Goal: Entertainment & Leisure: Browse casually

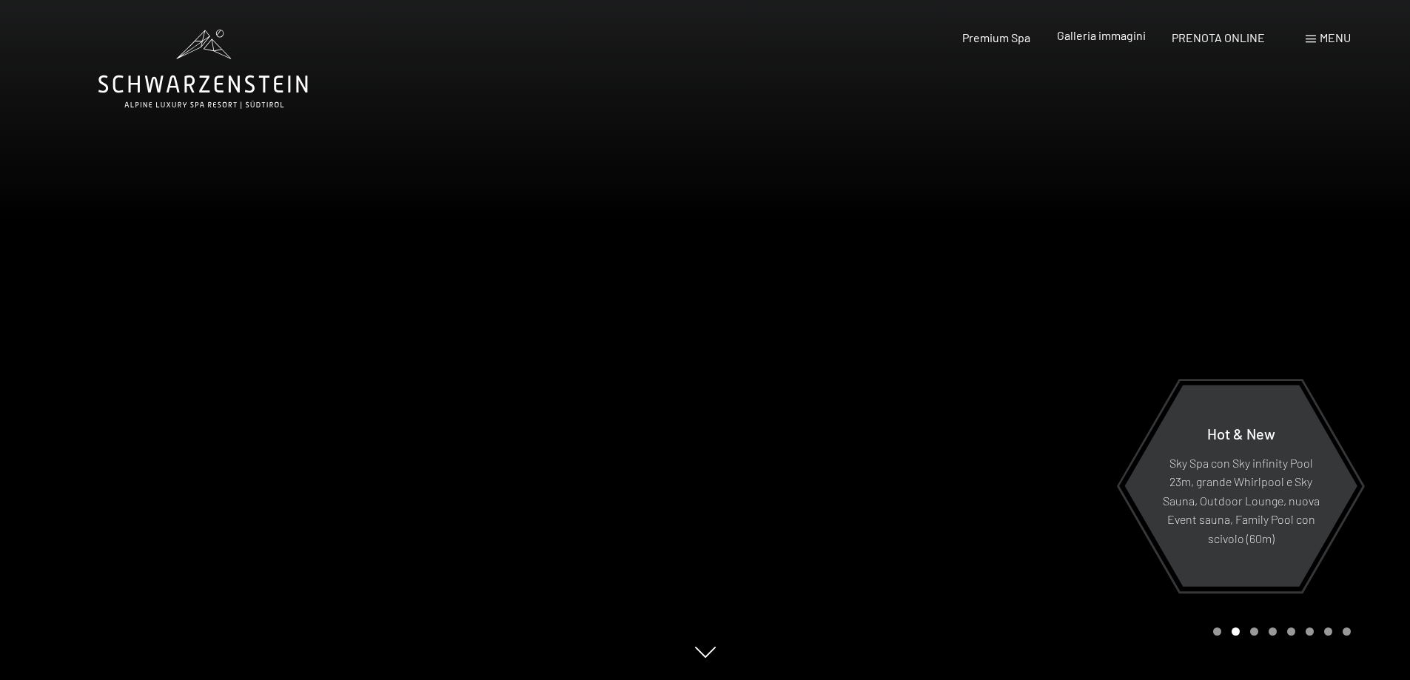
click at [1095, 40] on span "Galleria immagini" at bounding box center [1101, 35] width 89 height 14
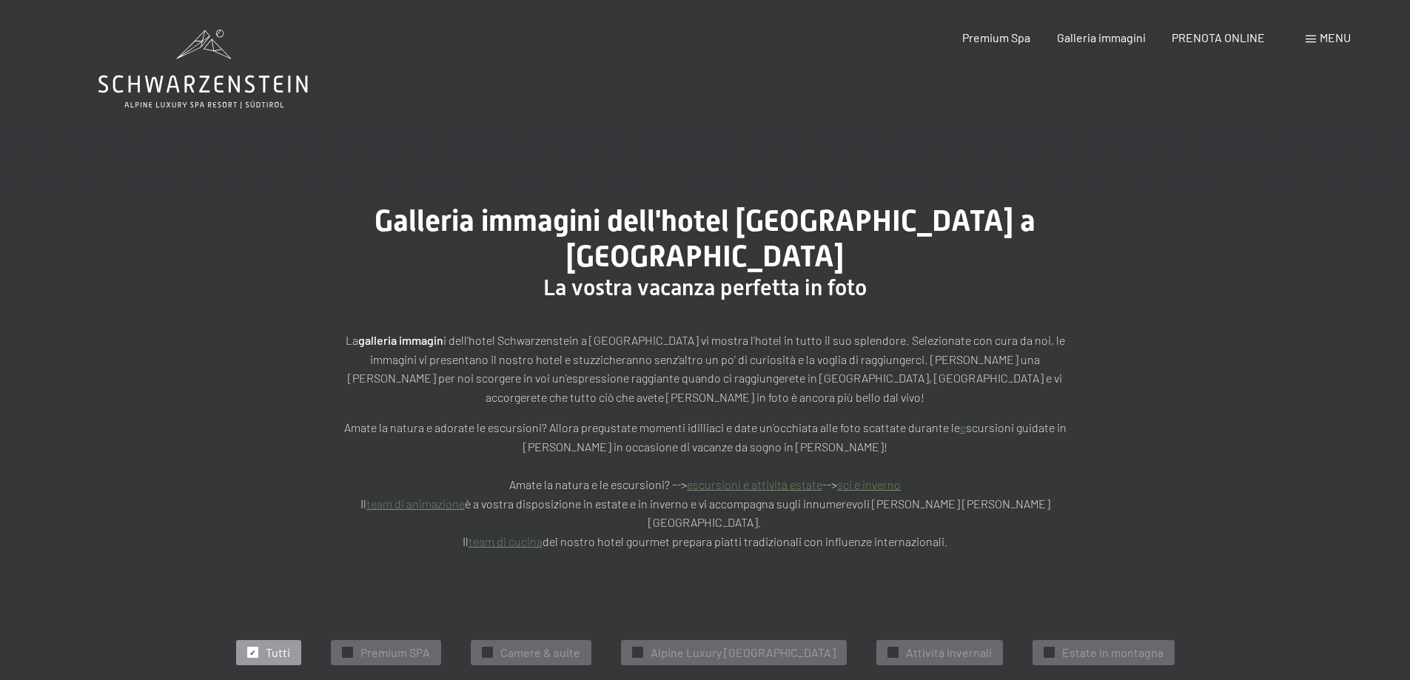
click at [1335, 33] on span "Menu" at bounding box center [1335, 37] width 31 height 14
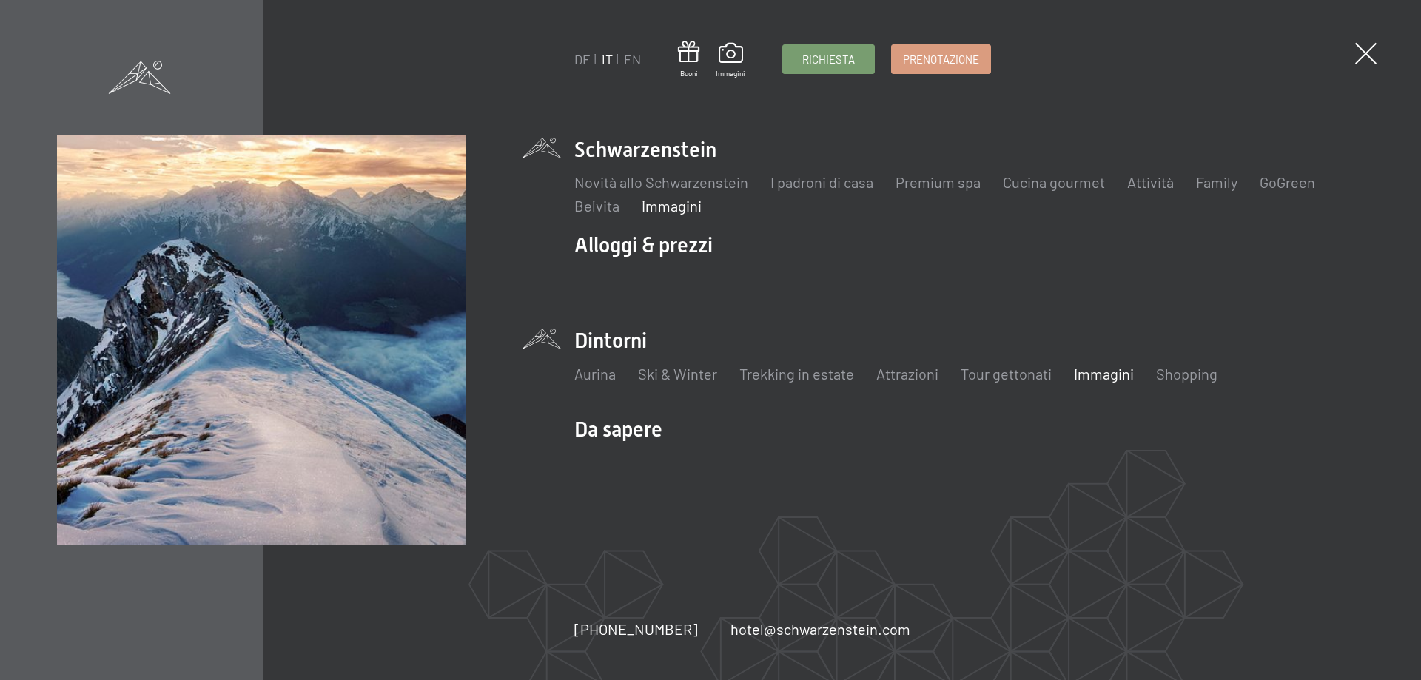
click at [1104, 369] on link "Immagini" at bounding box center [1104, 374] width 60 height 18
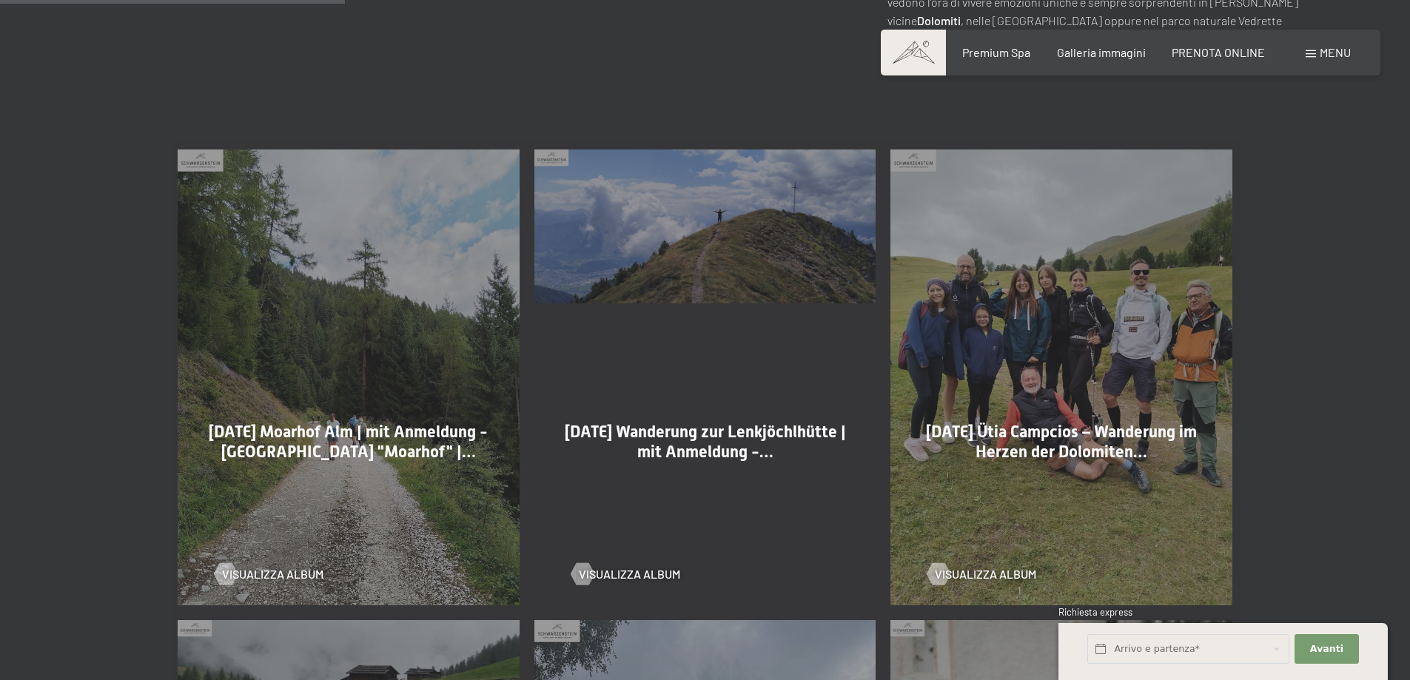
scroll to position [888, 0]
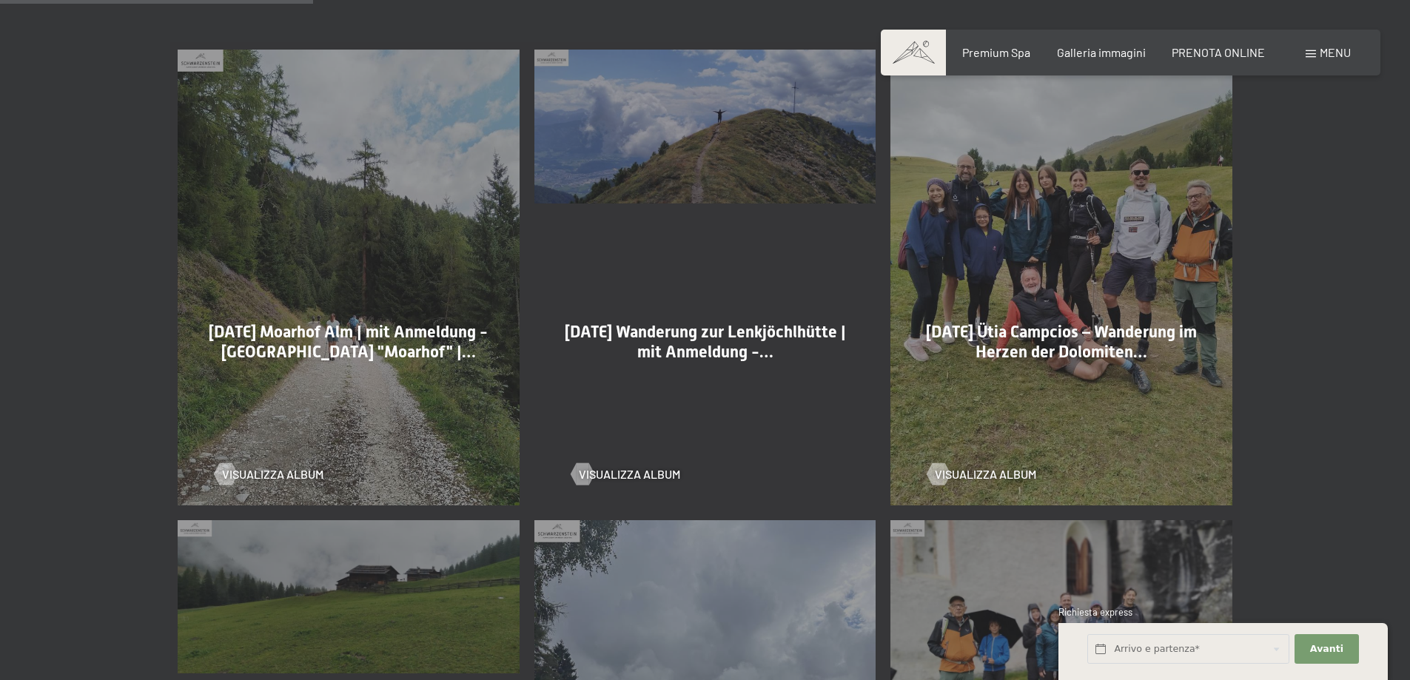
click at [1153, 154] on div "22-08-2025 Ütia Campcios – Wanderung im Herzen der Dolomiten… Visualizza album" at bounding box center [1061, 277] width 357 height 471
click at [945, 463] on div at bounding box center [939, 474] width 13 height 22
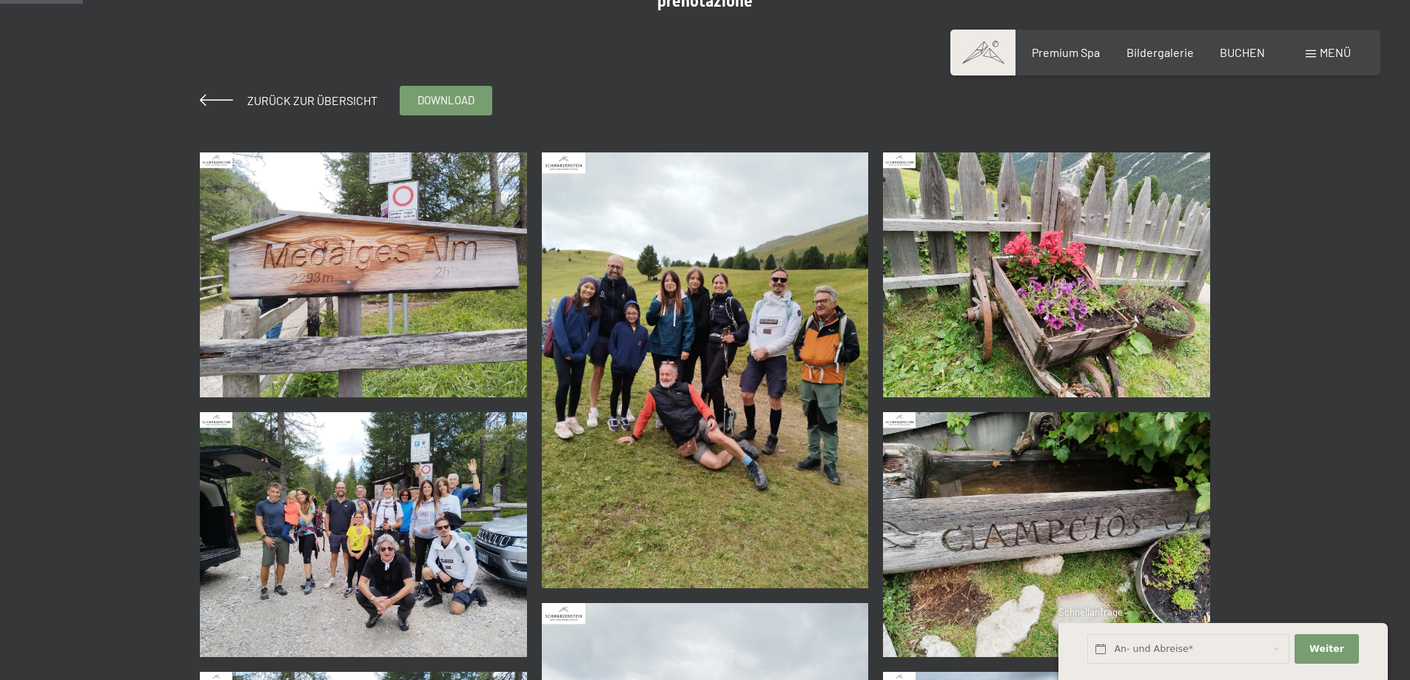
scroll to position [296, 0]
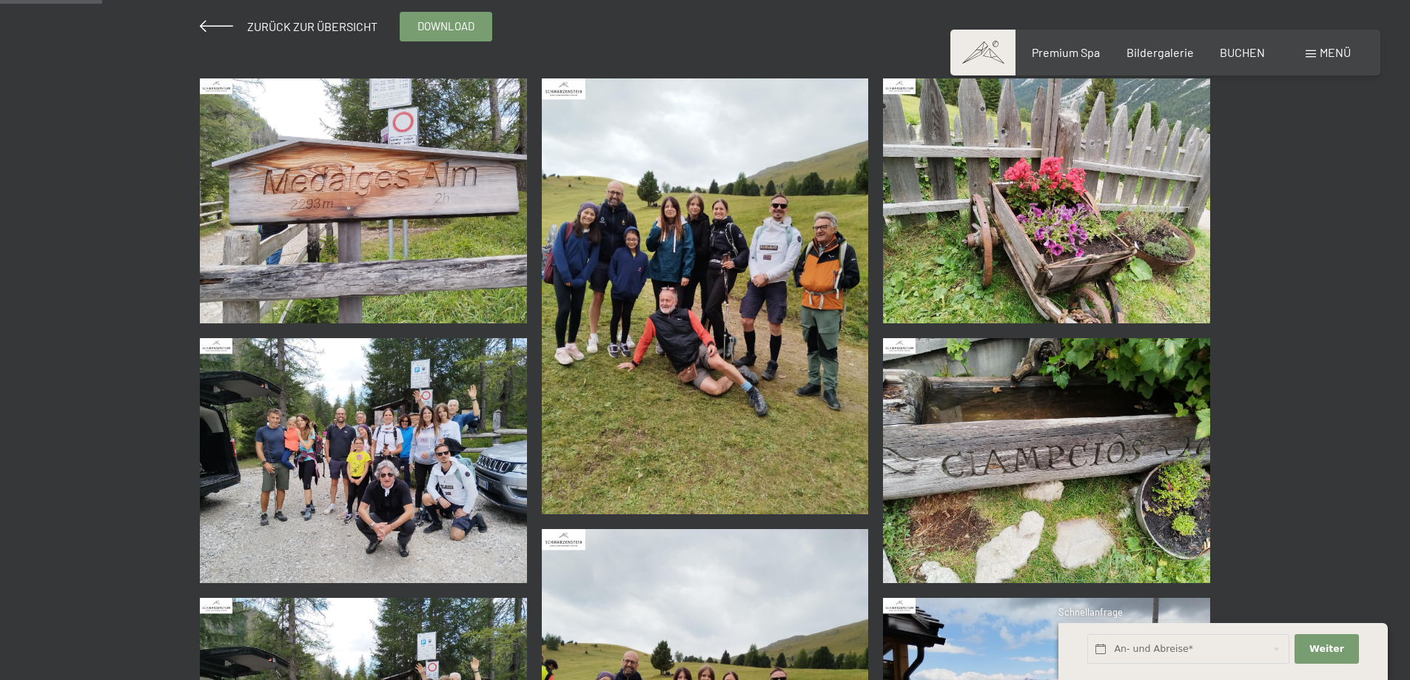
click at [361, 437] on img at bounding box center [363, 460] width 327 height 245
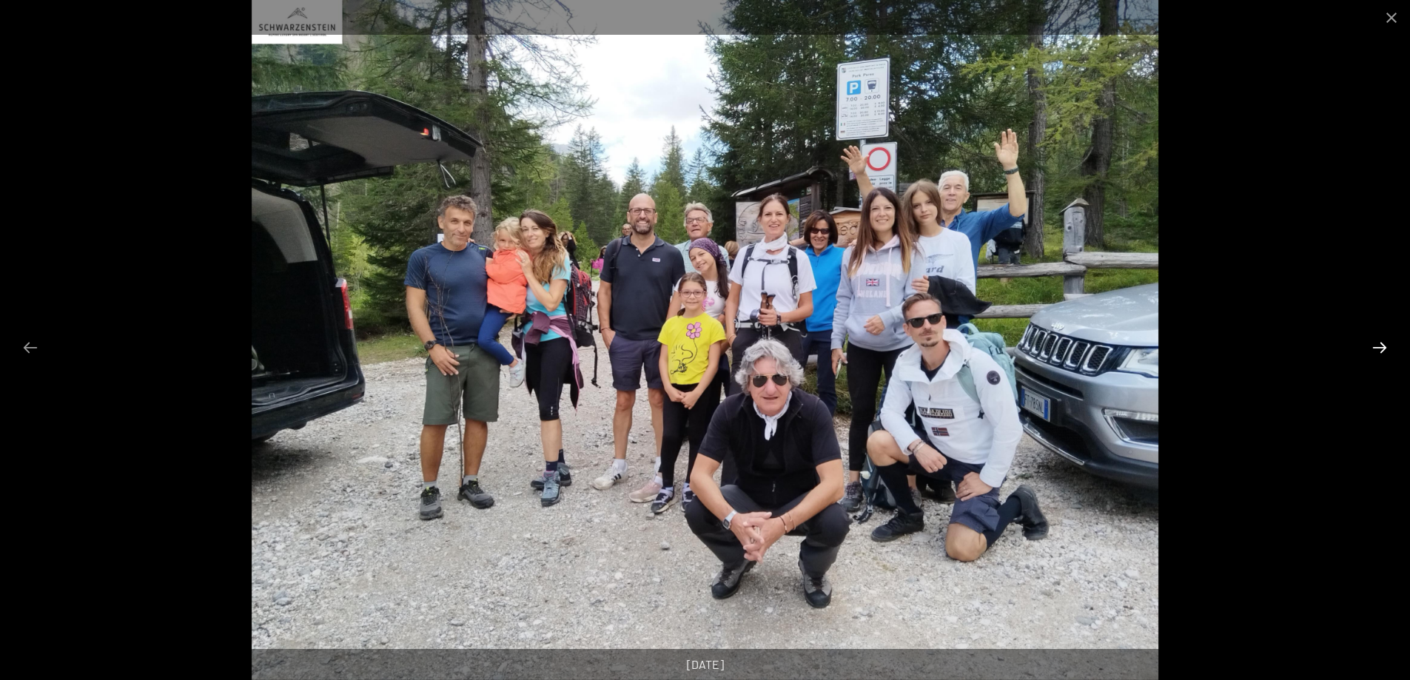
click at [1385, 346] on button "Next slide" at bounding box center [1379, 347] width 31 height 29
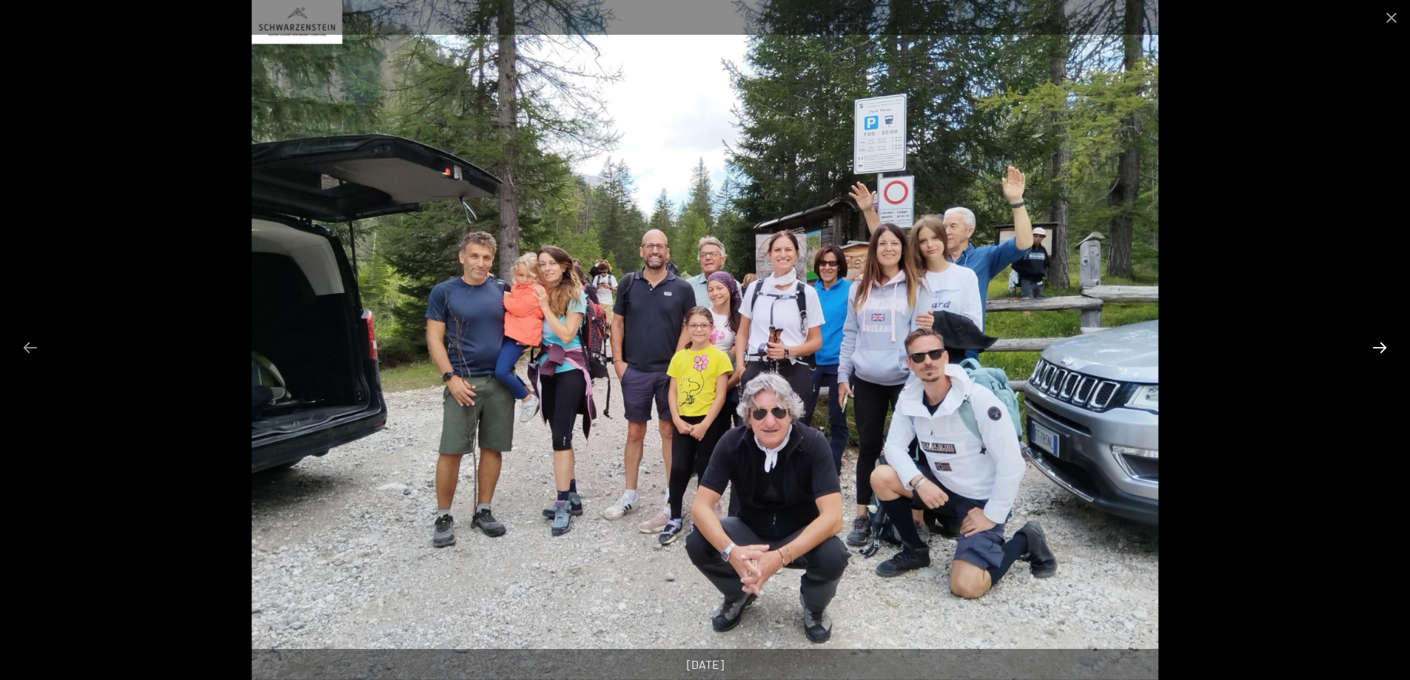
click at [1381, 343] on button "Next slide" at bounding box center [1379, 347] width 31 height 29
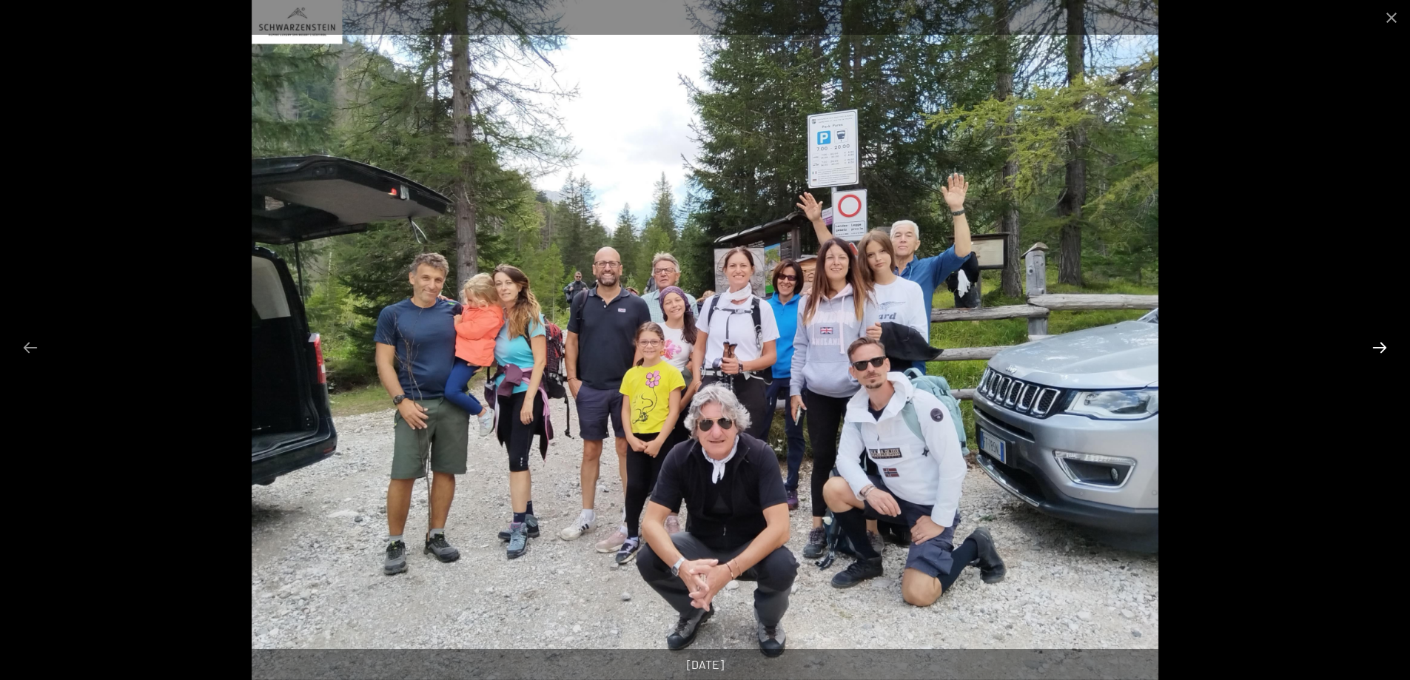
click at [1381, 343] on button "Next slide" at bounding box center [1379, 347] width 31 height 29
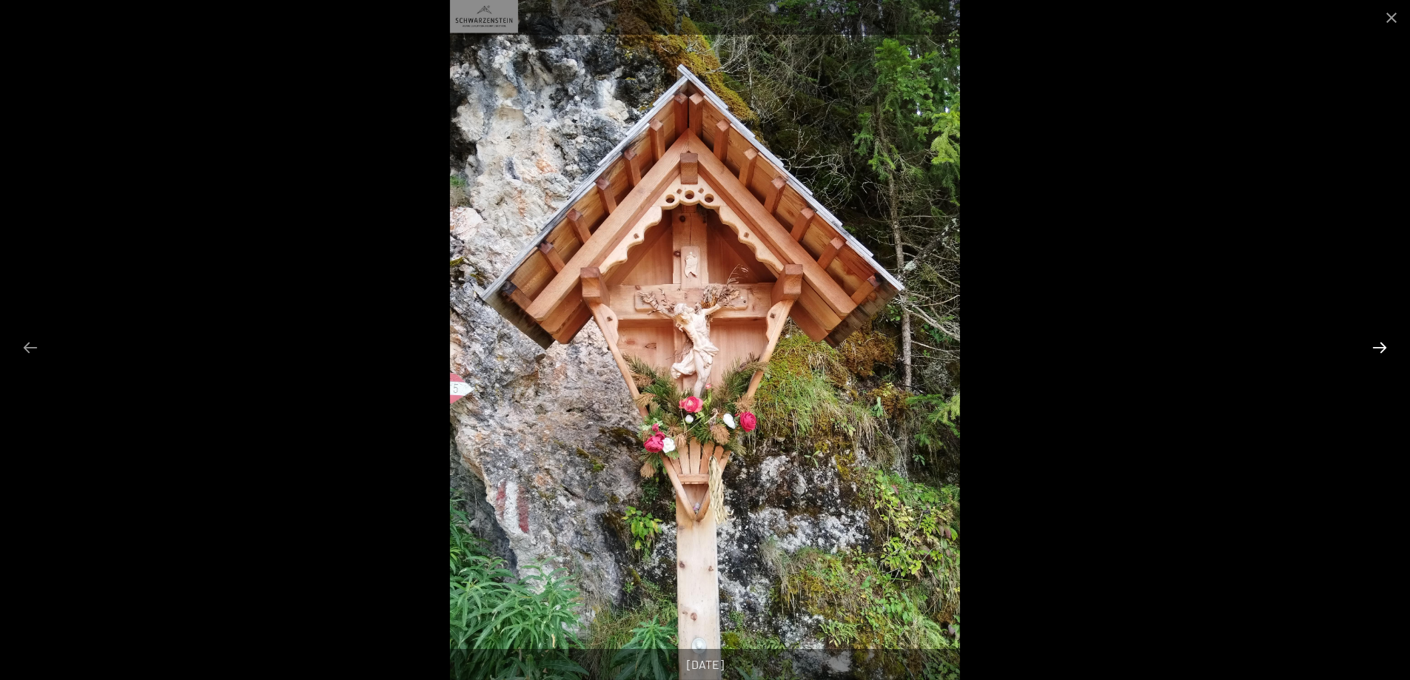
click at [1381, 343] on button "Next slide" at bounding box center [1379, 347] width 31 height 29
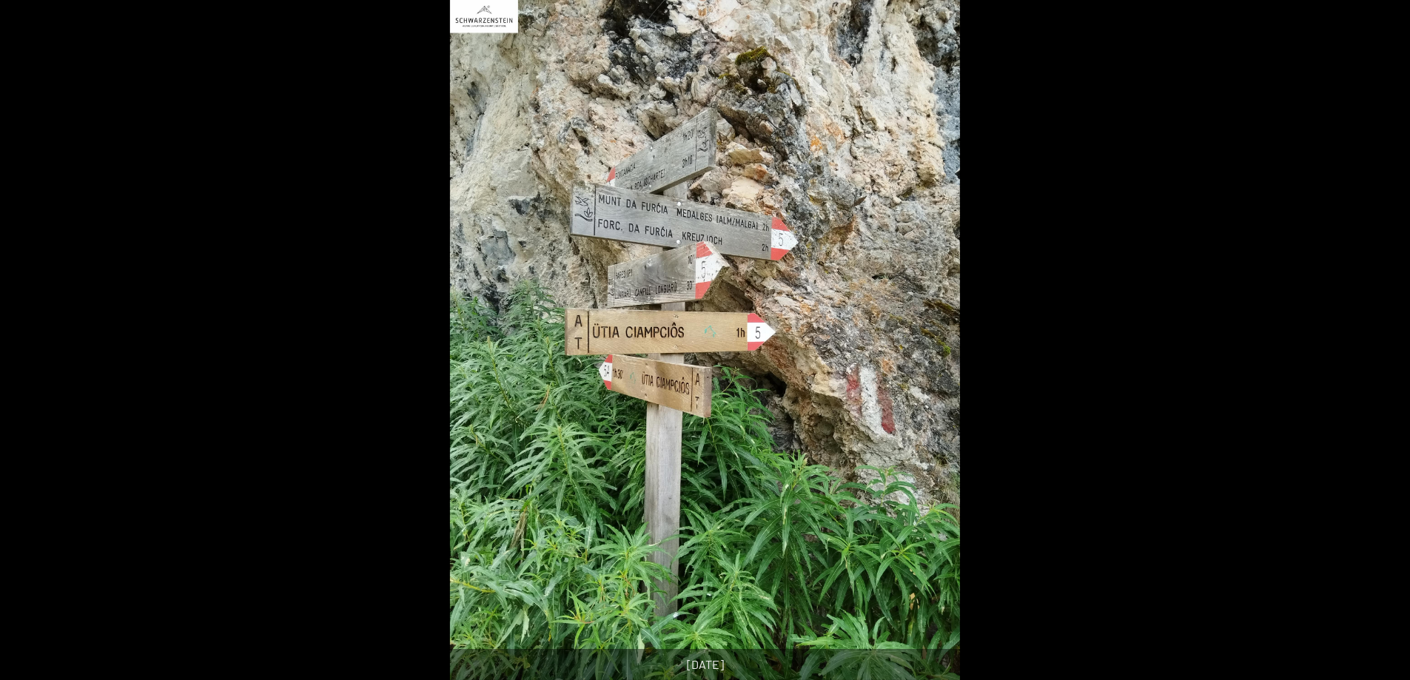
click at [1381, 343] on button "Next slide" at bounding box center [1387, 347] width 31 height 29
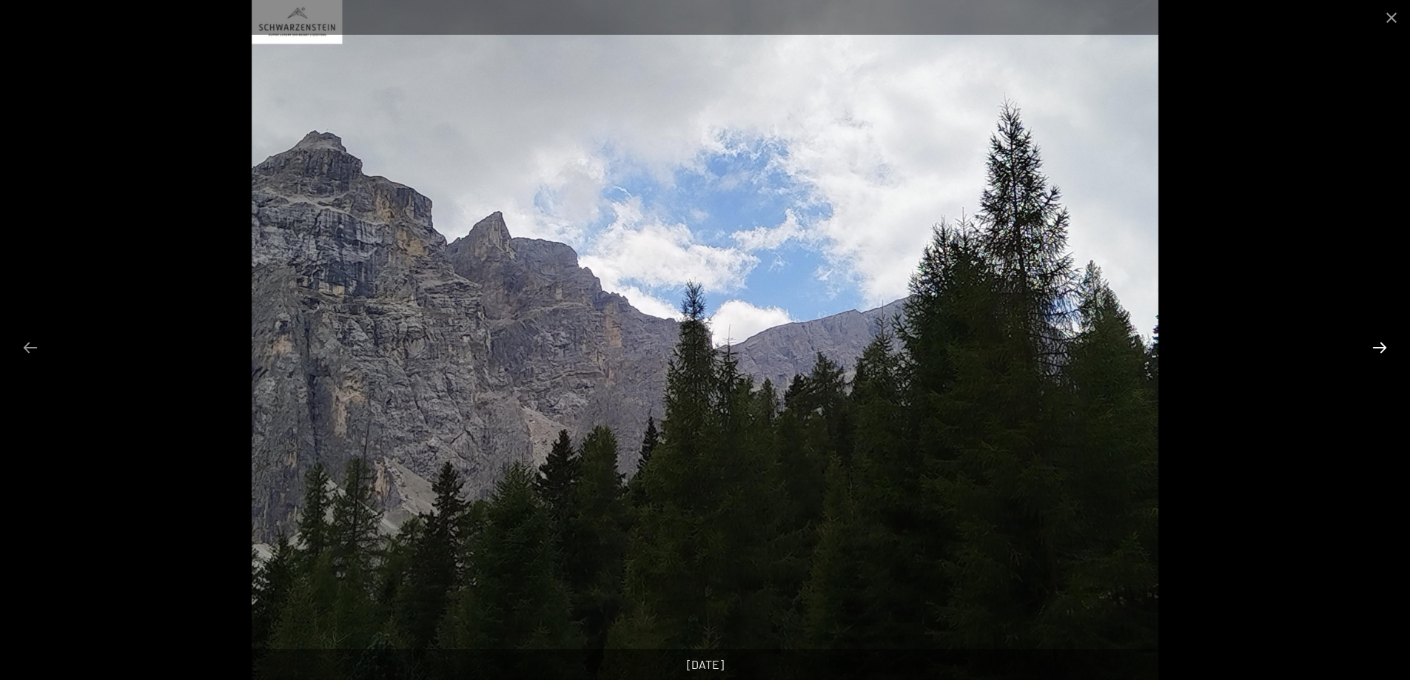
click at [1381, 343] on button "Next slide" at bounding box center [1379, 347] width 31 height 29
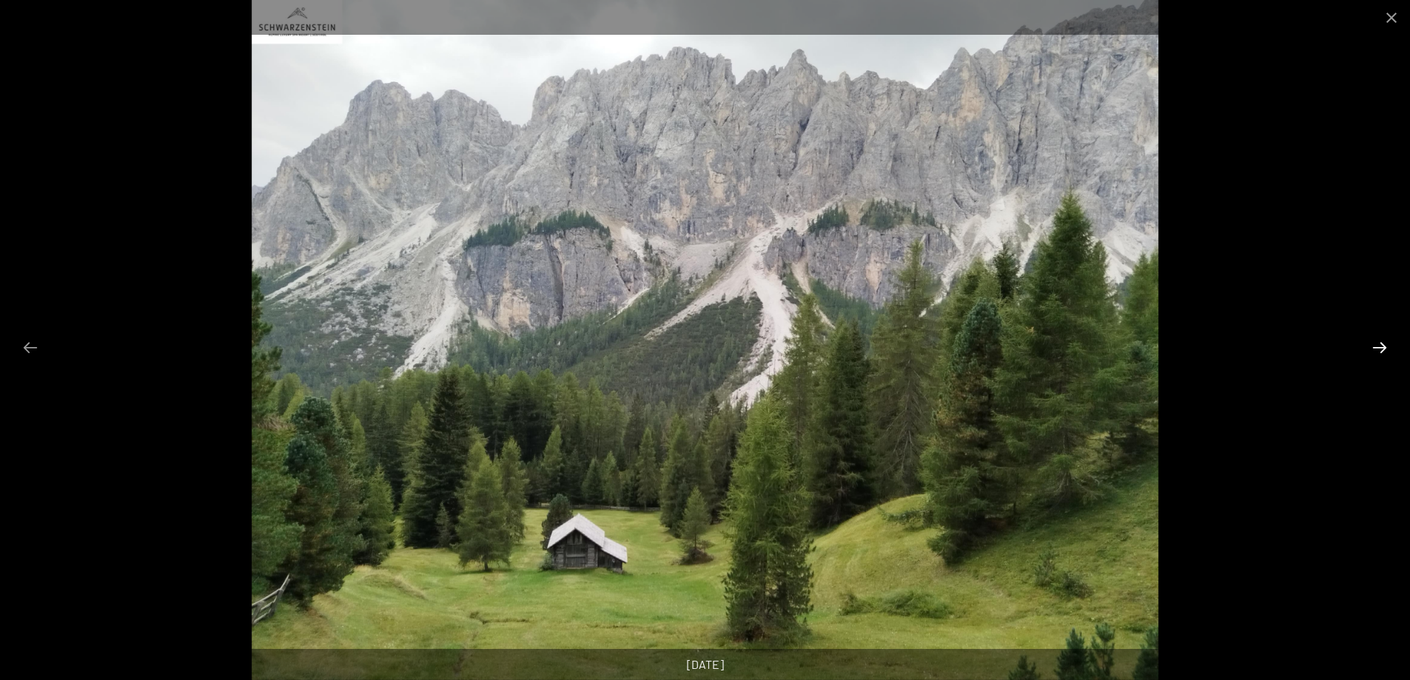
click at [1381, 343] on button "Next slide" at bounding box center [1379, 347] width 31 height 29
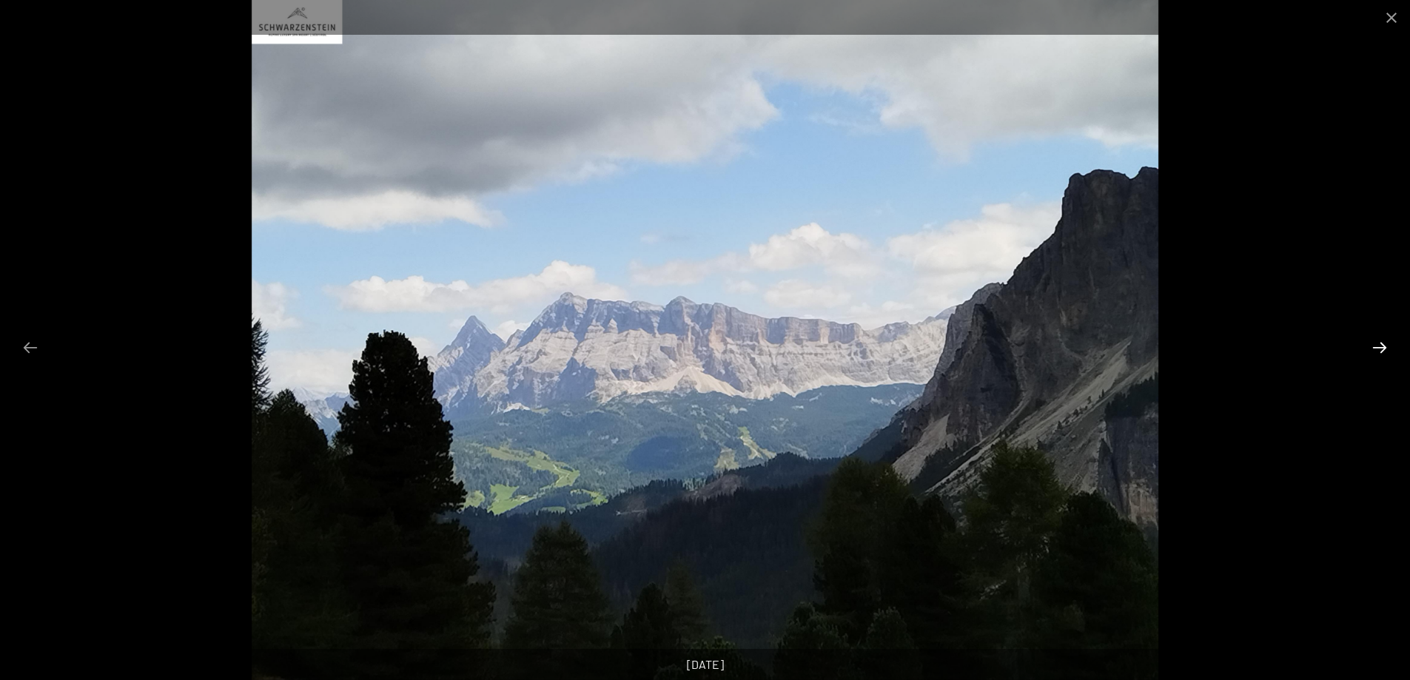
click at [1381, 343] on button "Next slide" at bounding box center [1379, 347] width 31 height 29
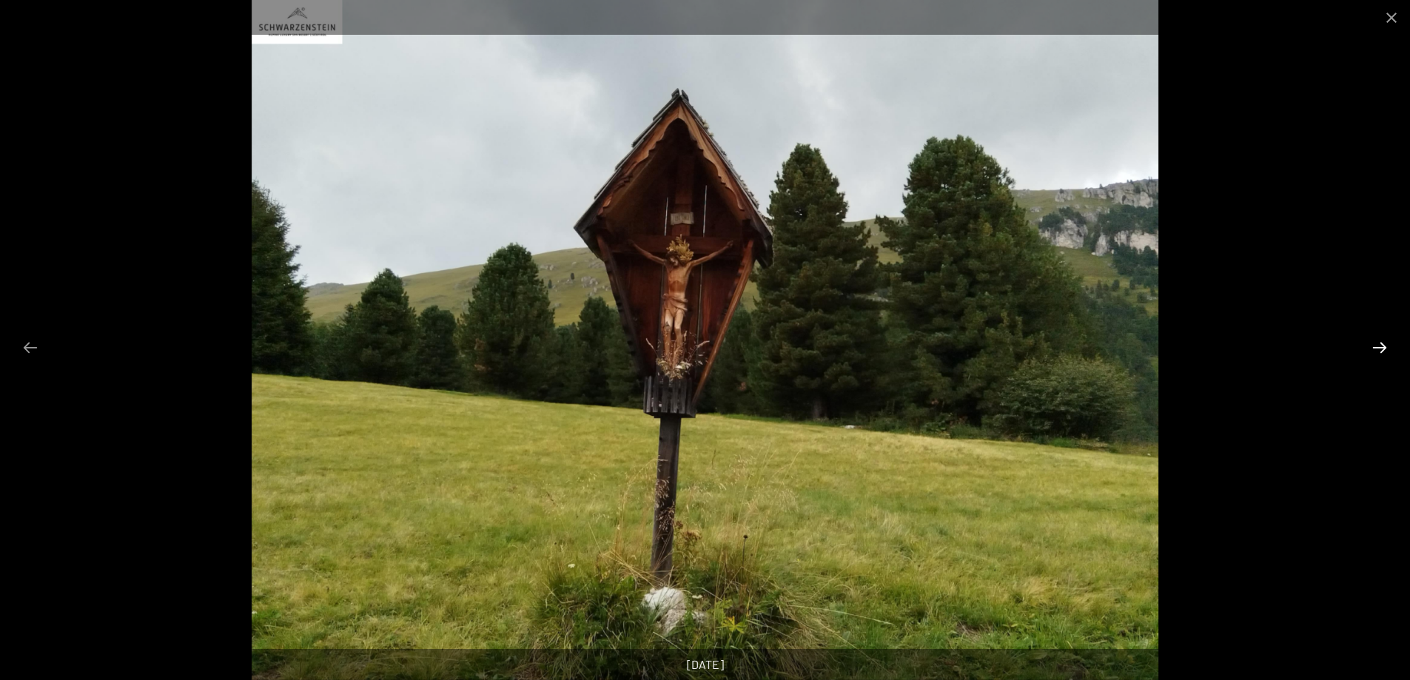
click at [1381, 343] on button "Next slide" at bounding box center [1379, 347] width 31 height 29
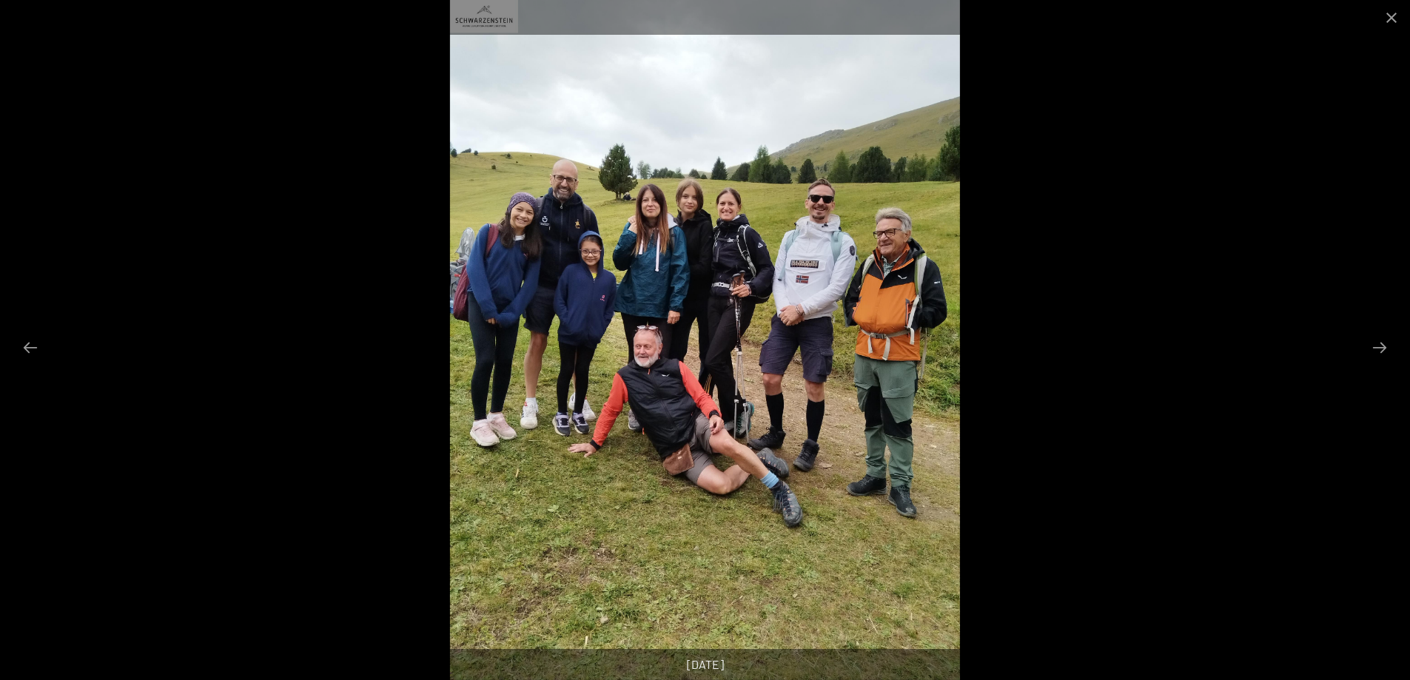
scroll to position [370, 0]
click at [1378, 343] on button "Next slide" at bounding box center [1379, 347] width 31 height 29
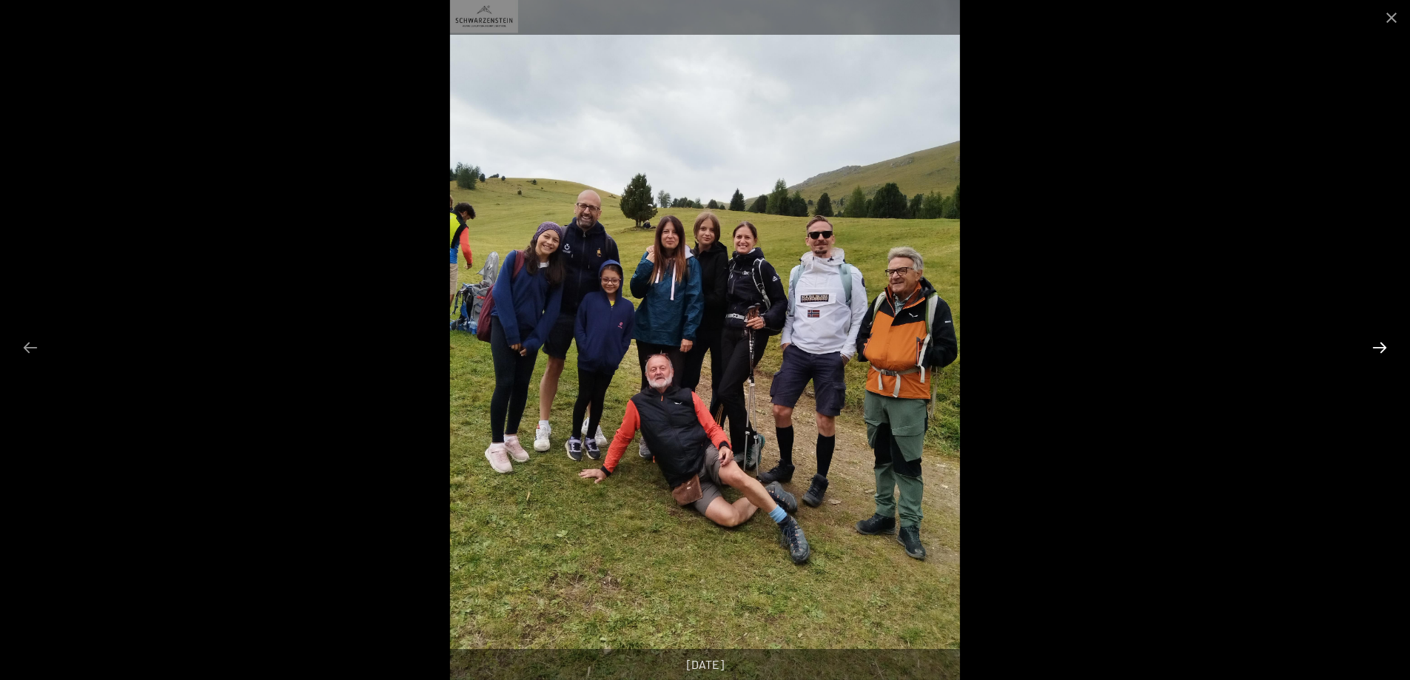
click at [1378, 343] on button "Next slide" at bounding box center [1379, 347] width 31 height 29
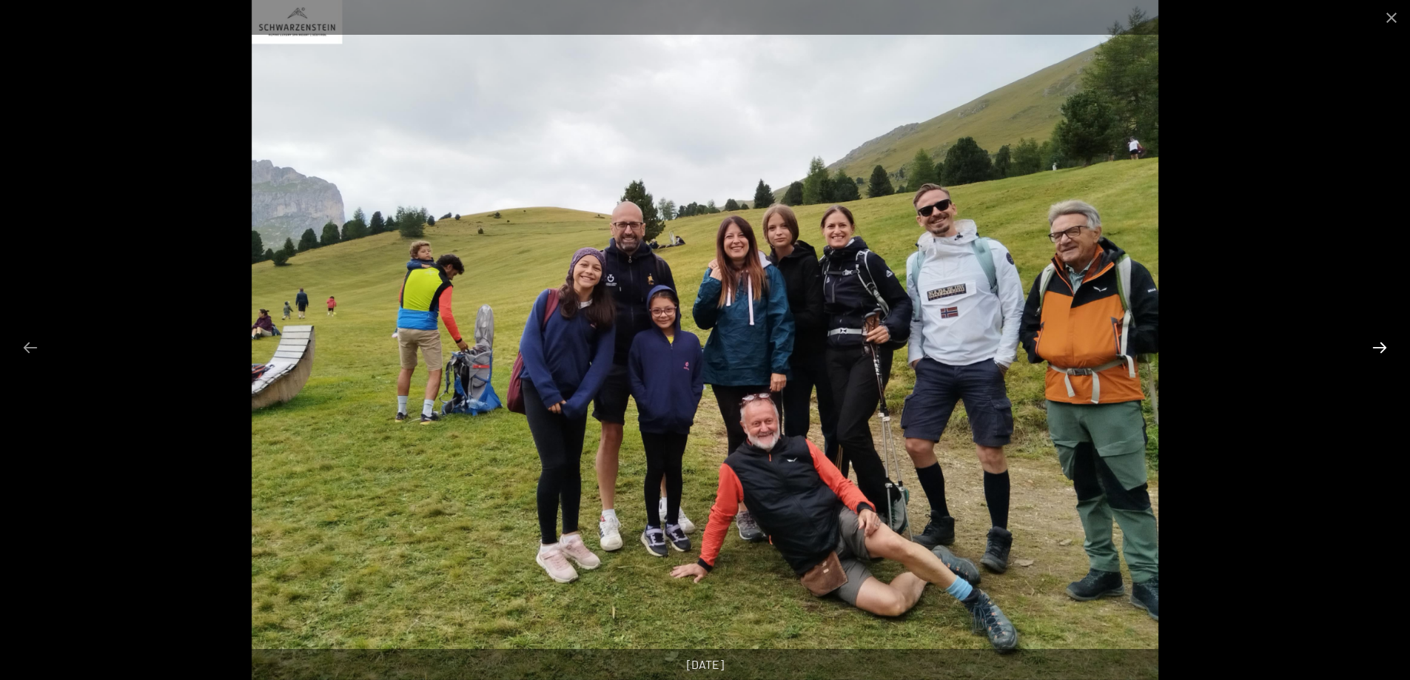
click at [1384, 348] on button "Next slide" at bounding box center [1379, 347] width 31 height 29
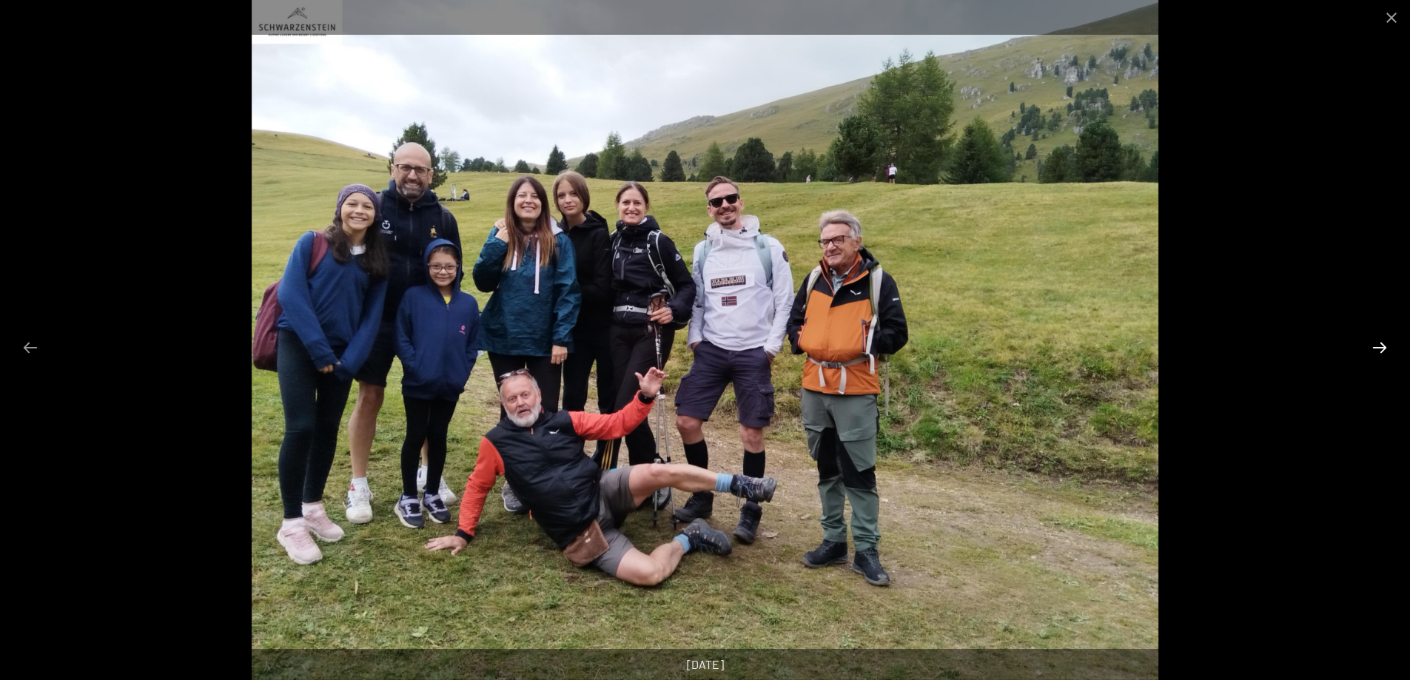
click at [1384, 348] on button "Next slide" at bounding box center [1379, 347] width 31 height 29
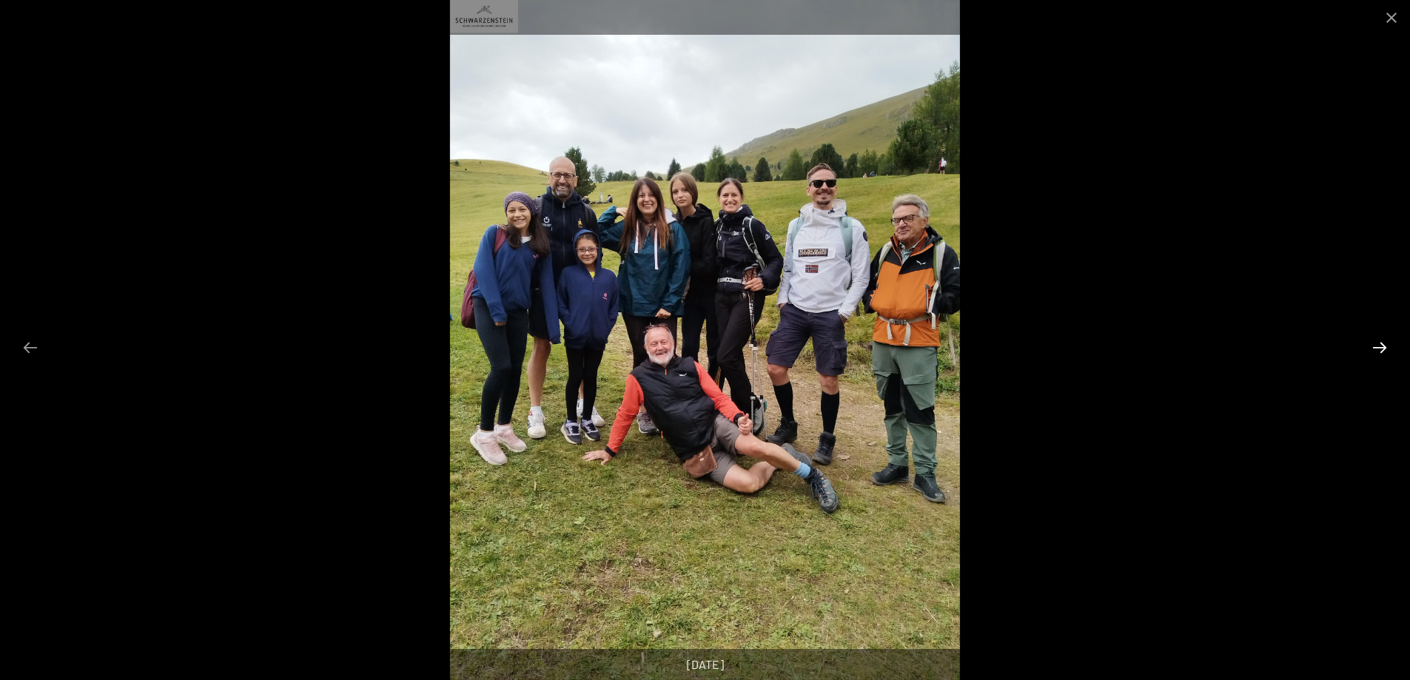
click at [1384, 348] on button "Next slide" at bounding box center [1379, 347] width 31 height 29
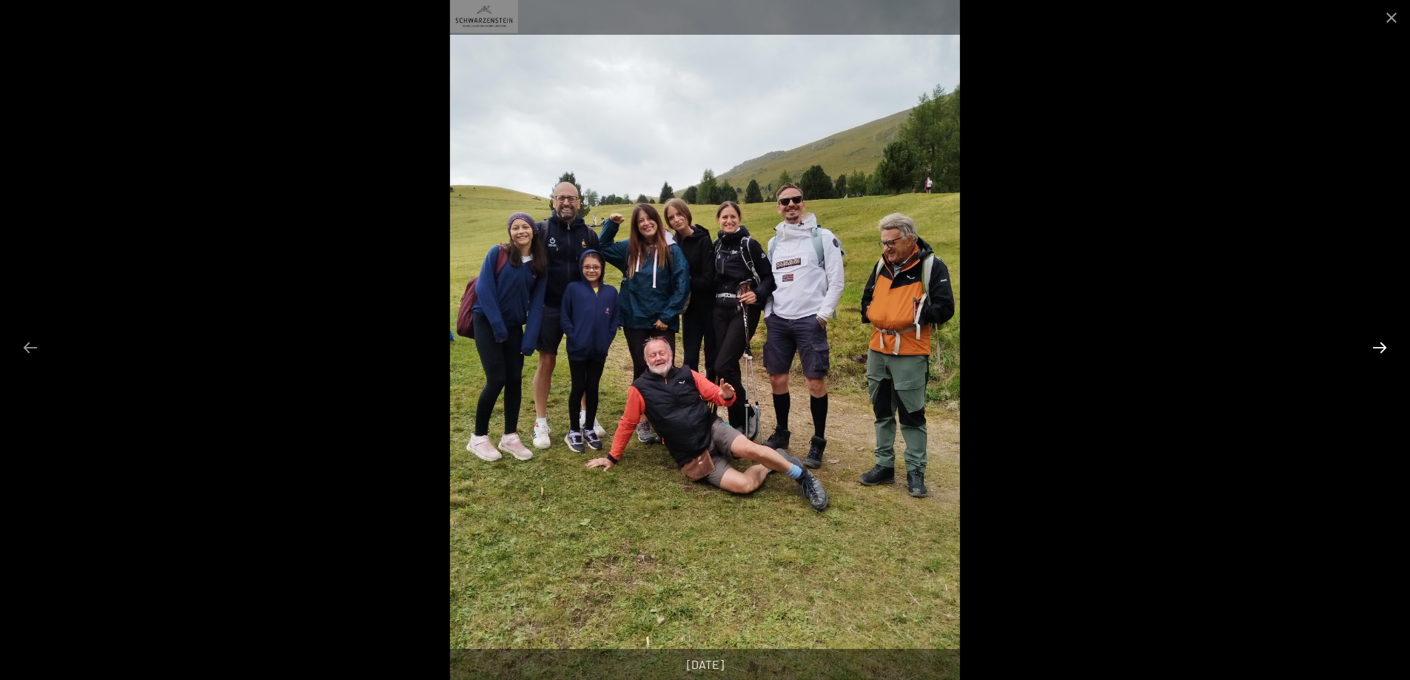
click at [1384, 348] on button "Next slide" at bounding box center [1379, 347] width 31 height 29
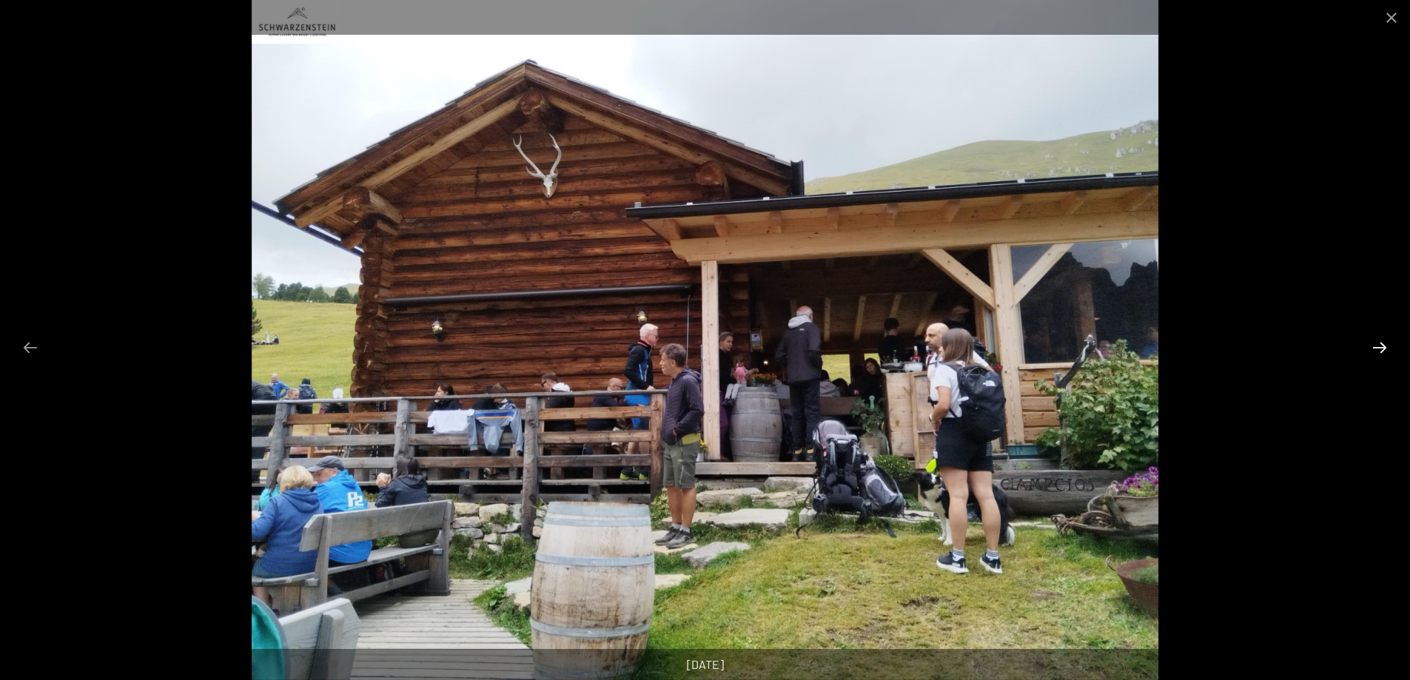
click at [1375, 340] on button "Next slide" at bounding box center [1379, 347] width 31 height 29
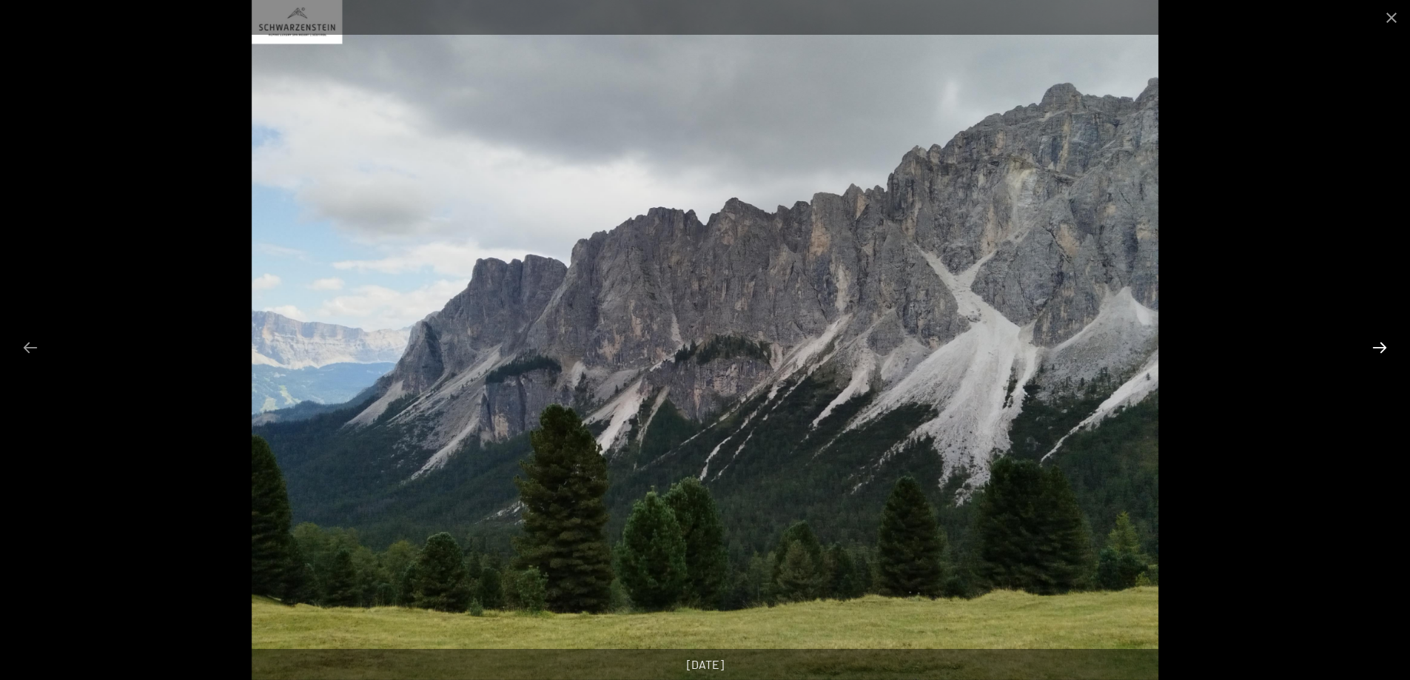
click at [1379, 343] on button "Next slide" at bounding box center [1379, 347] width 31 height 29
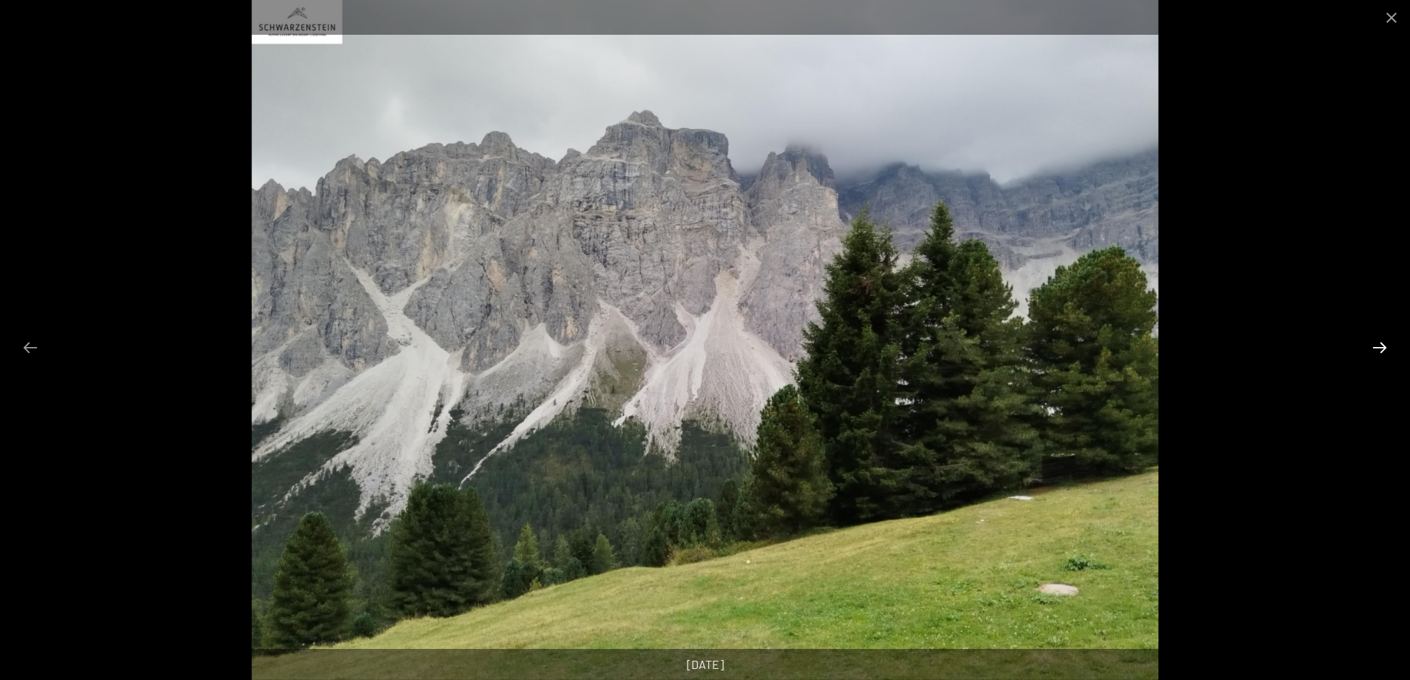
click at [1379, 343] on button "Next slide" at bounding box center [1379, 347] width 31 height 29
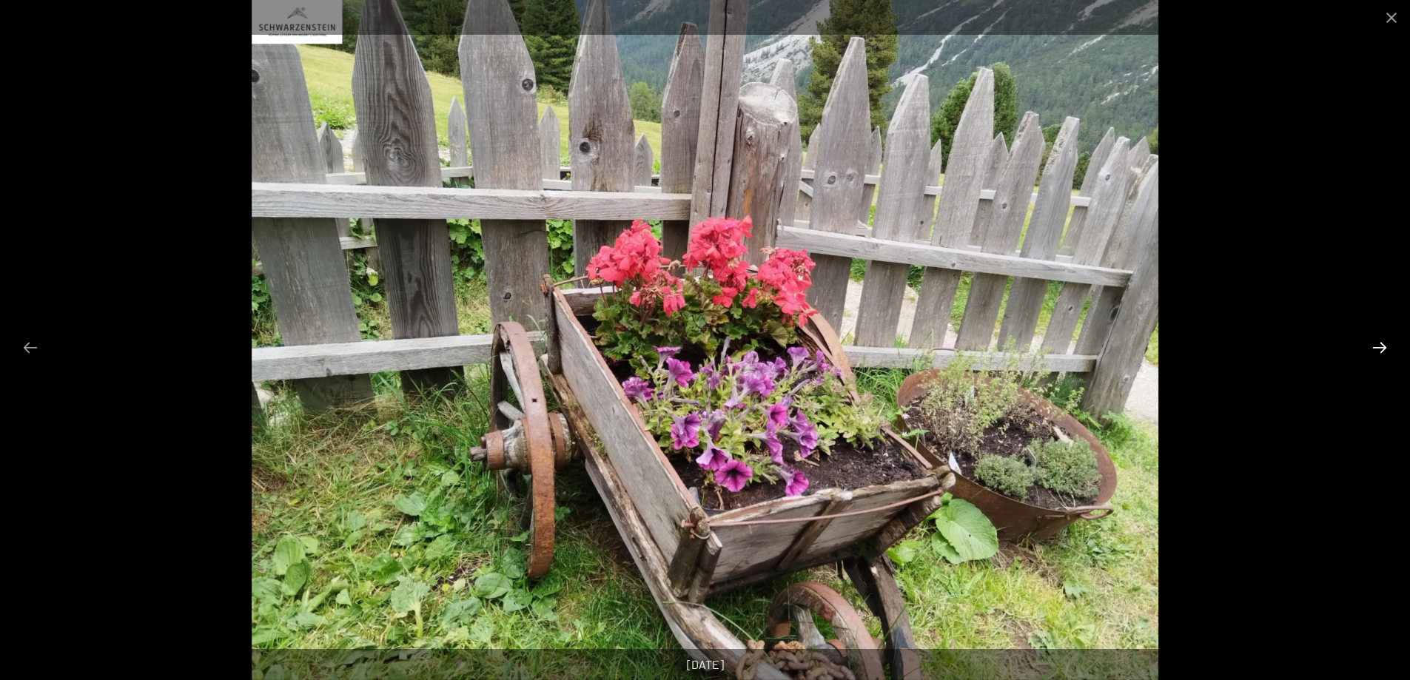
click at [1379, 343] on button "Next slide" at bounding box center [1379, 347] width 31 height 29
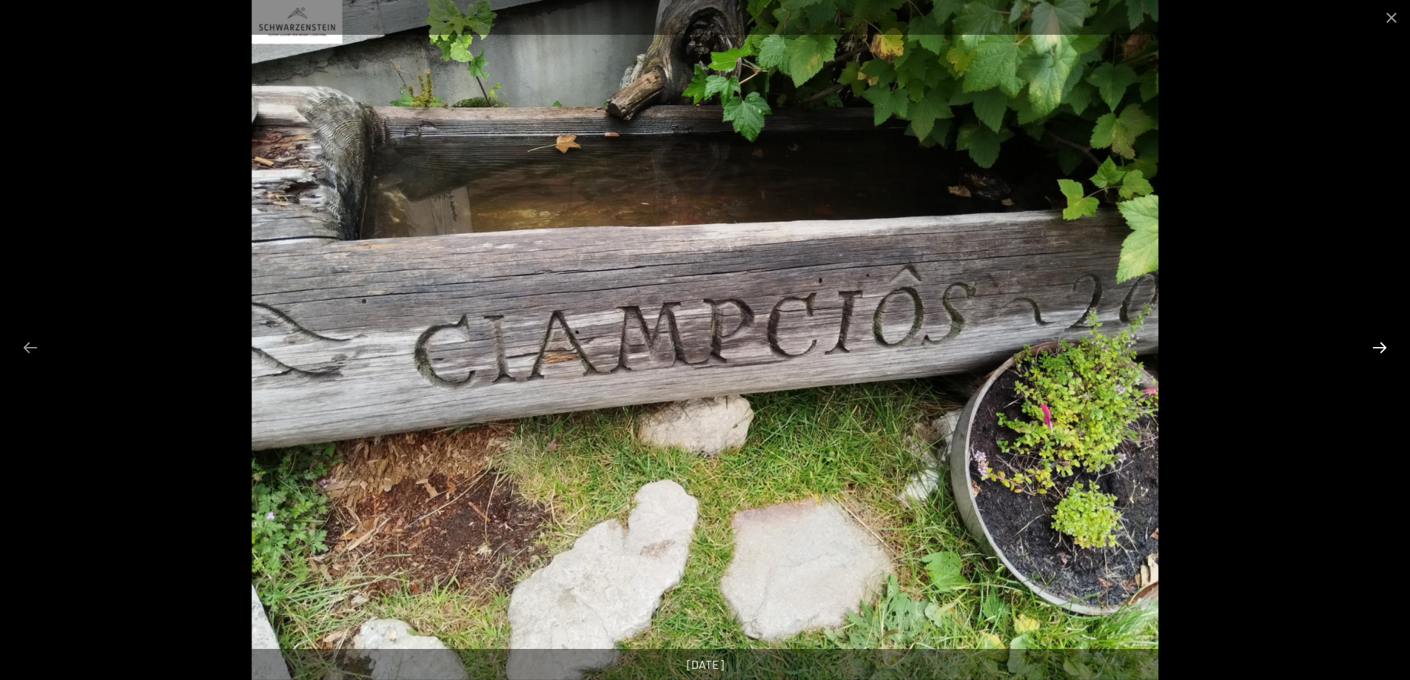
click at [1375, 342] on button "Next slide" at bounding box center [1379, 347] width 31 height 29
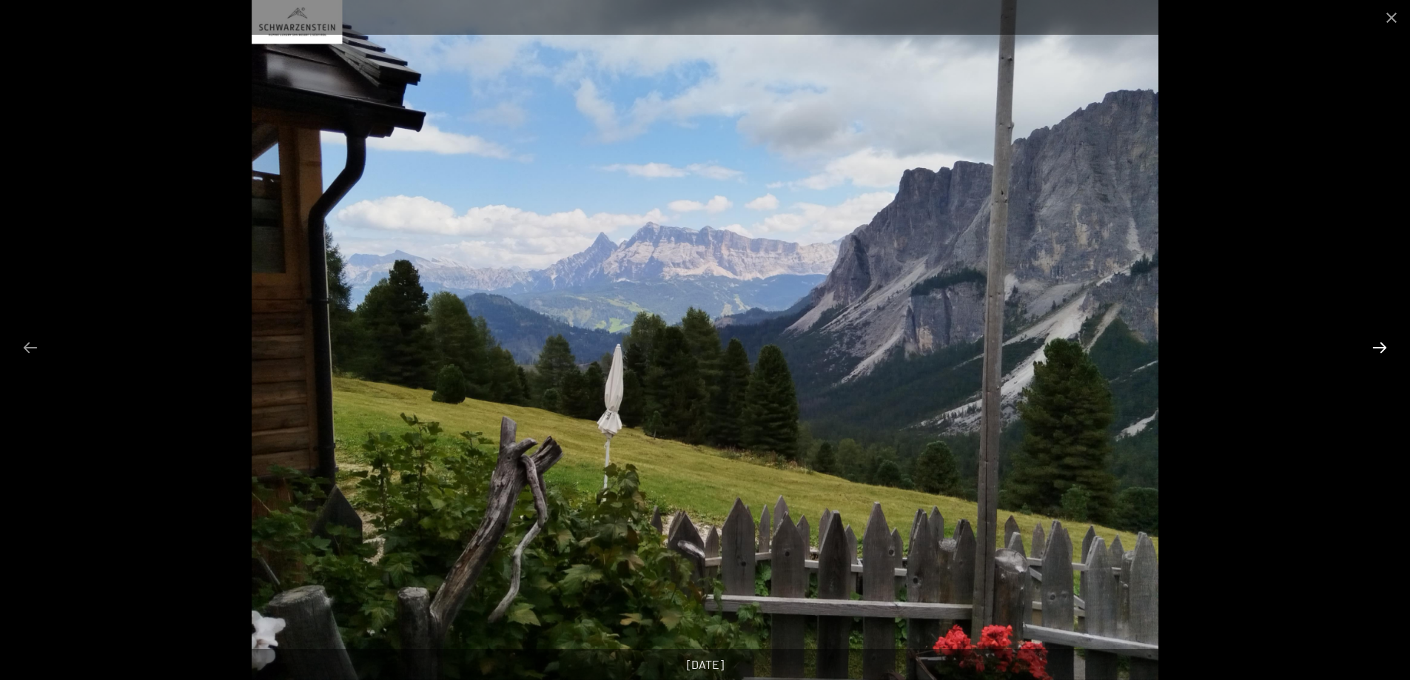
click at [1375, 342] on button "Next slide" at bounding box center [1379, 347] width 31 height 29
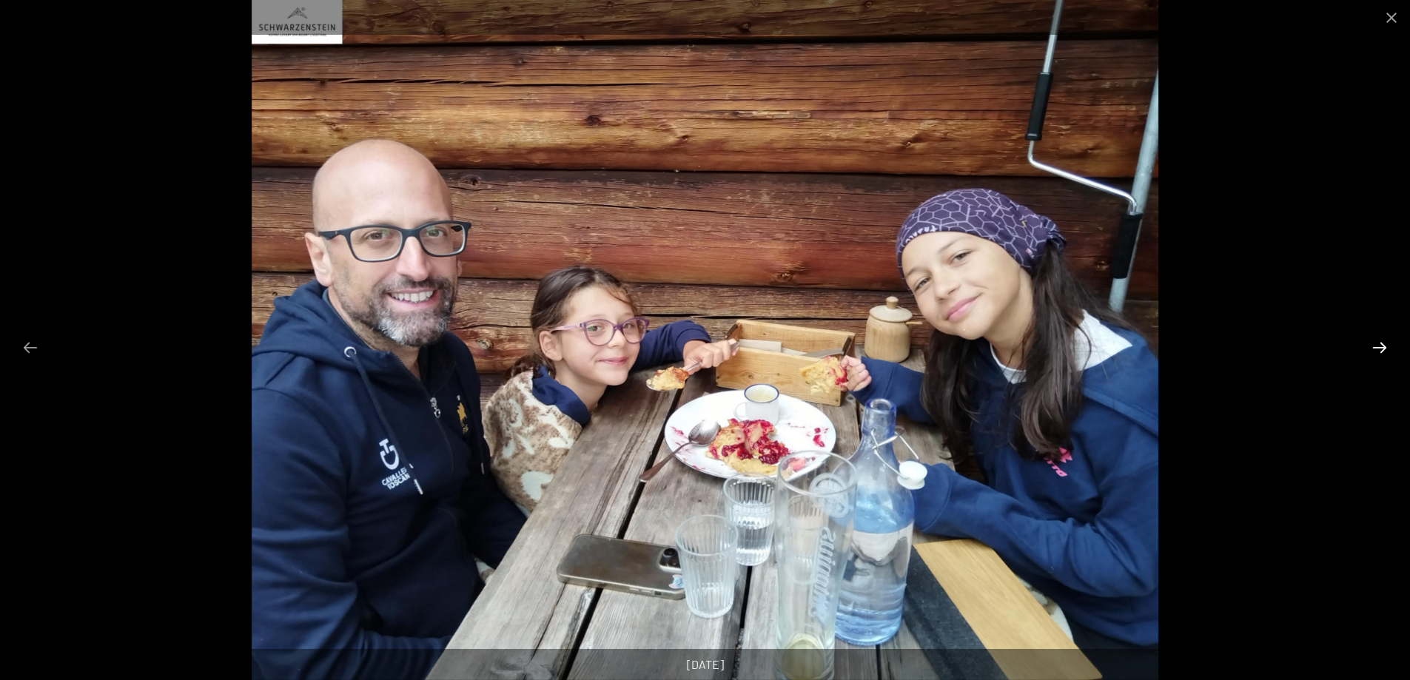
click at [1386, 348] on button "Next slide" at bounding box center [1379, 347] width 31 height 29
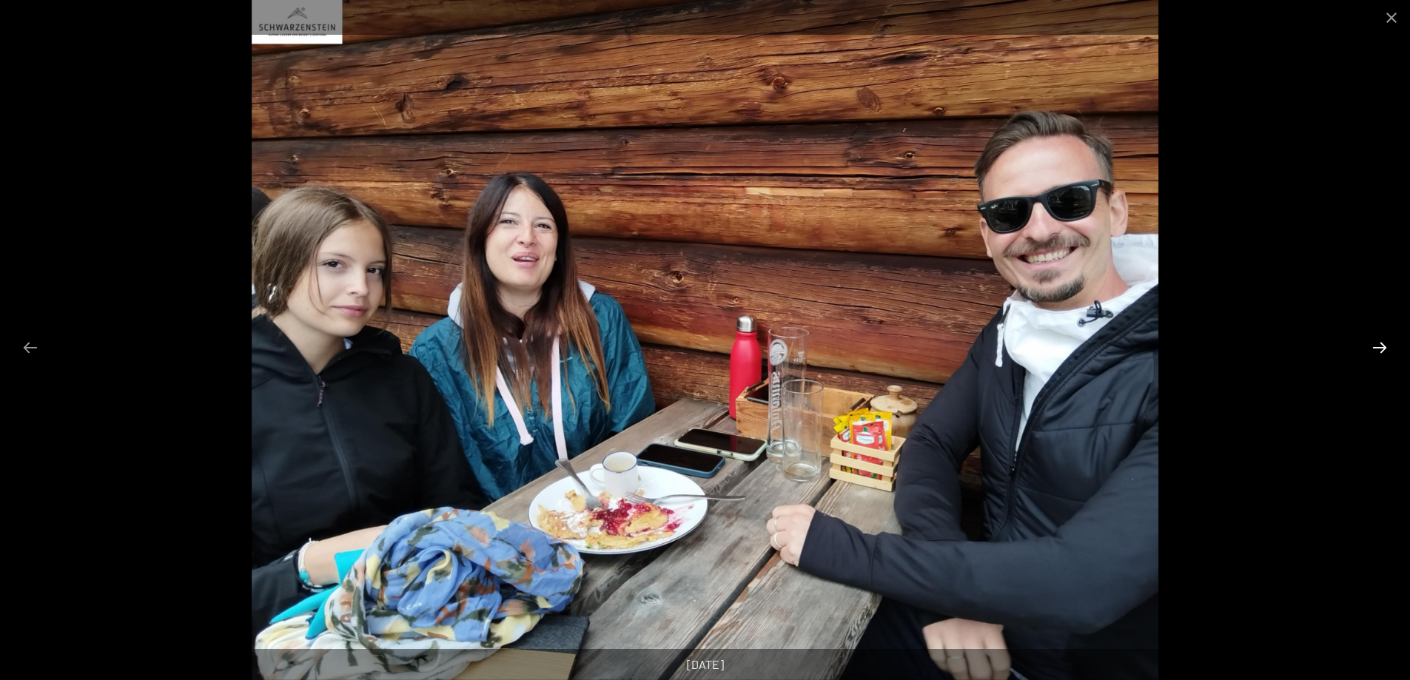
click at [1378, 345] on button "Next slide" at bounding box center [1379, 347] width 31 height 29
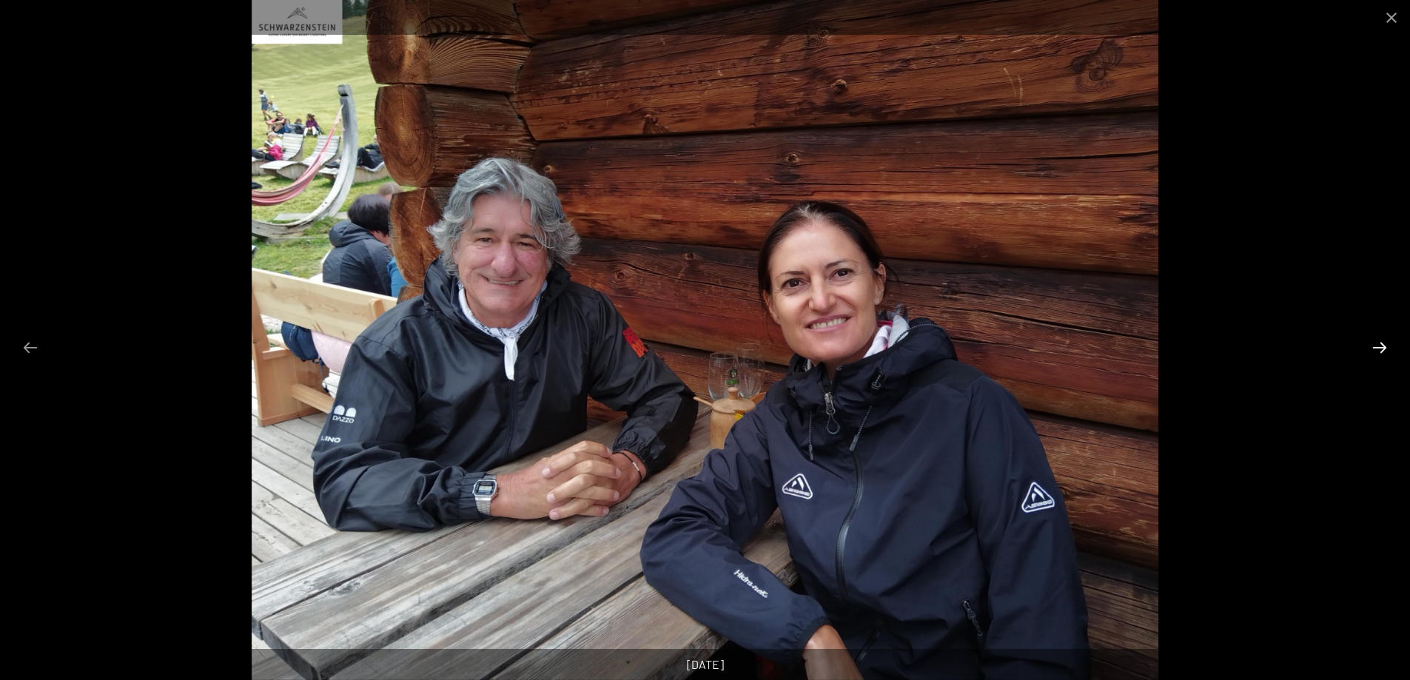
click at [1378, 348] on button "Next slide" at bounding box center [1379, 347] width 31 height 29
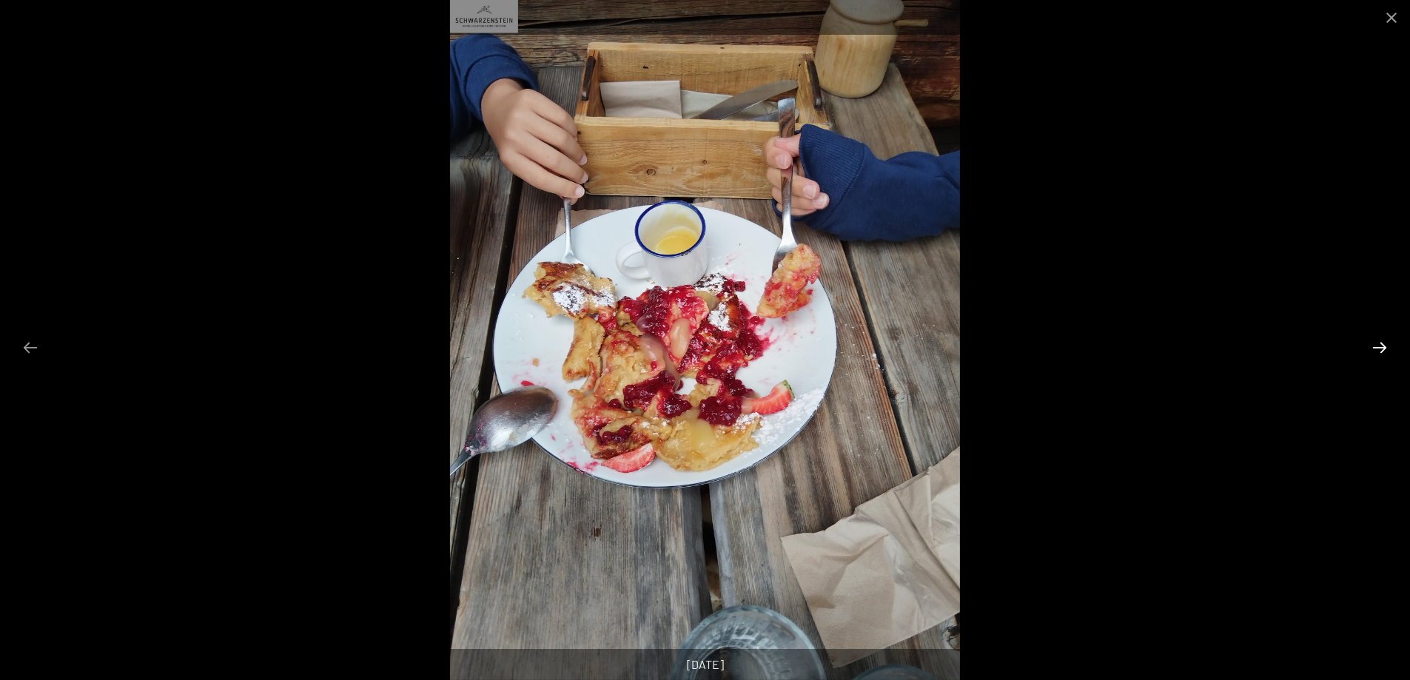
click at [1378, 348] on button "Next slide" at bounding box center [1379, 347] width 31 height 29
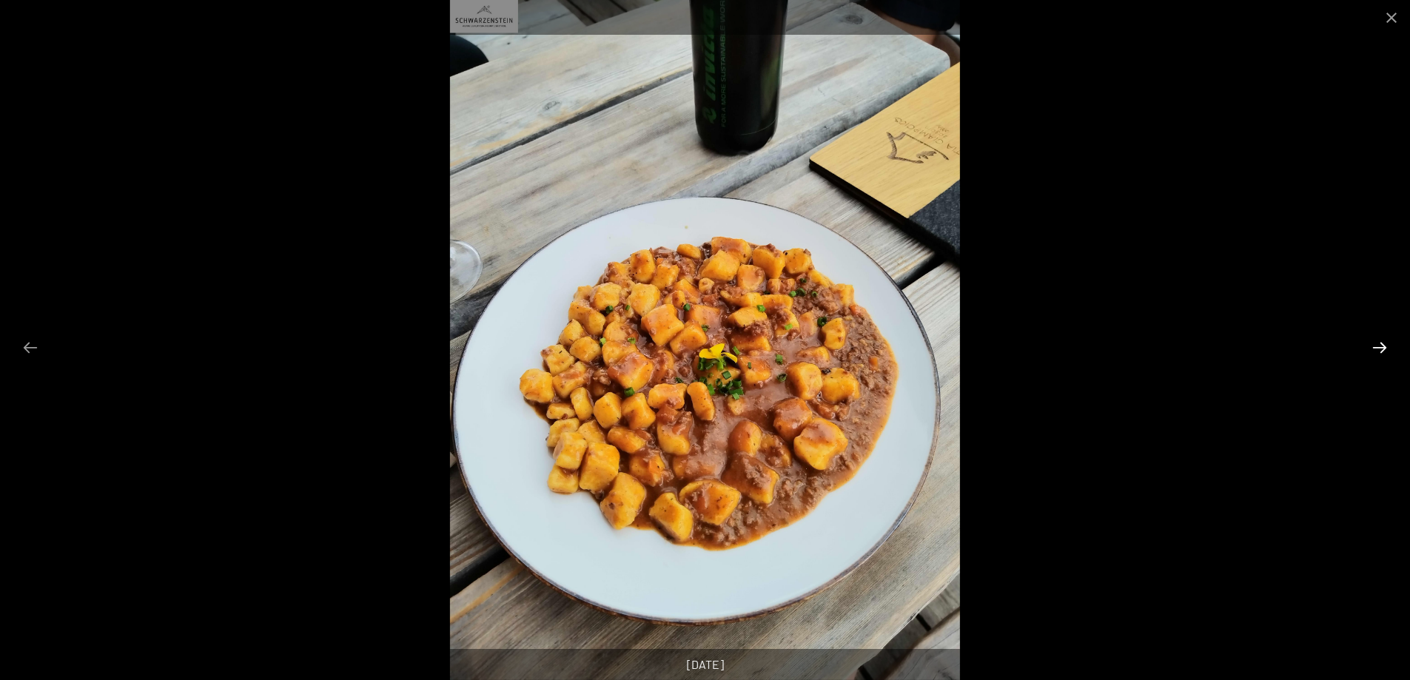
click at [1372, 344] on button "Next slide" at bounding box center [1379, 347] width 31 height 29
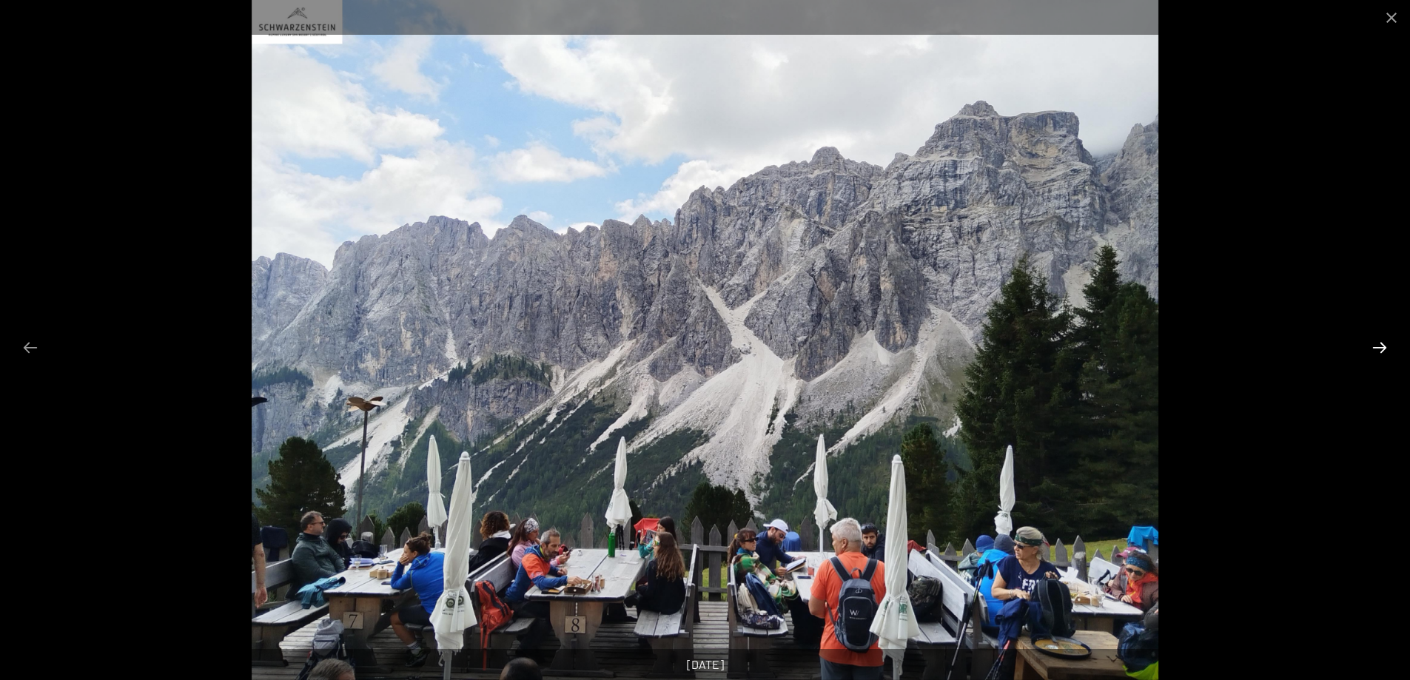
click at [1372, 344] on button "Next slide" at bounding box center [1379, 347] width 31 height 29
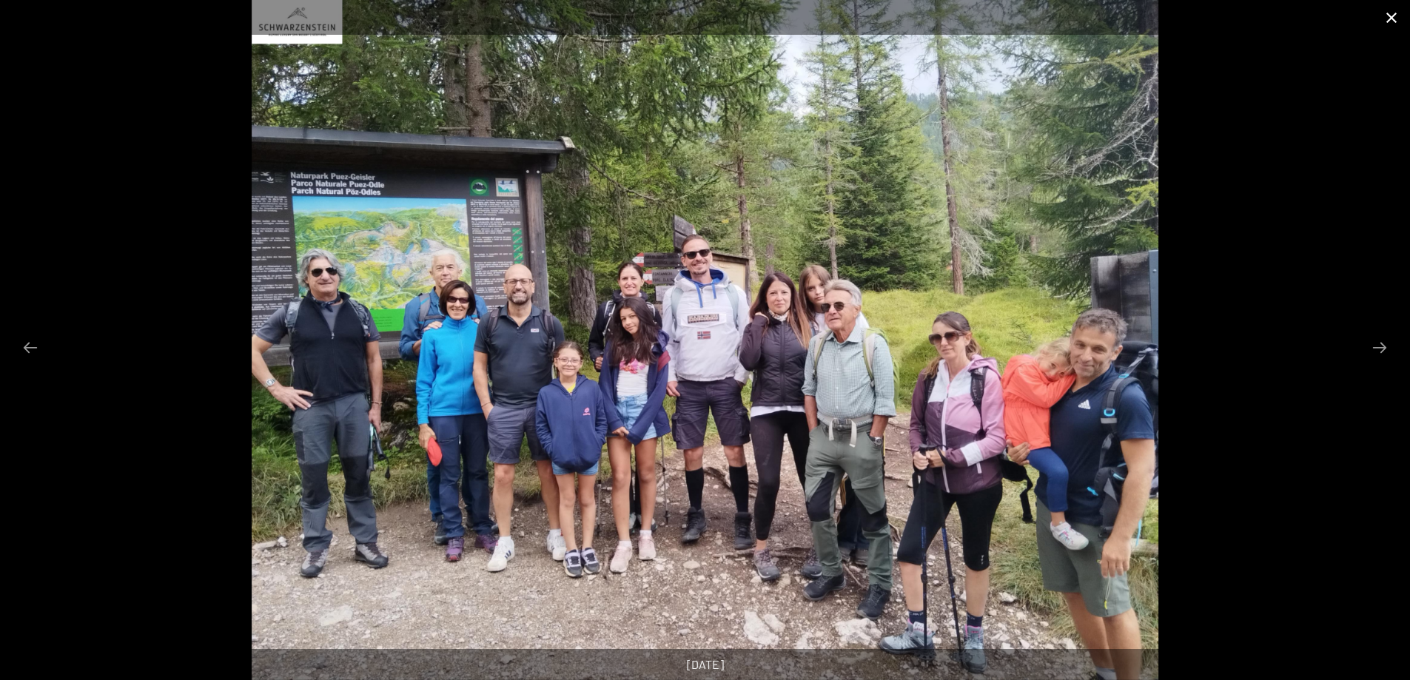
click at [1392, 11] on button "Close gallery" at bounding box center [1391, 17] width 37 height 35
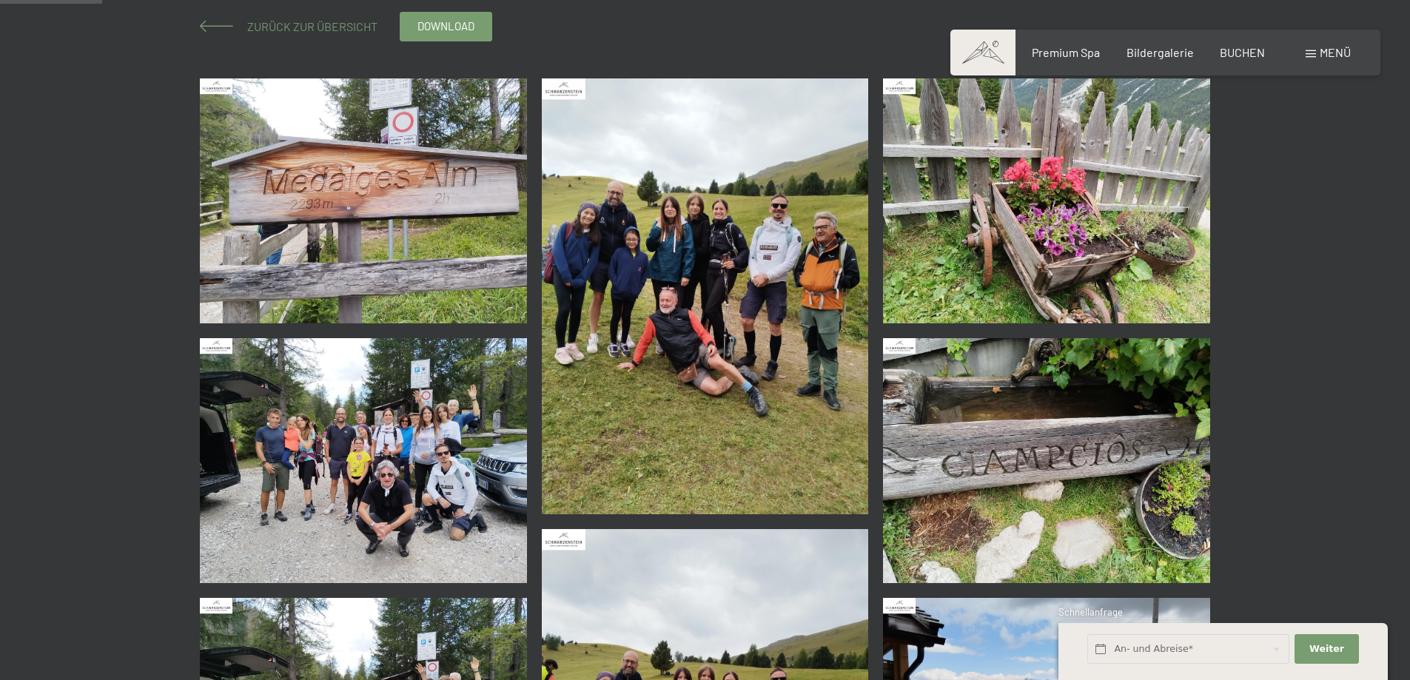
click at [216, 24] on span at bounding box center [216, 26] width 33 height 12
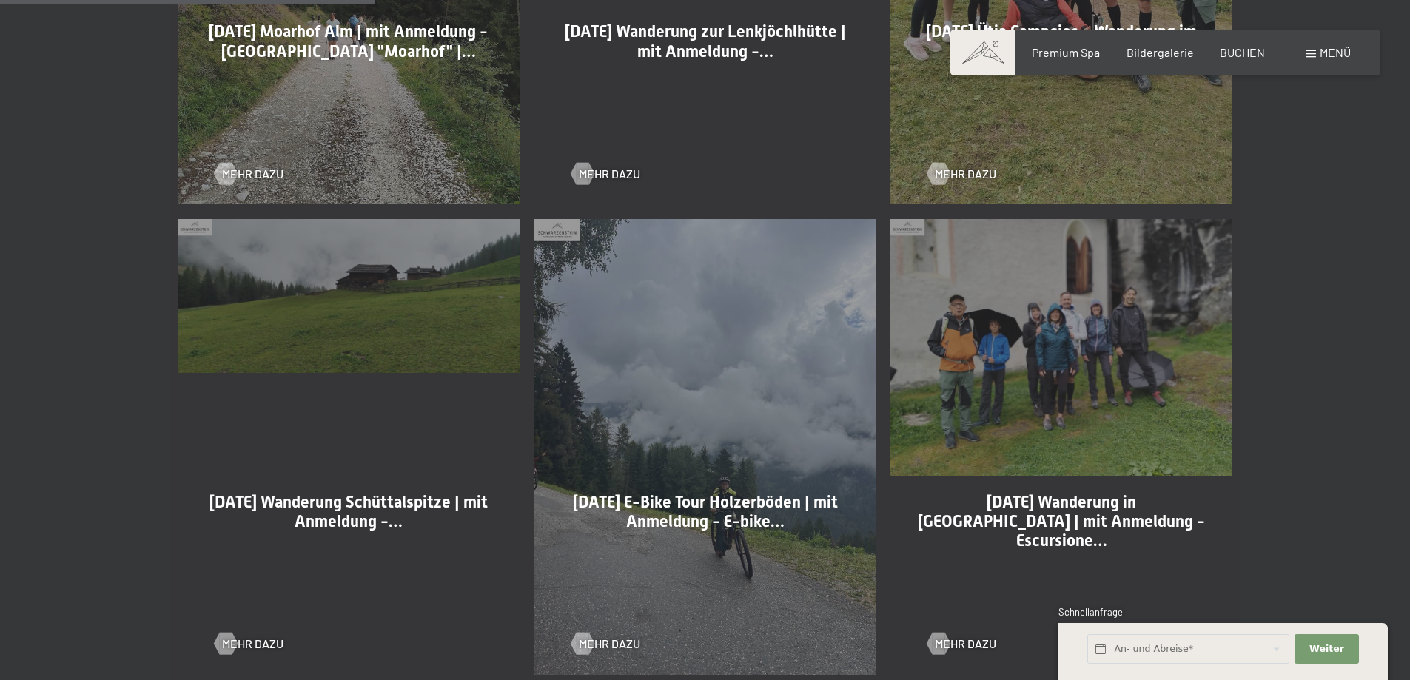
scroll to position [1184, 0]
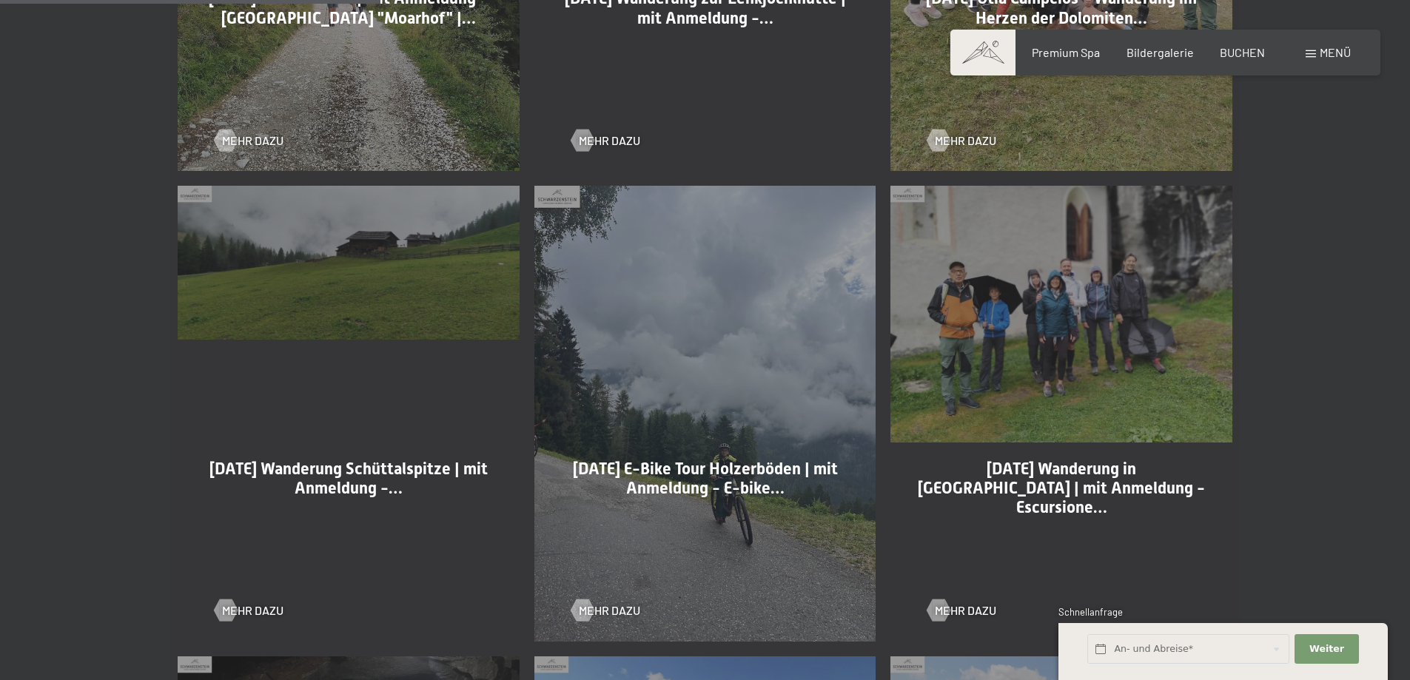
click at [1077, 328] on div "20-08-2025 Wanderung in Kasern | mit Anmeldung - Escursione… Mehr dazu" at bounding box center [1061, 413] width 357 height 471
click at [963, 606] on span "Mehr dazu" at bounding box center [980, 611] width 61 height 16
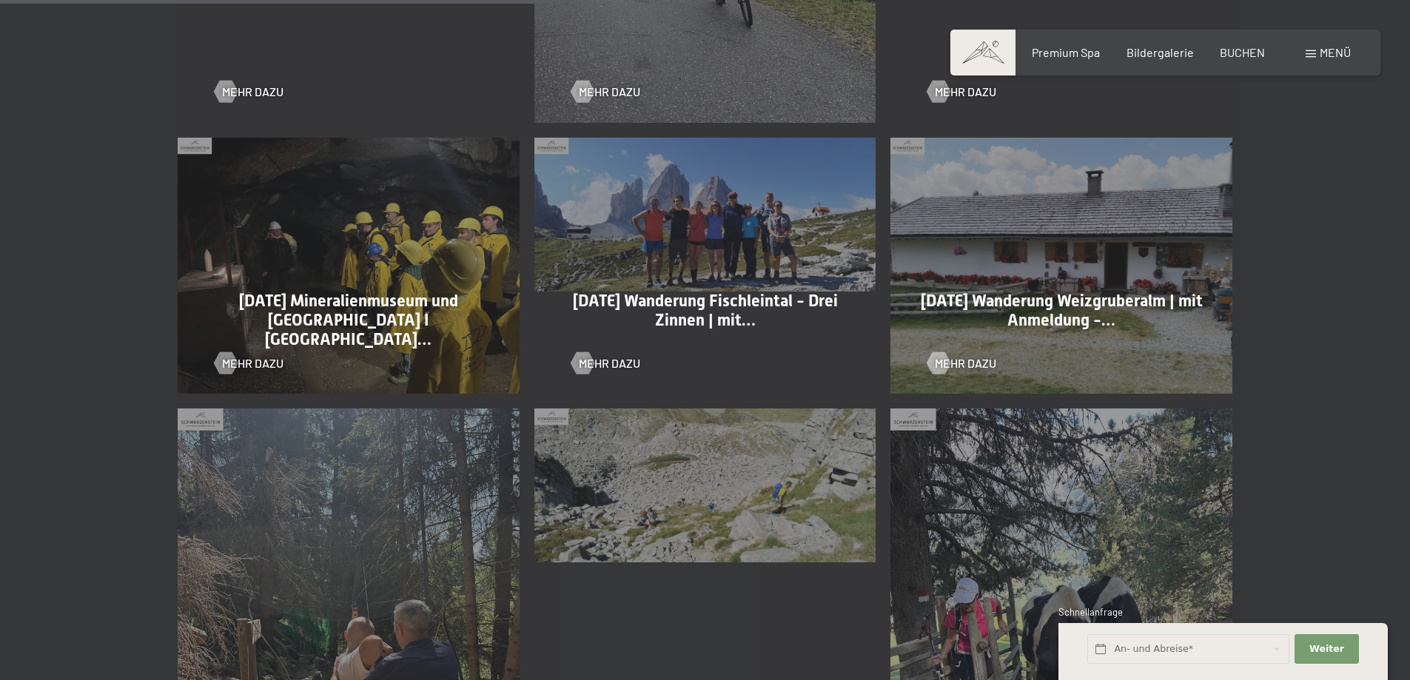
scroll to position [1703, 0]
click at [974, 363] on span "Mehr dazu" at bounding box center [980, 364] width 61 height 16
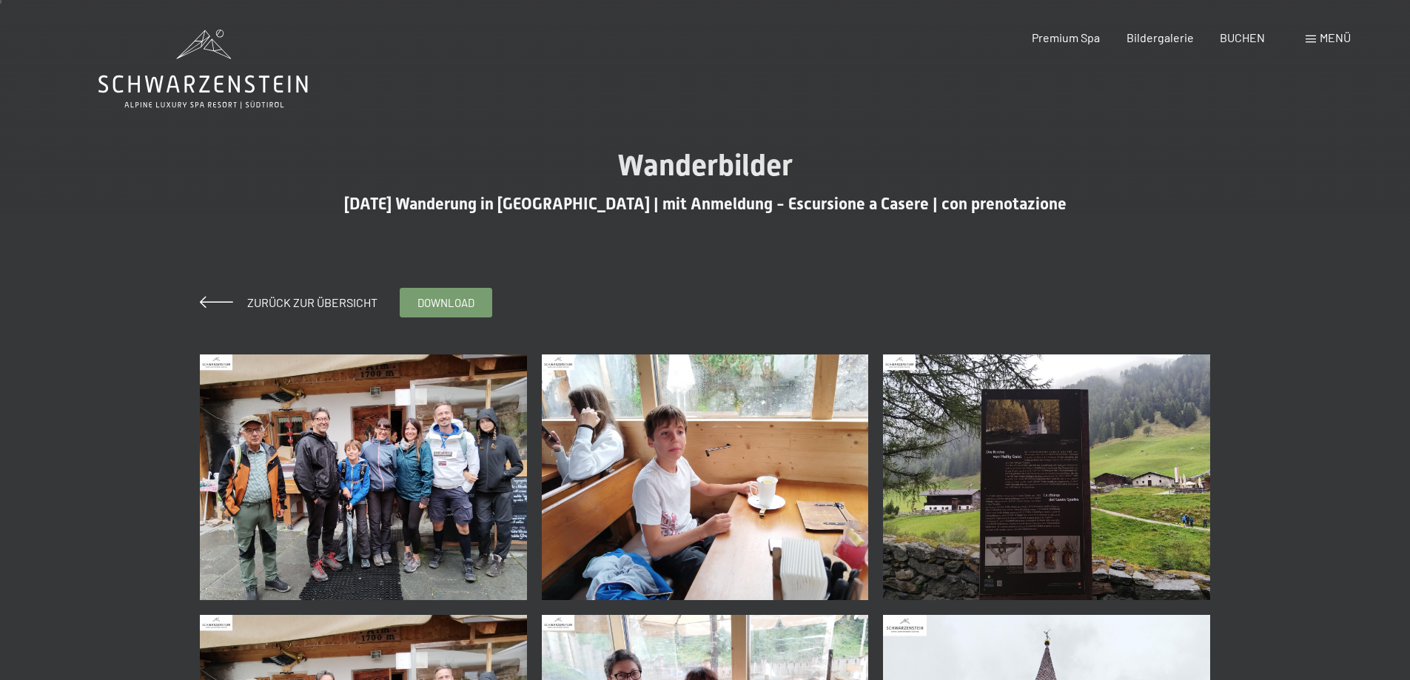
scroll to position [74, 0]
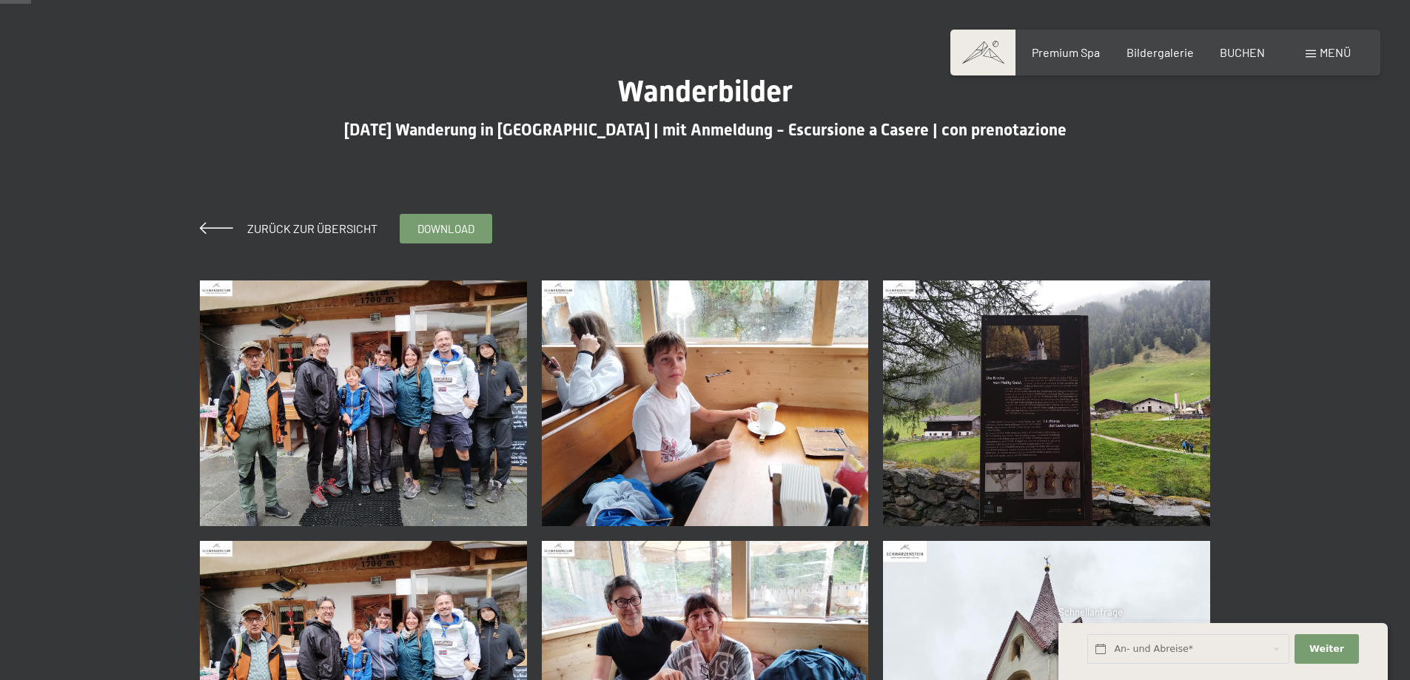
click at [446, 375] on img at bounding box center [363, 403] width 327 height 245
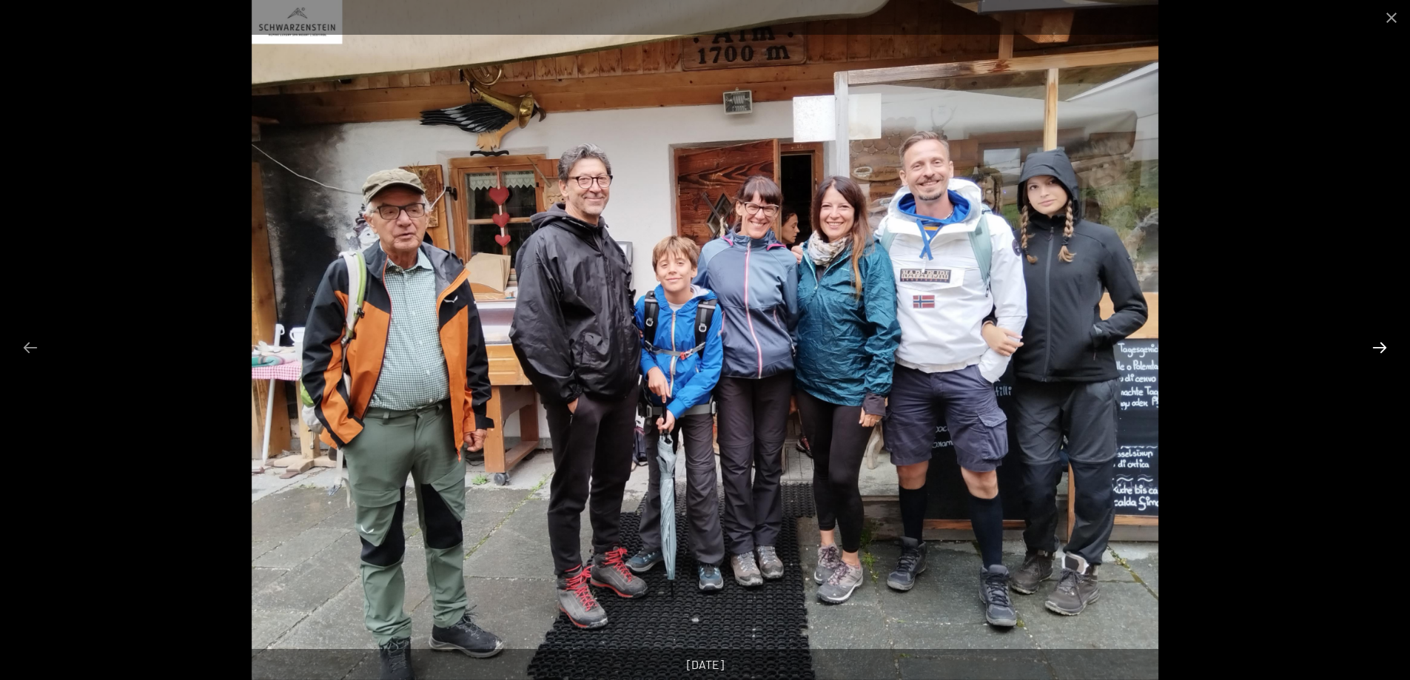
click at [1381, 345] on button "Next slide" at bounding box center [1379, 347] width 31 height 29
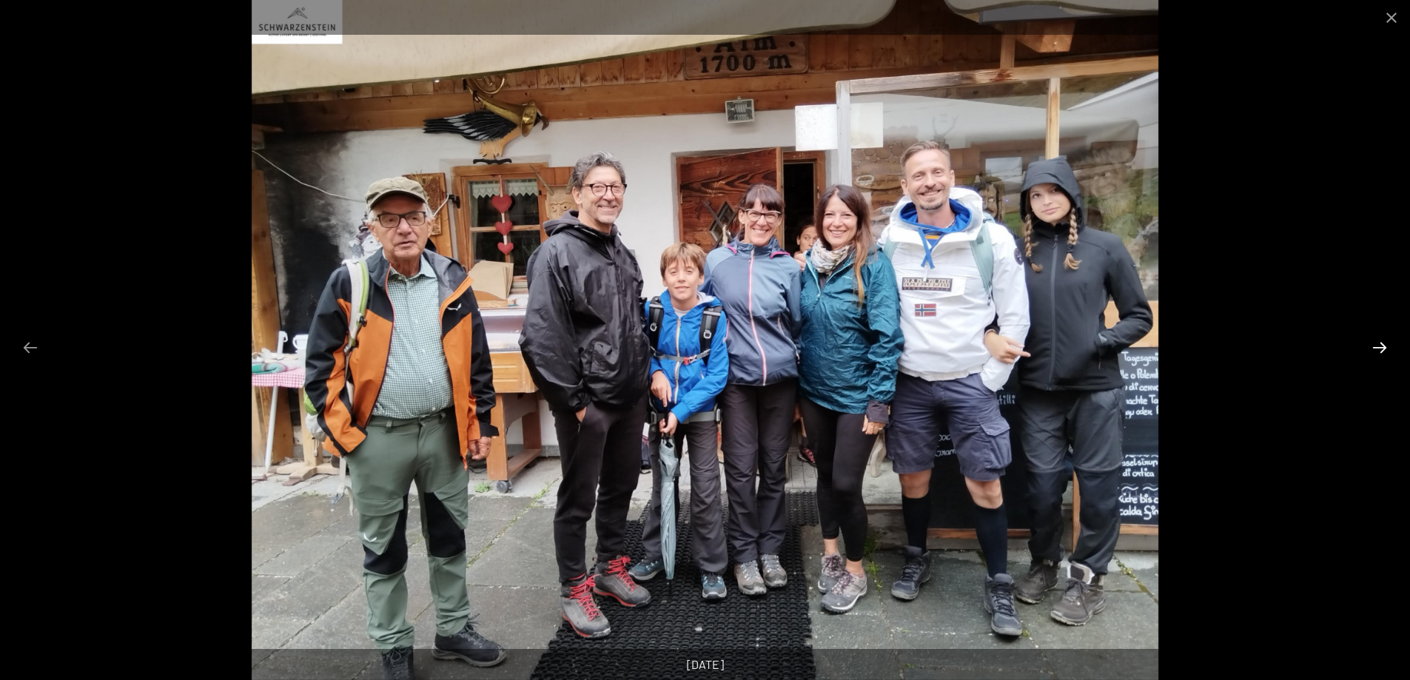
click at [1381, 345] on button "Next slide" at bounding box center [1379, 347] width 31 height 29
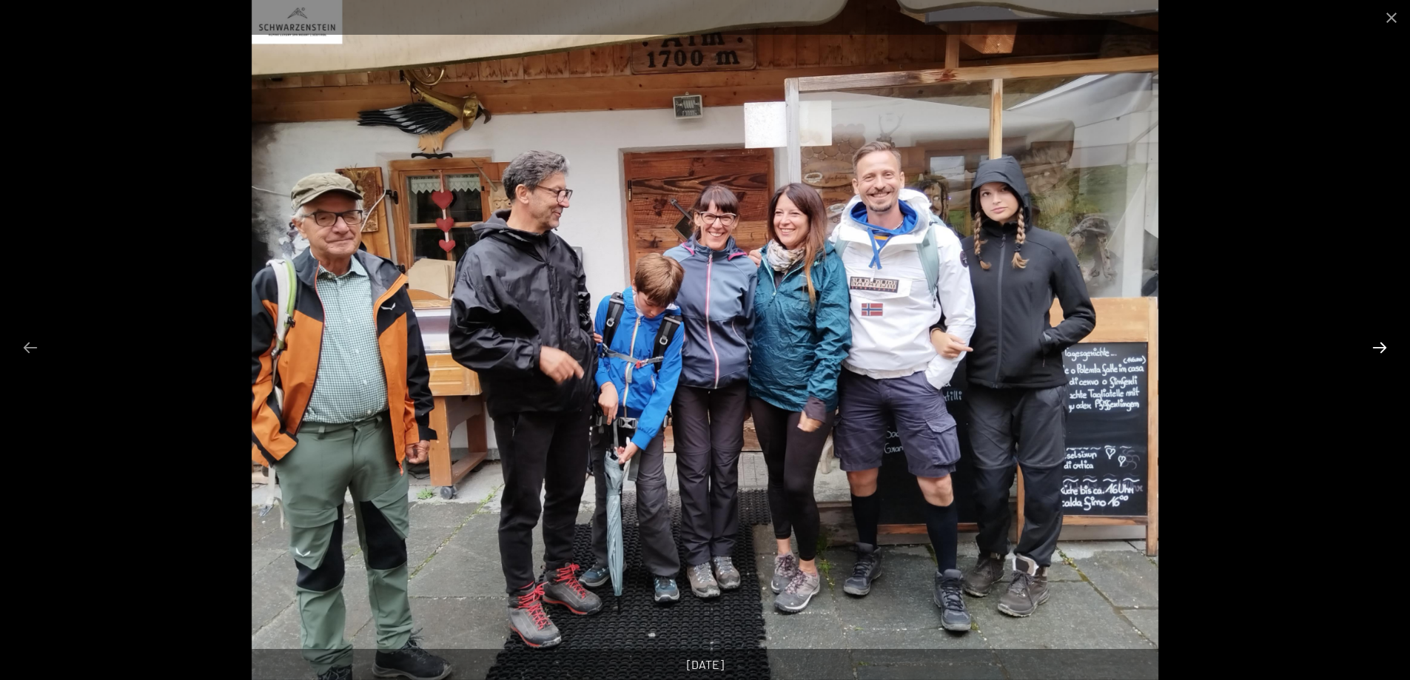
click at [1378, 344] on button "Next slide" at bounding box center [1379, 347] width 31 height 29
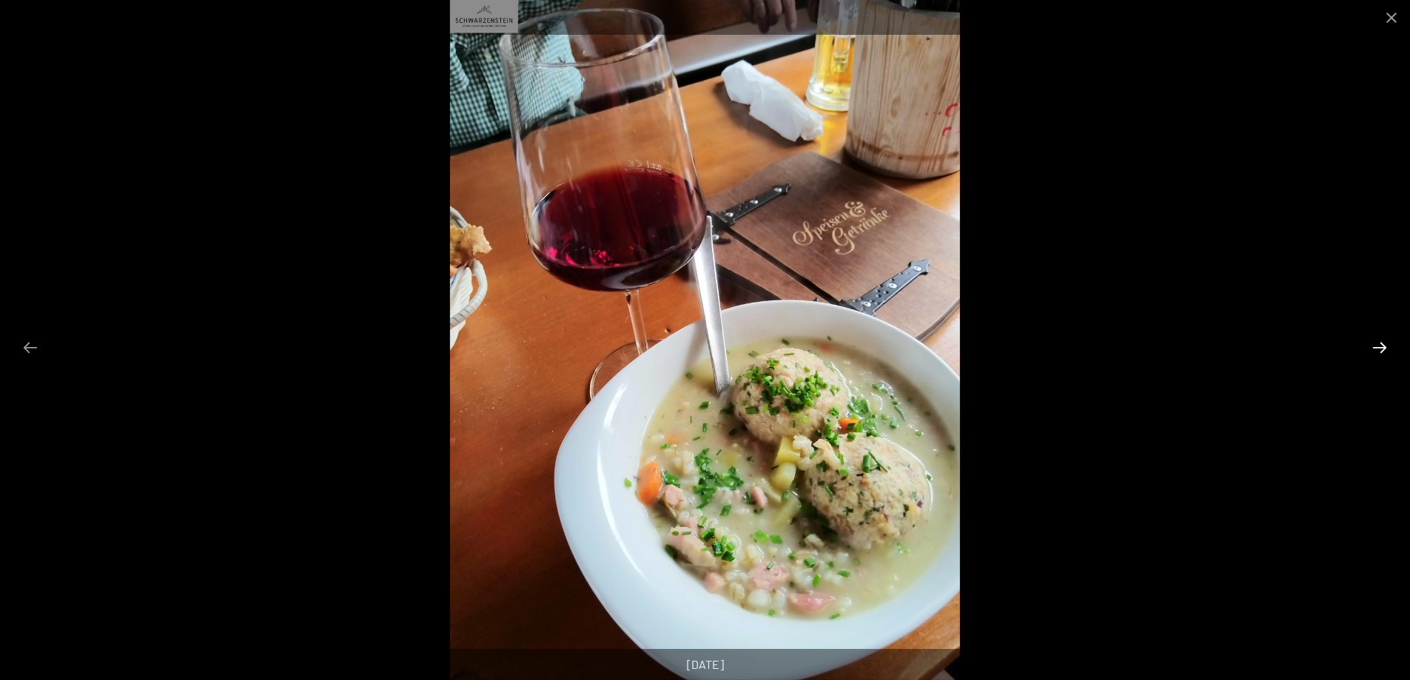
click at [1381, 344] on button "Next slide" at bounding box center [1379, 347] width 31 height 29
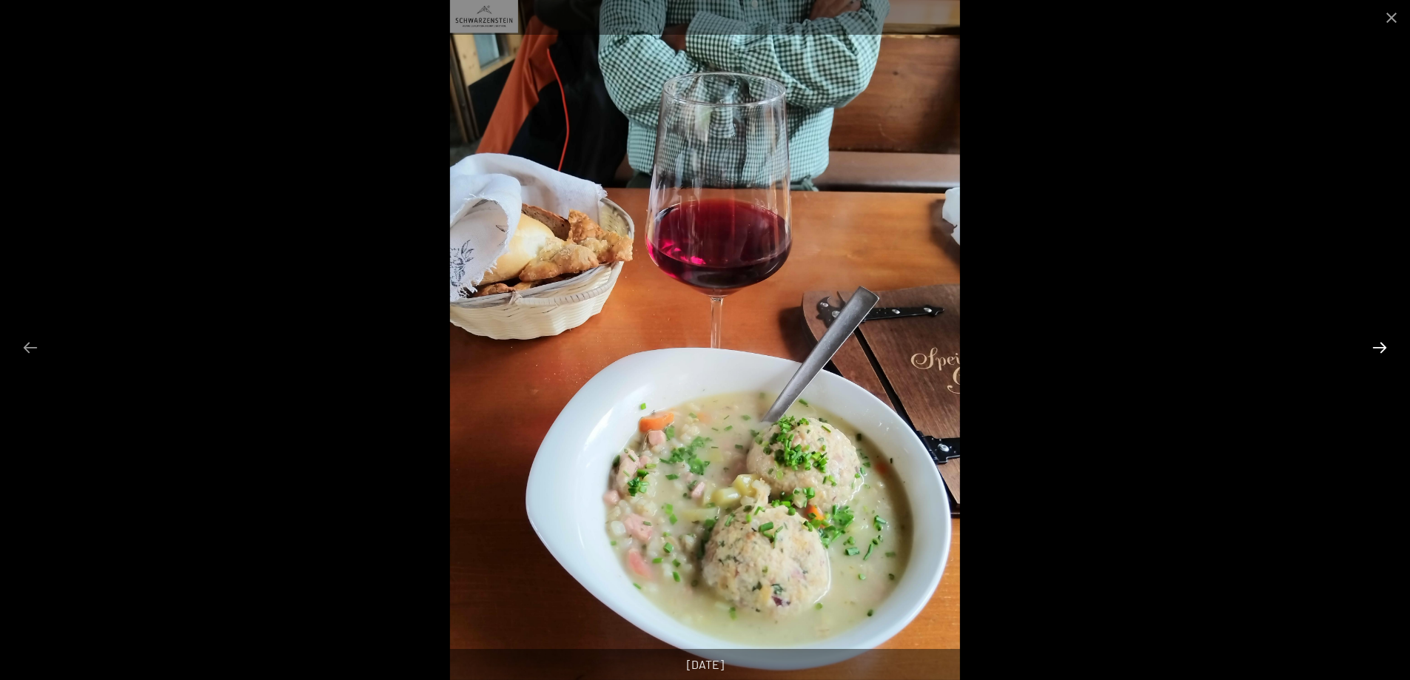
click at [1379, 344] on button "Next slide" at bounding box center [1379, 347] width 31 height 29
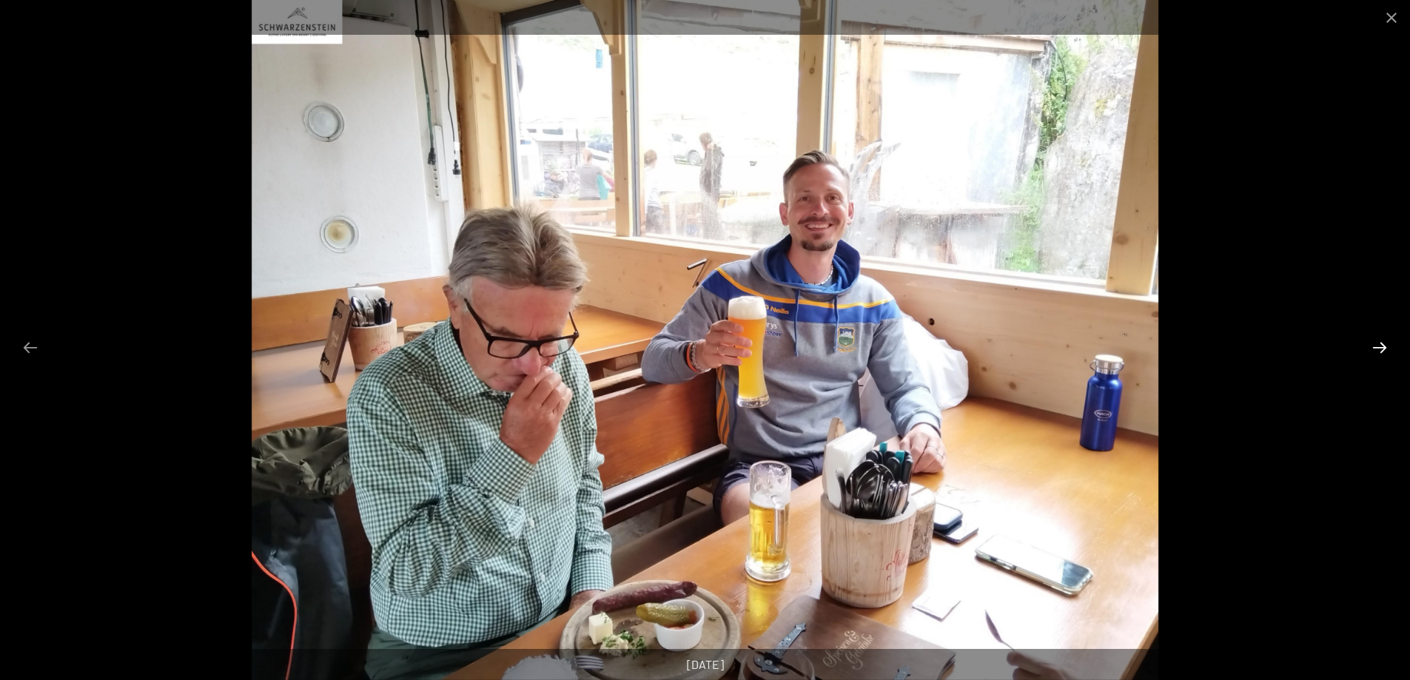
click at [1379, 344] on button "Next slide" at bounding box center [1379, 347] width 31 height 29
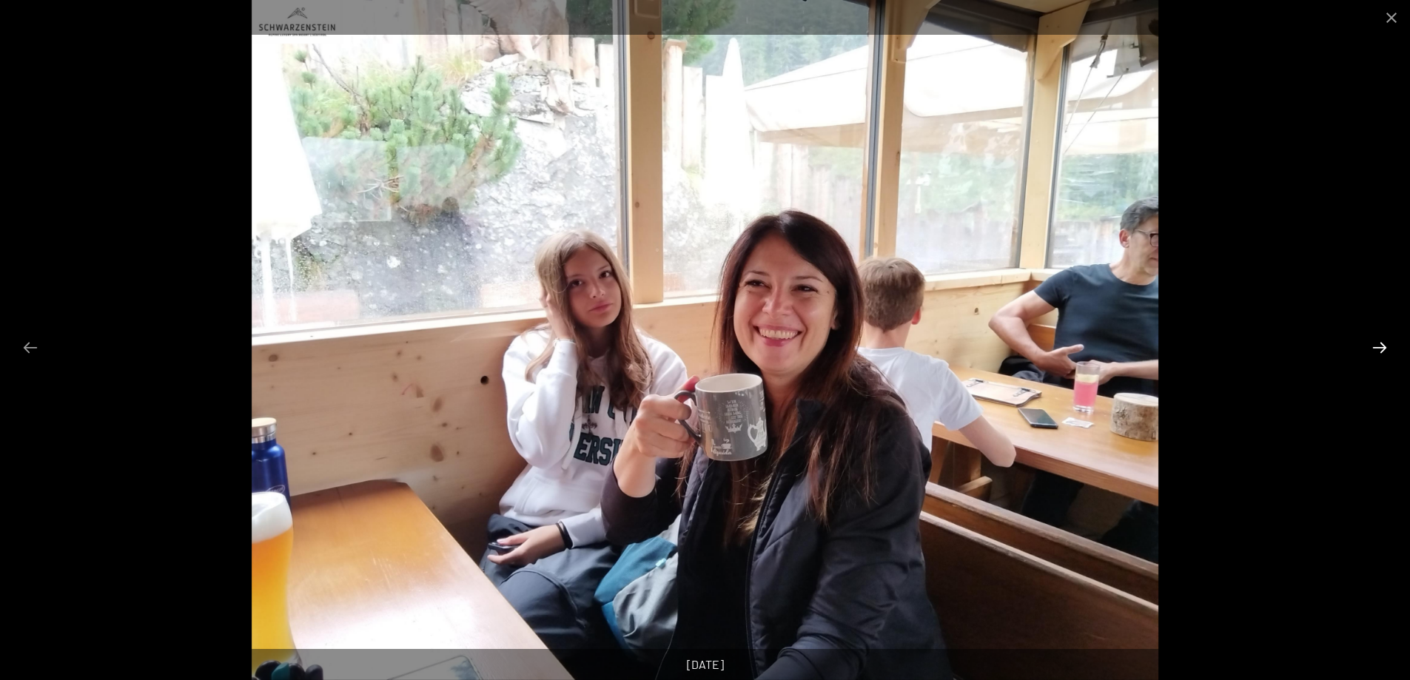
click at [1379, 344] on button "Next slide" at bounding box center [1379, 347] width 31 height 29
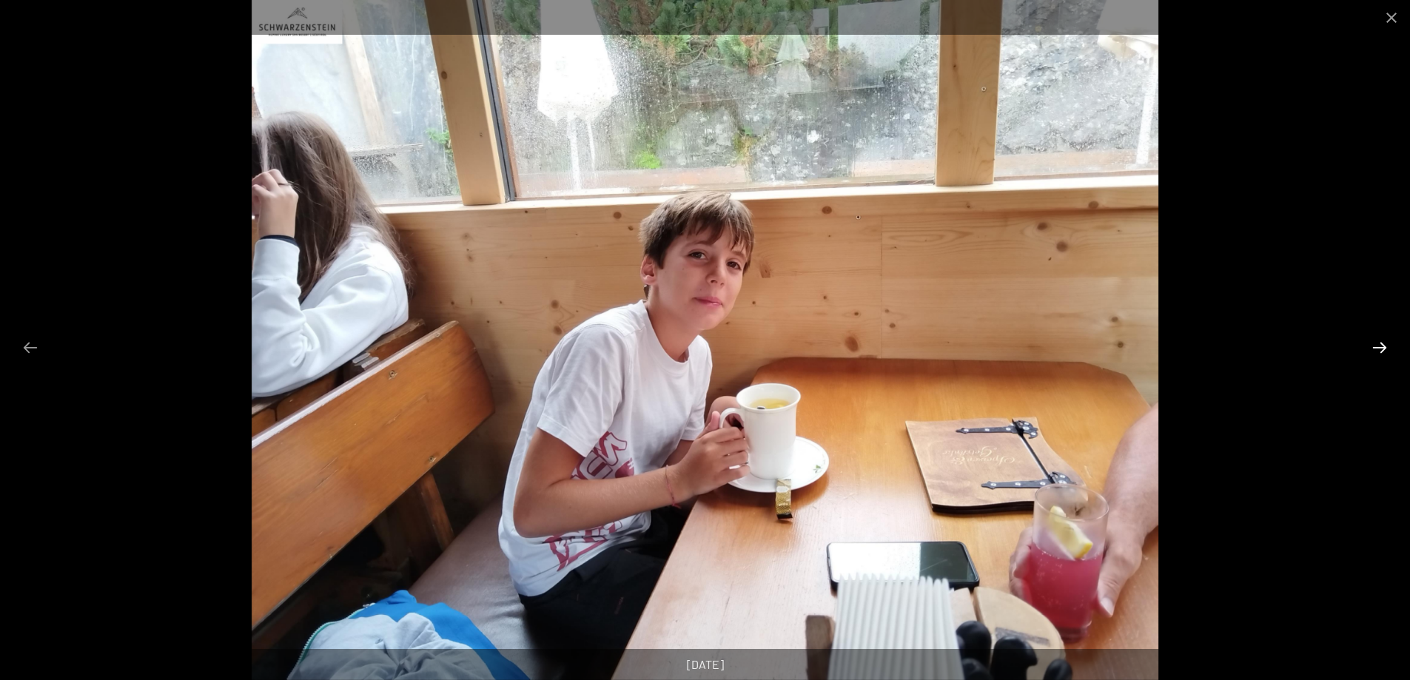
click at [1379, 347] on button "Next slide" at bounding box center [1379, 347] width 31 height 29
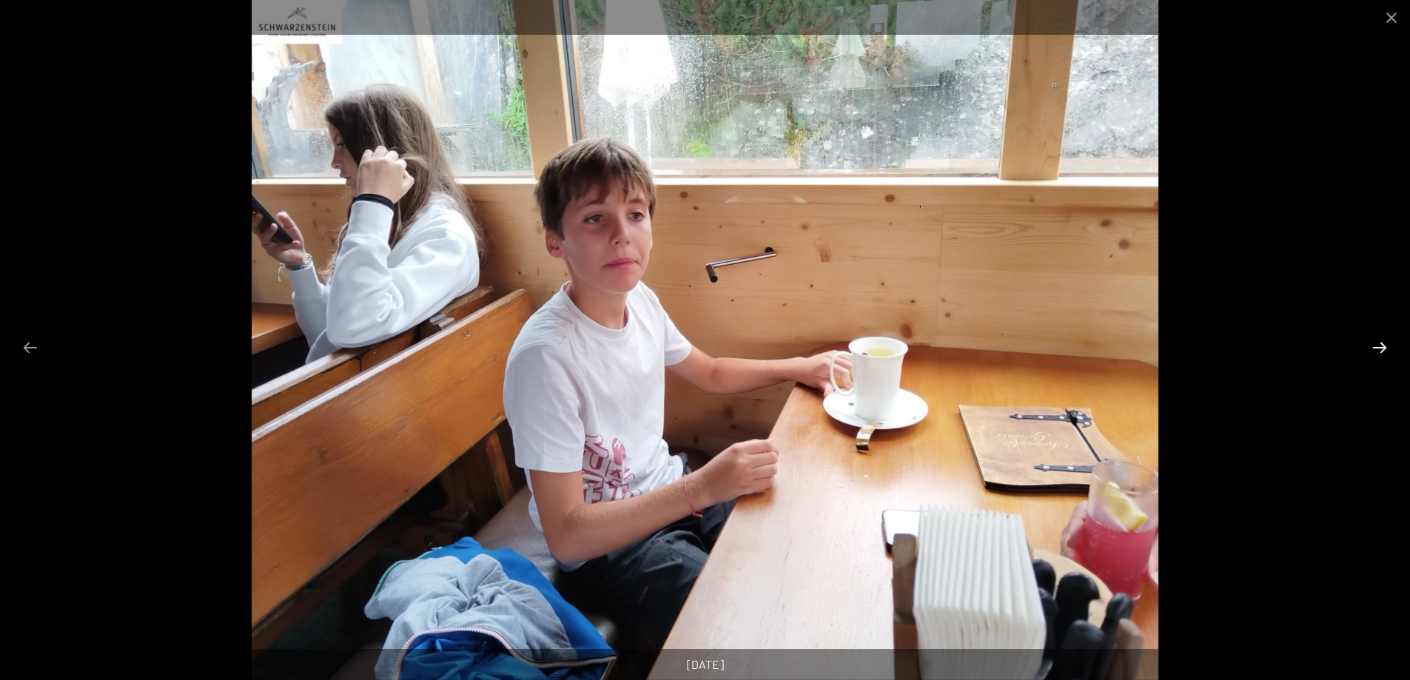
click at [1378, 346] on button "Next slide" at bounding box center [1379, 347] width 31 height 29
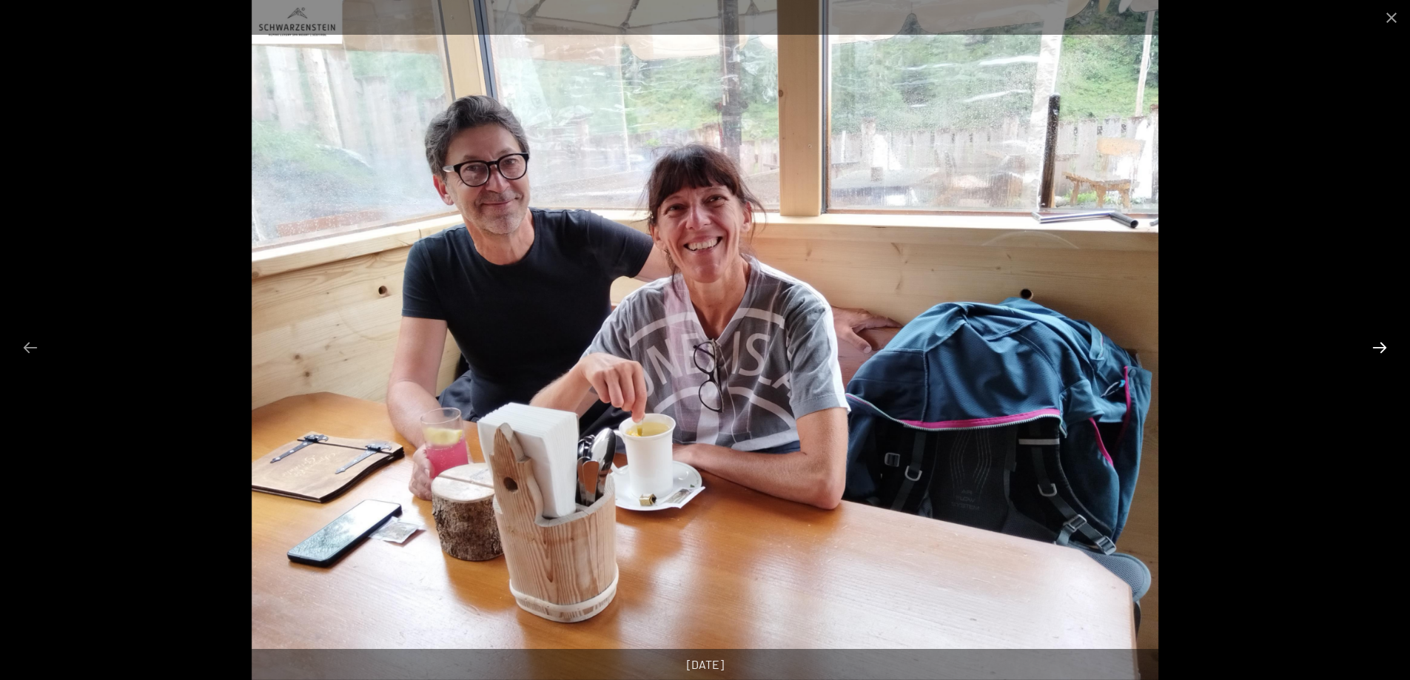
click at [1378, 346] on button "Next slide" at bounding box center [1379, 347] width 31 height 29
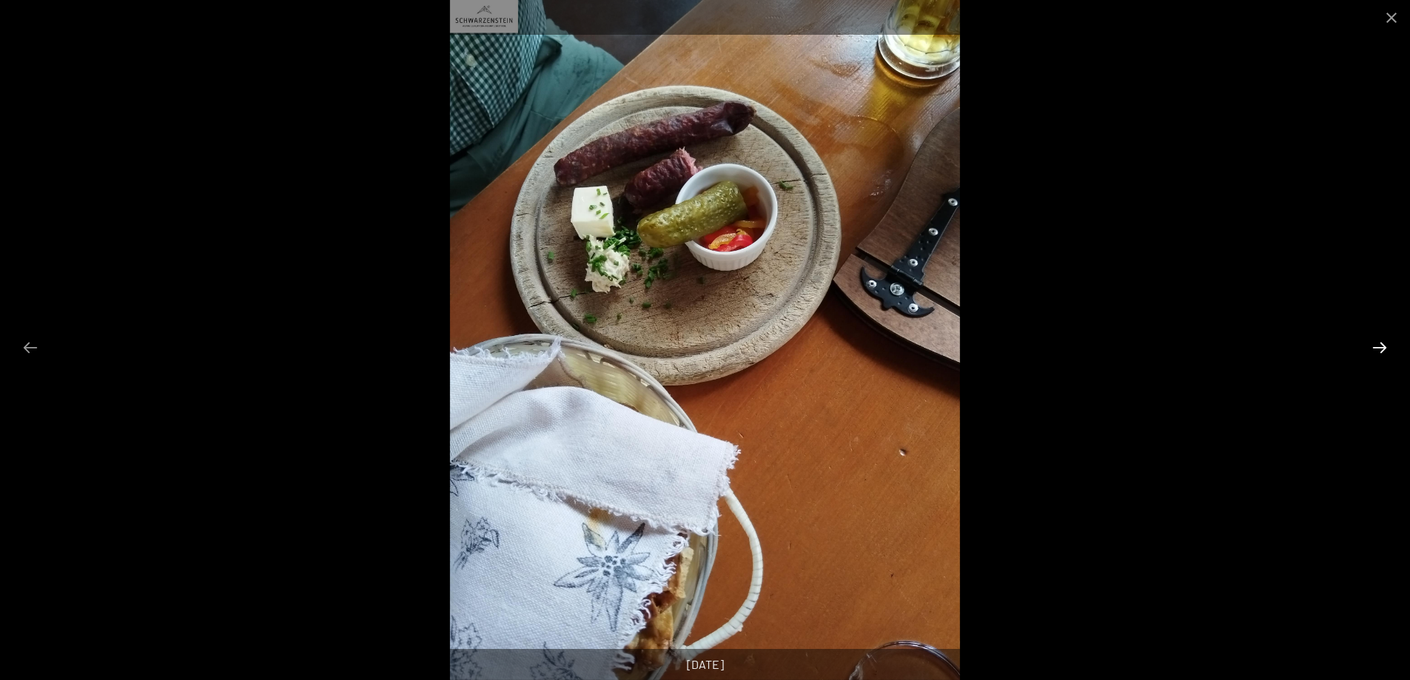
click at [1378, 346] on button "Next slide" at bounding box center [1379, 347] width 31 height 29
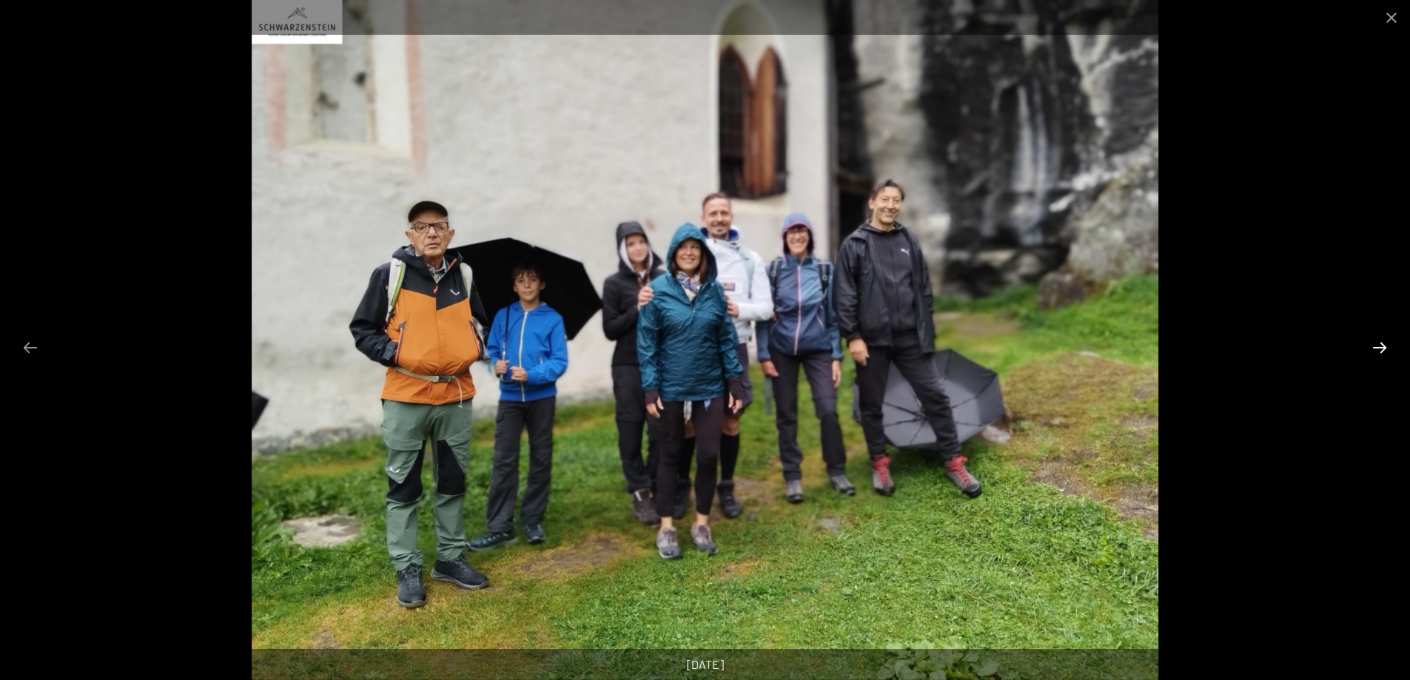
click at [1378, 344] on button "Next slide" at bounding box center [1379, 347] width 31 height 29
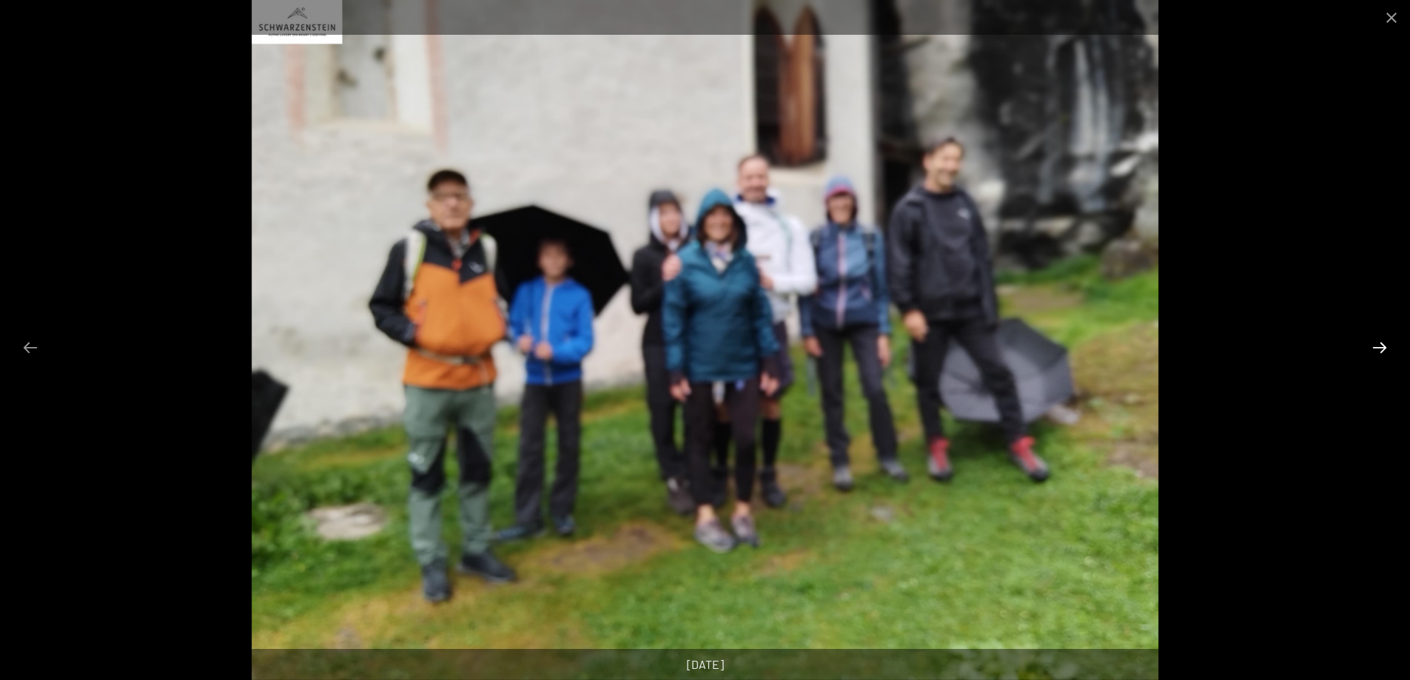
click at [1378, 344] on button "Next slide" at bounding box center [1379, 347] width 31 height 29
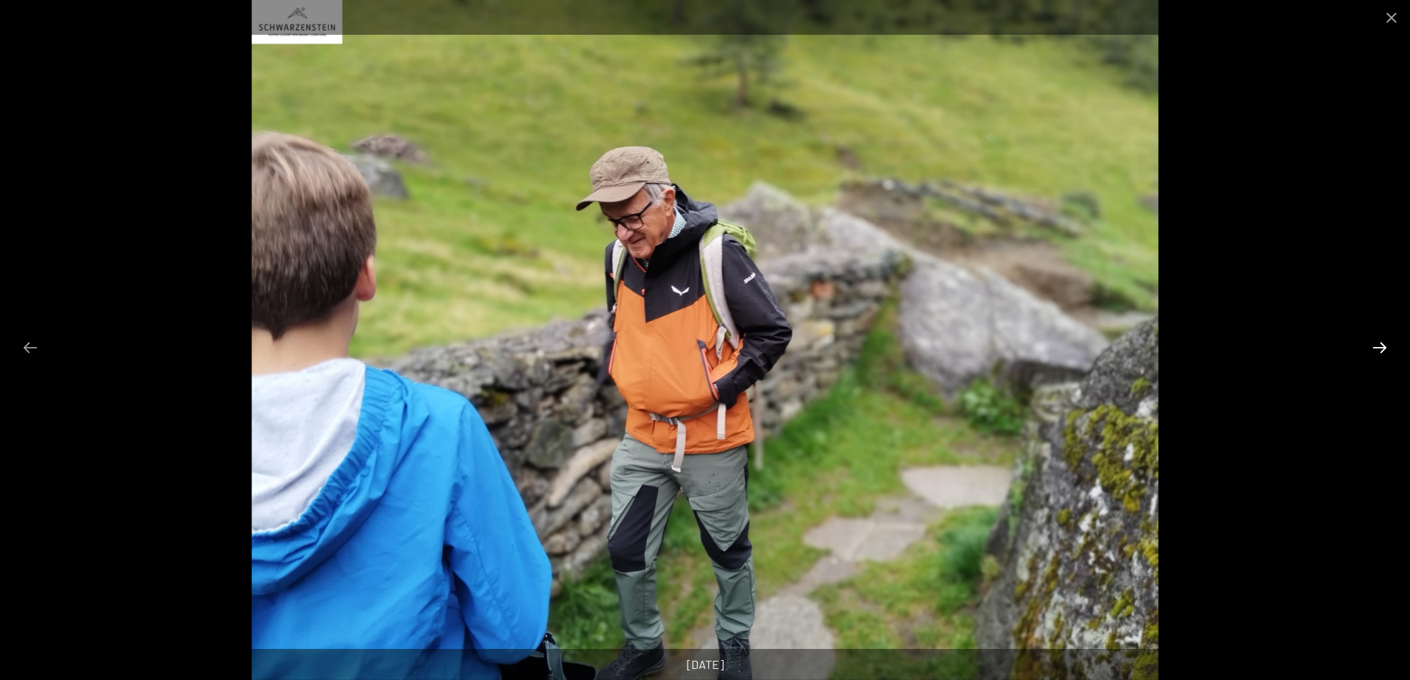
click at [1378, 344] on button "Next slide" at bounding box center [1379, 347] width 31 height 29
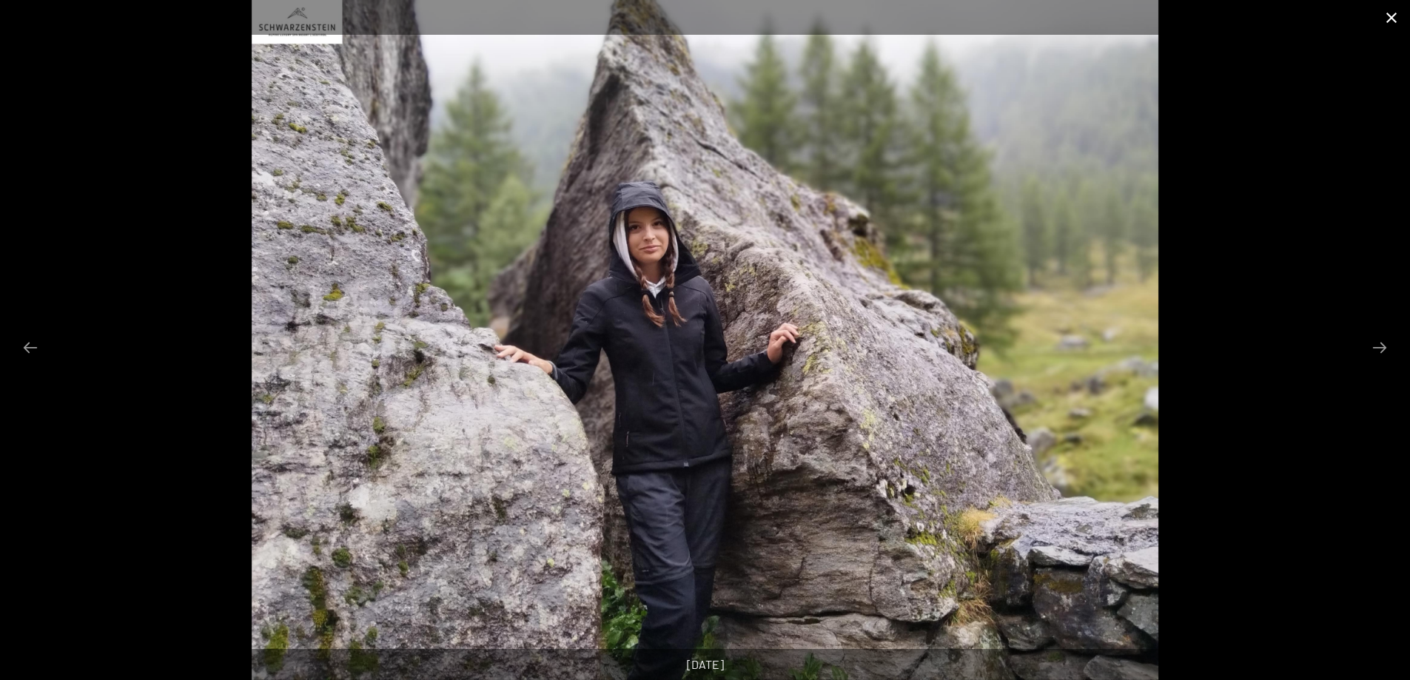
click at [1399, 16] on button "Close gallery" at bounding box center [1391, 17] width 37 height 35
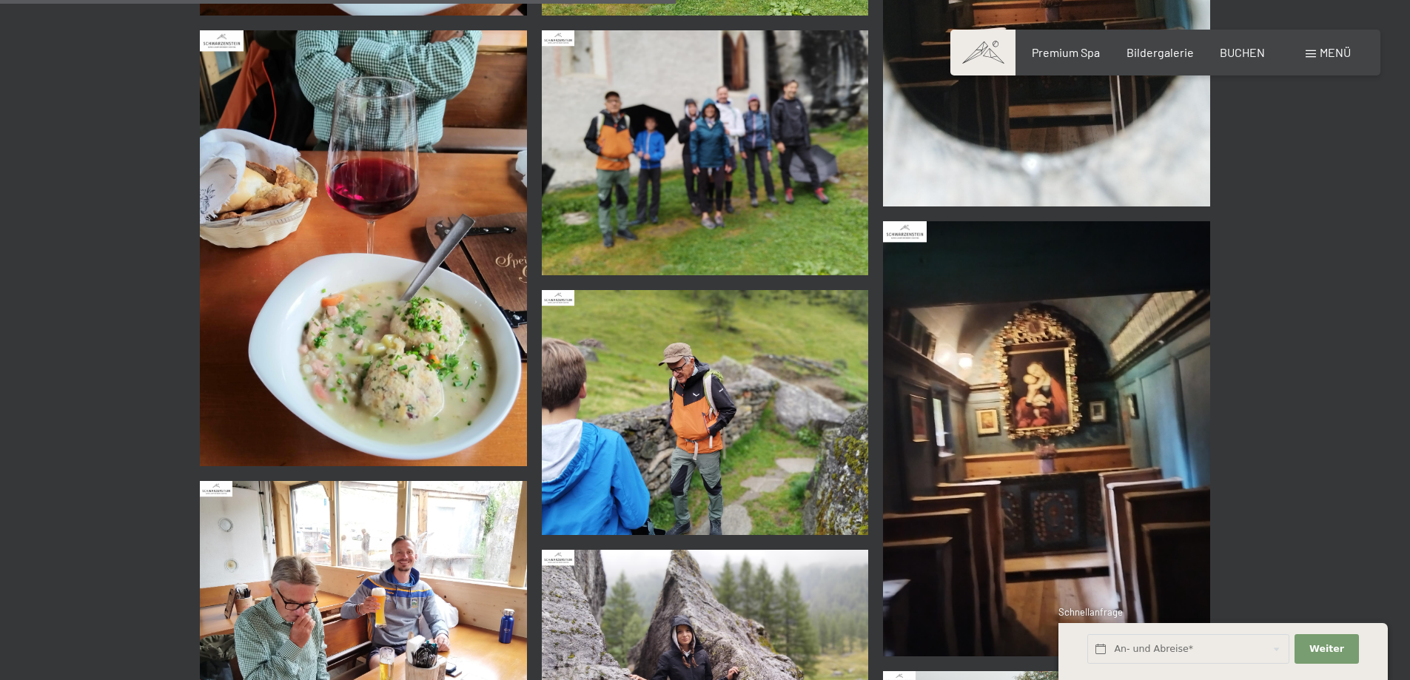
scroll to position [1629, 0]
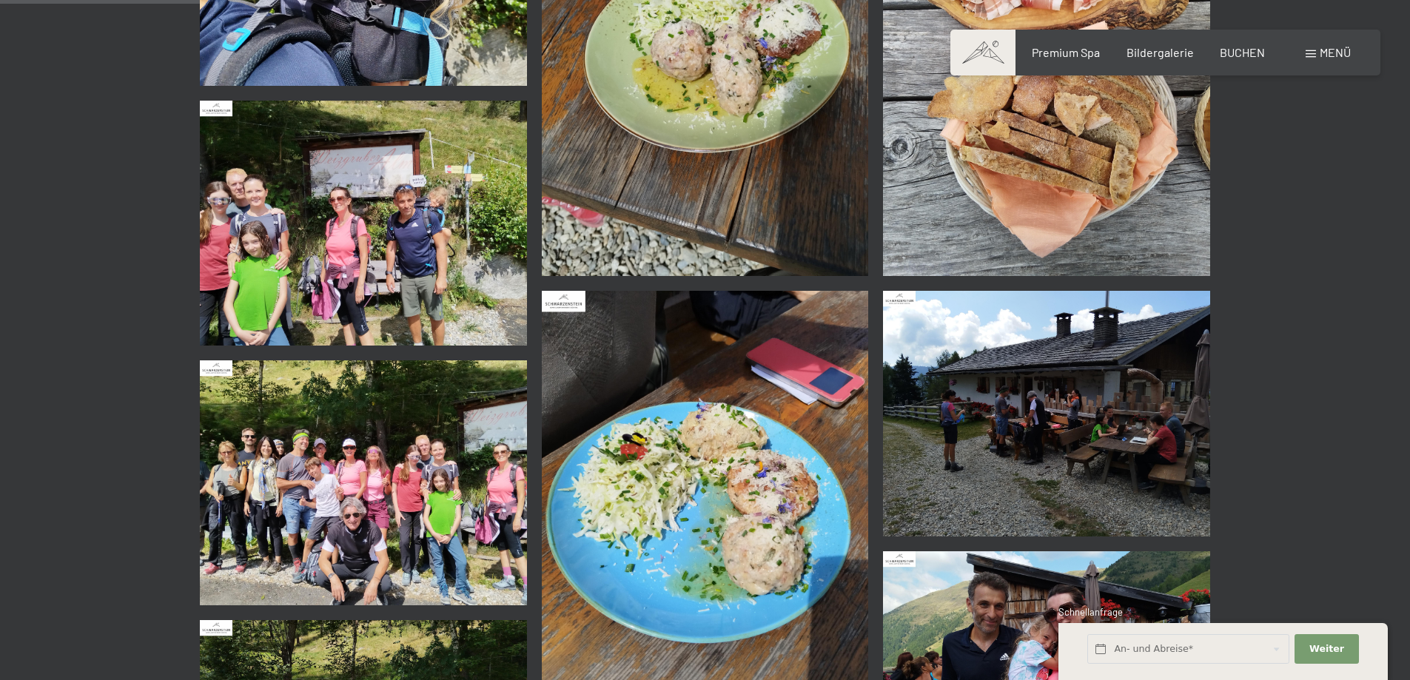
scroll to position [518, 0]
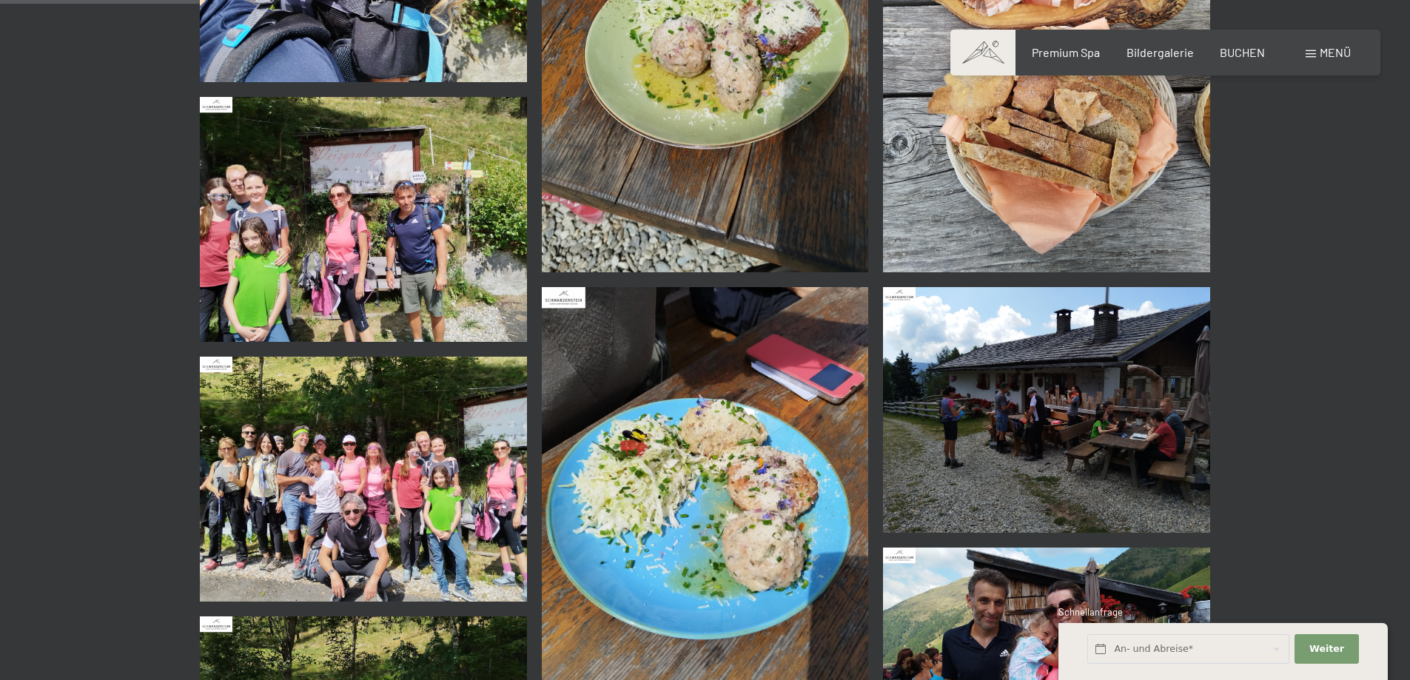
click at [424, 522] on img at bounding box center [363, 479] width 327 height 245
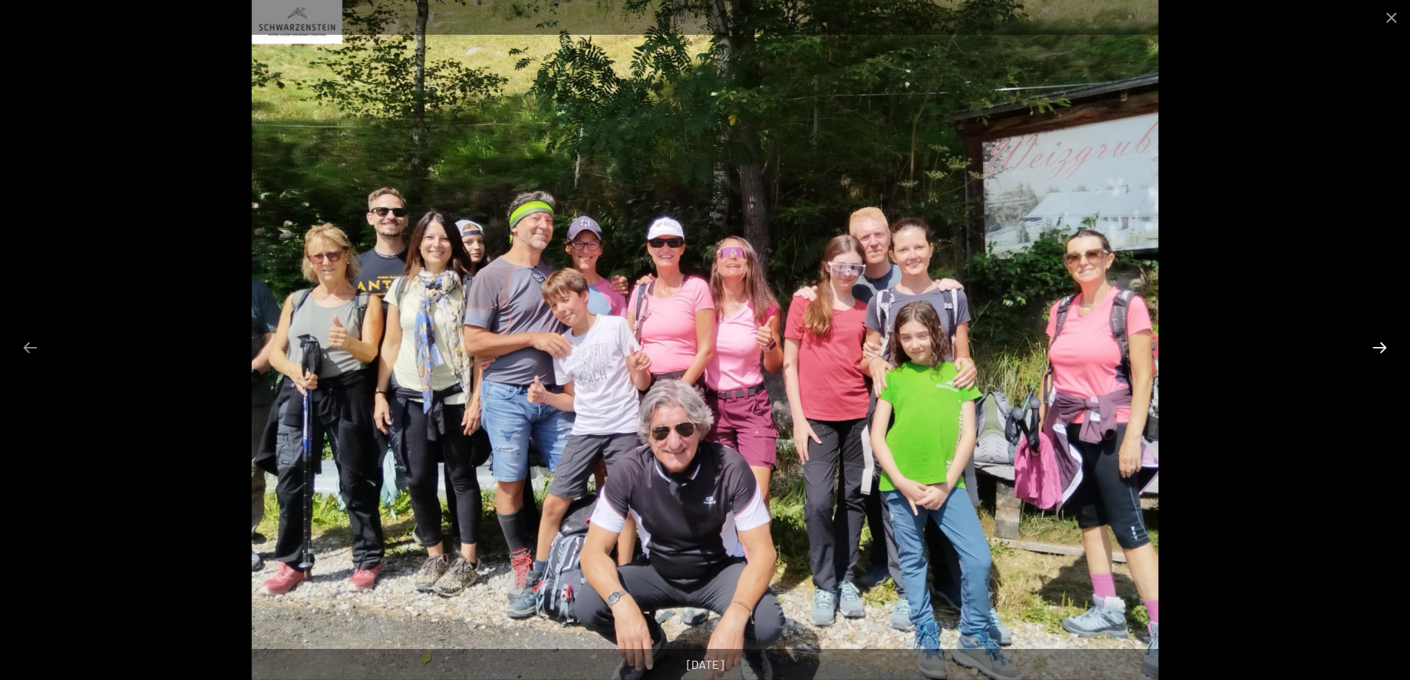
click at [1389, 351] on button "Next slide" at bounding box center [1379, 347] width 31 height 29
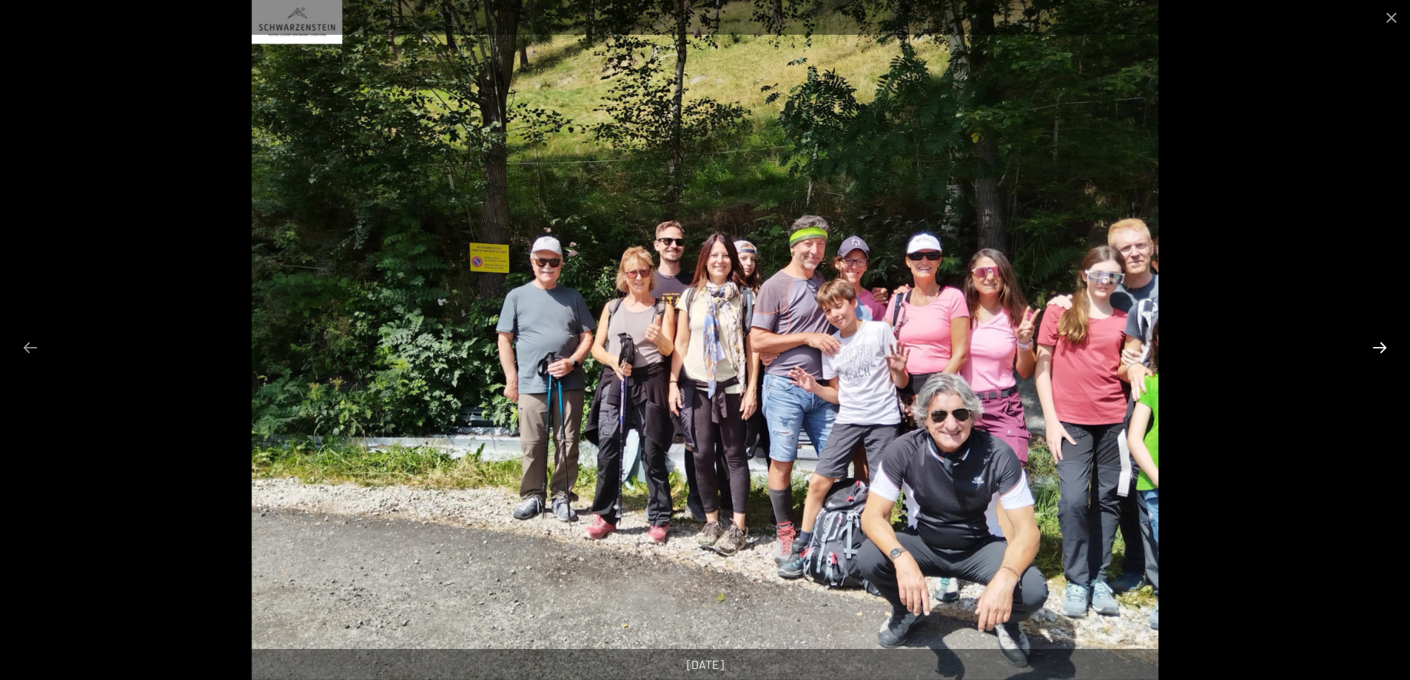
click at [1389, 351] on button "Next slide" at bounding box center [1379, 347] width 31 height 29
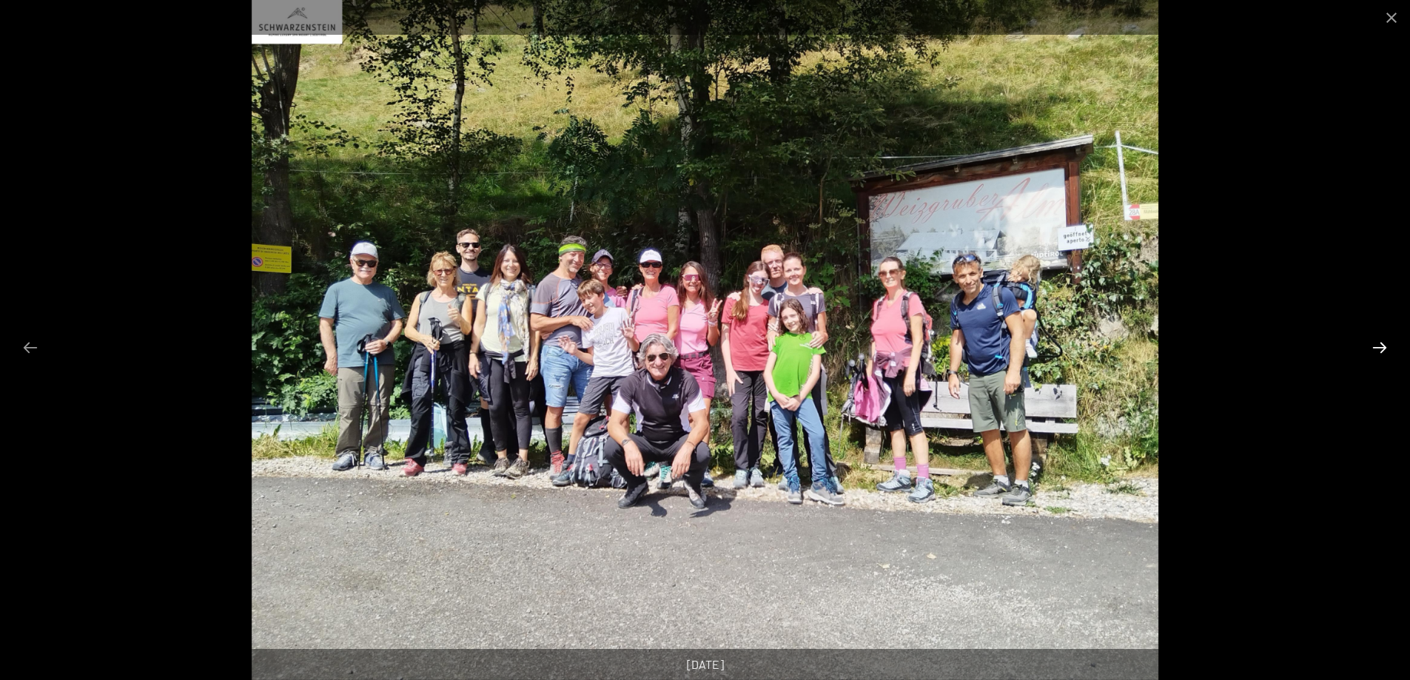
click at [1389, 351] on button "Next slide" at bounding box center [1379, 347] width 31 height 29
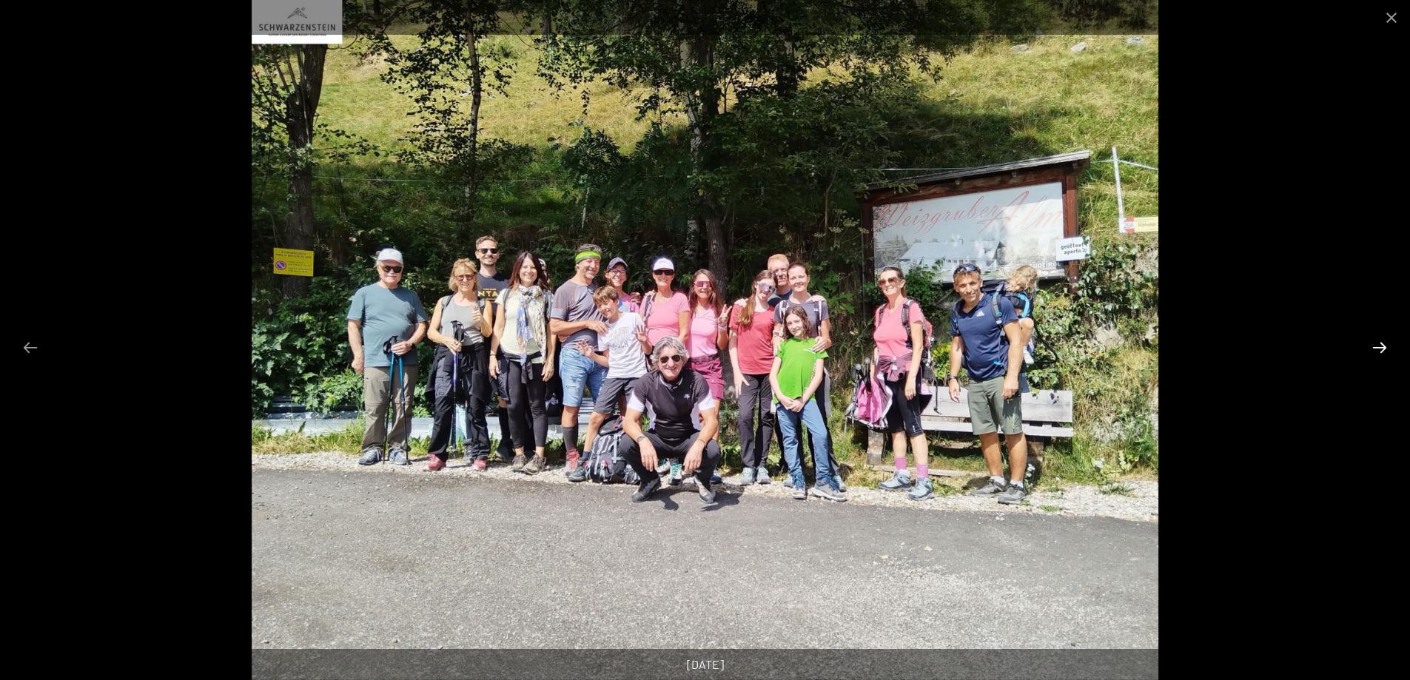
click at [1389, 351] on button "Next slide" at bounding box center [1379, 347] width 31 height 29
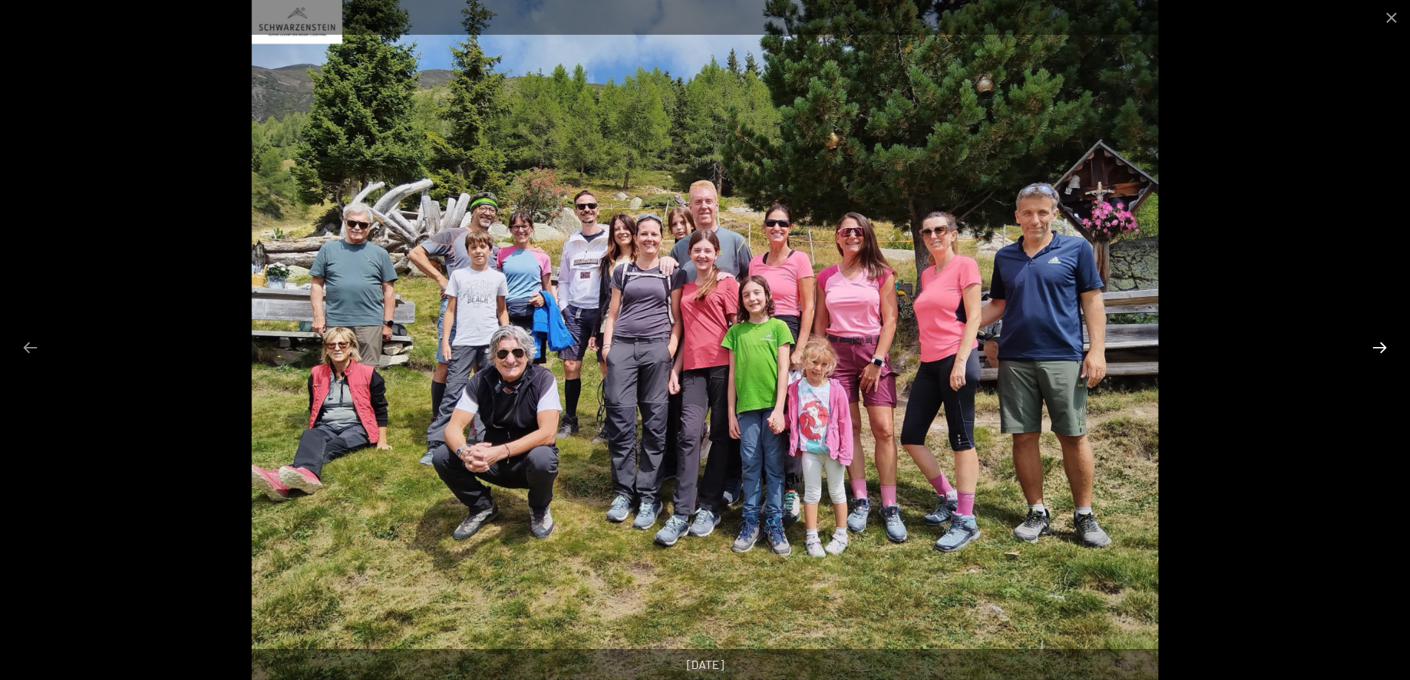
click at [1389, 351] on button "Next slide" at bounding box center [1379, 347] width 31 height 29
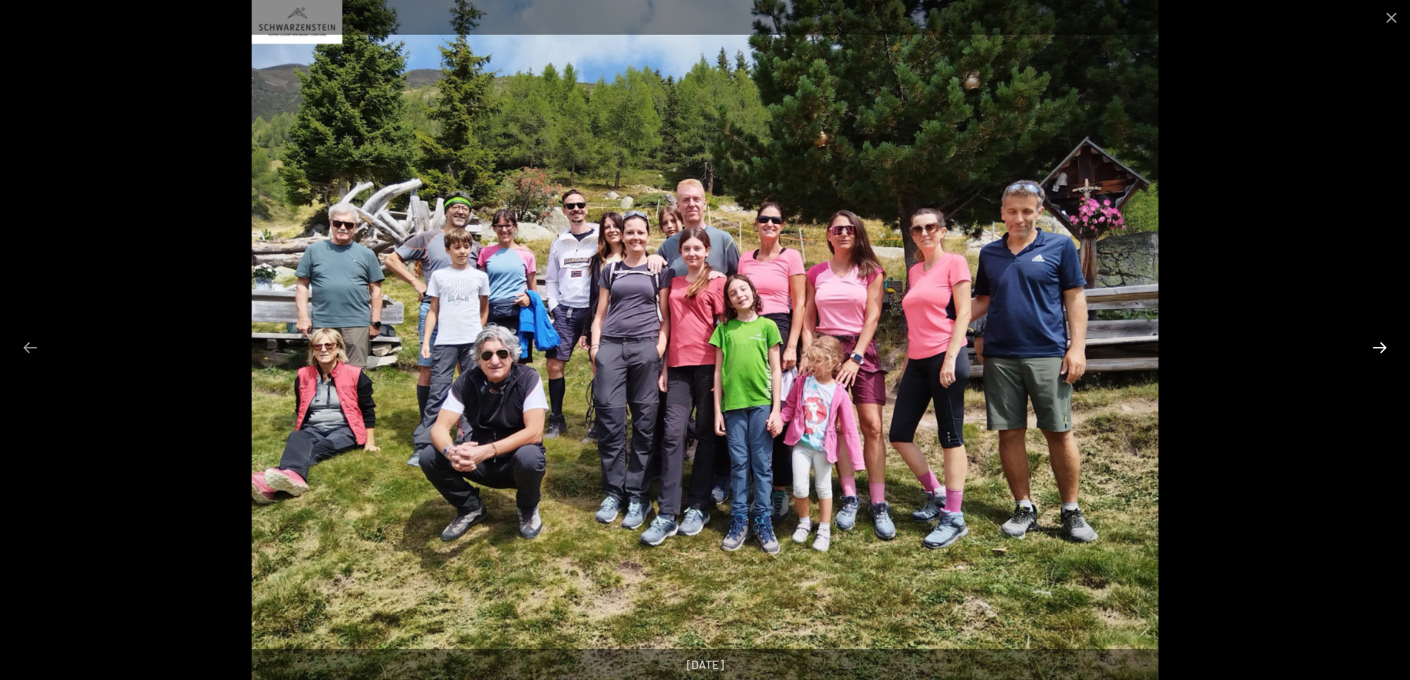
click at [1389, 351] on button "Next slide" at bounding box center [1379, 347] width 31 height 29
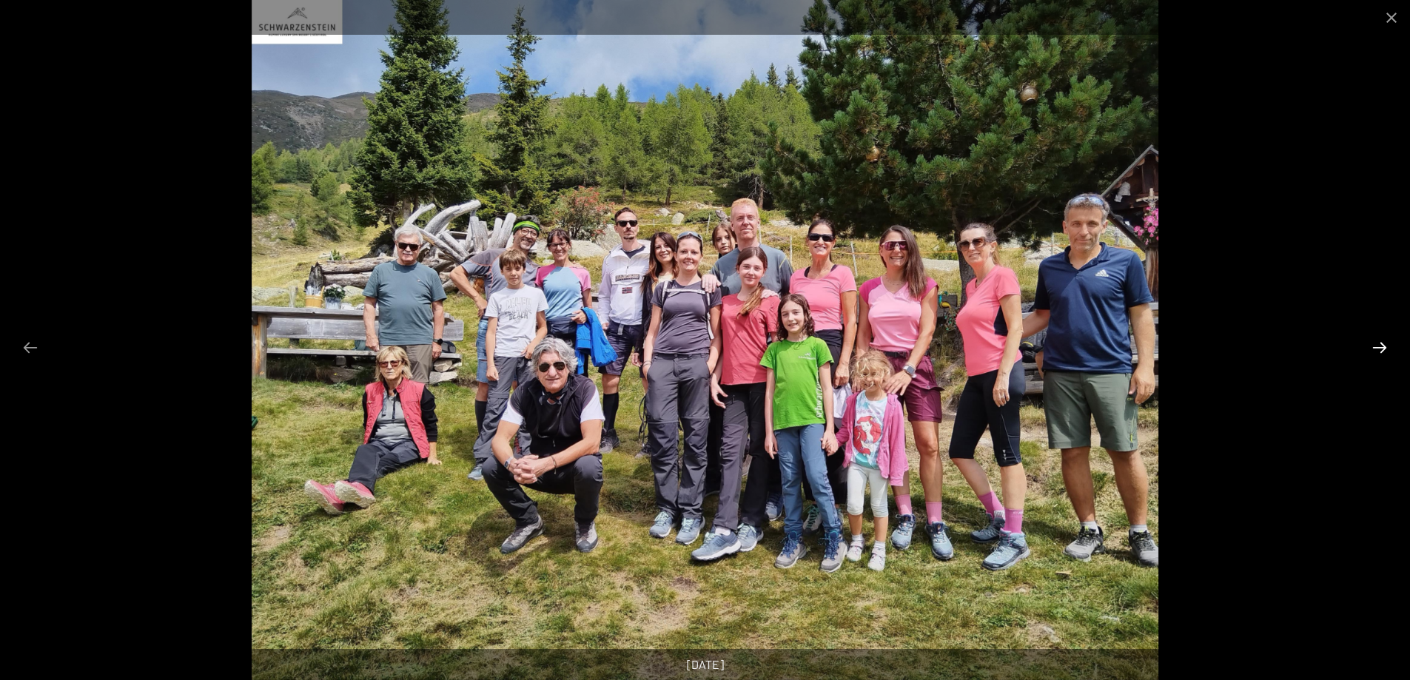
click at [1389, 351] on button "Next slide" at bounding box center [1379, 347] width 31 height 29
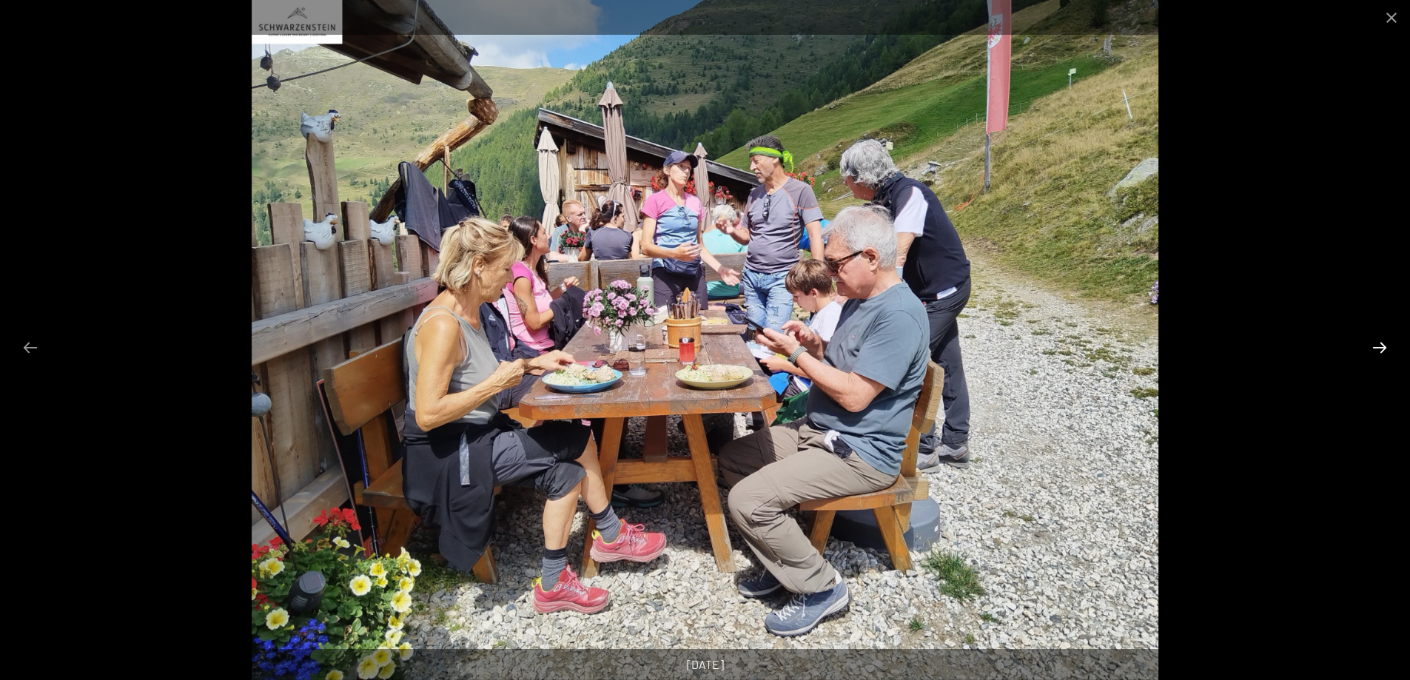
click at [1389, 351] on button "Next slide" at bounding box center [1379, 347] width 31 height 29
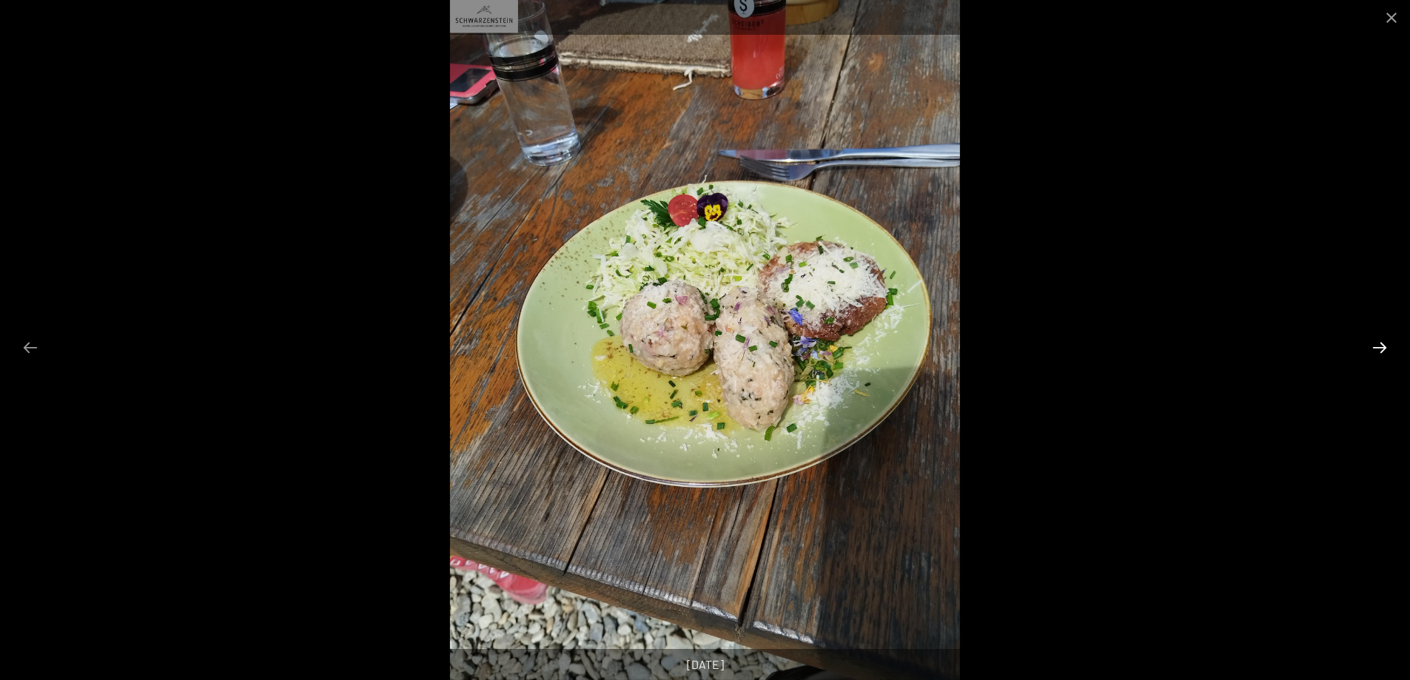
click at [1389, 351] on button "Next slide" at bounding box center [1379, 347] width 31 height 29
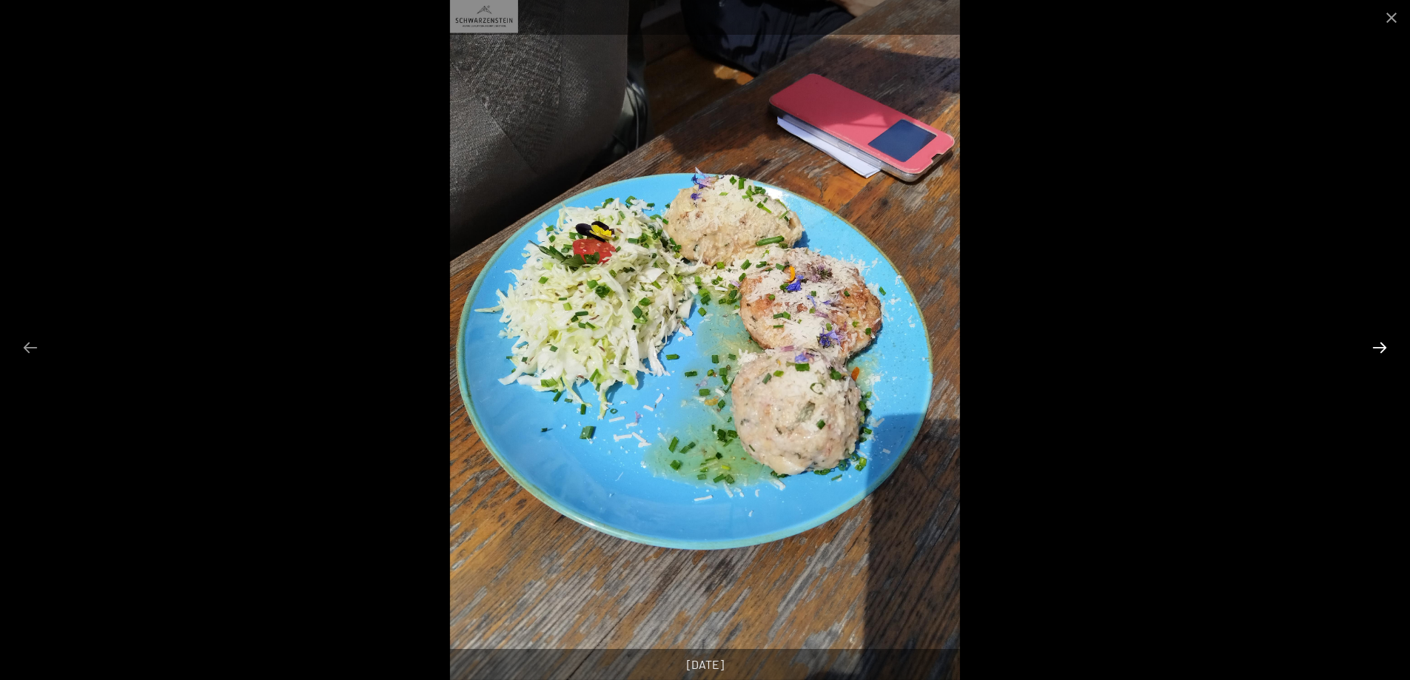
click at [1389, 351] on button "Next slide" at bounding box center [1379, 347] width 31 height 29
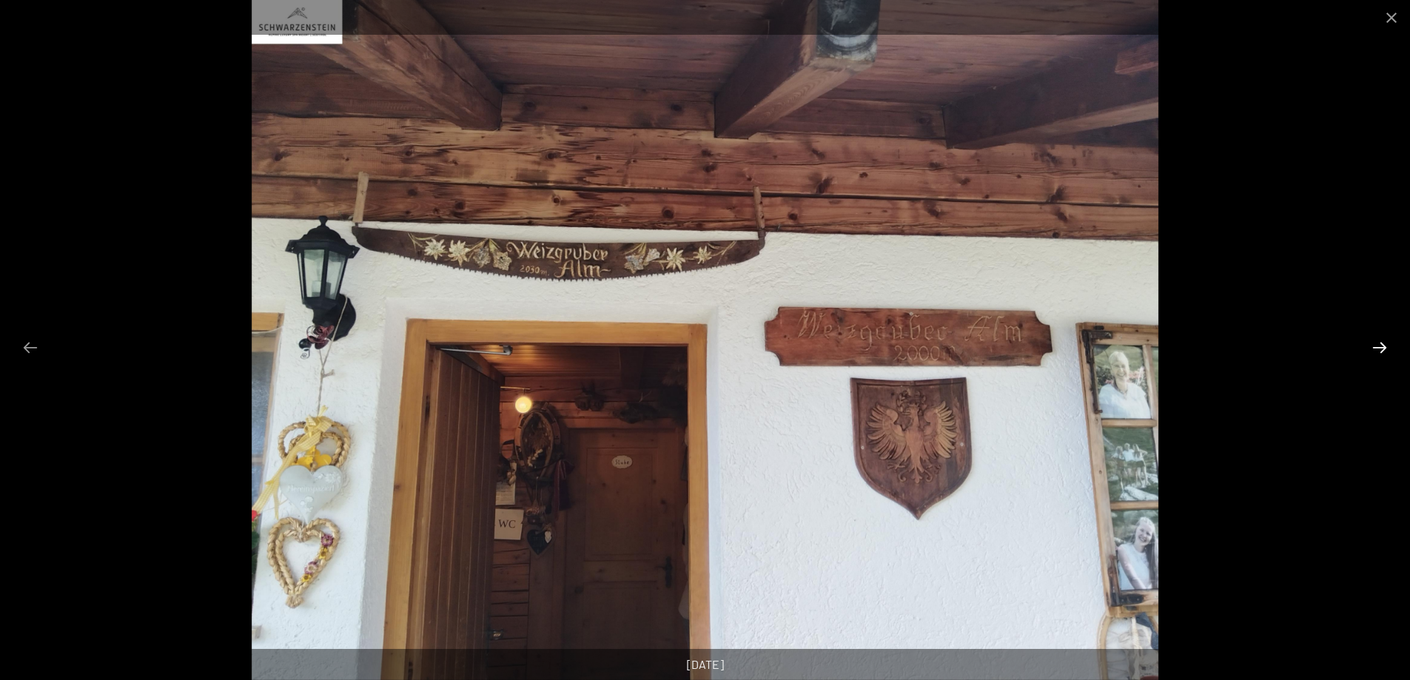
click at [1389, 351] on button "Next slide" at bounding box center [1379, 347] width 31 height 29
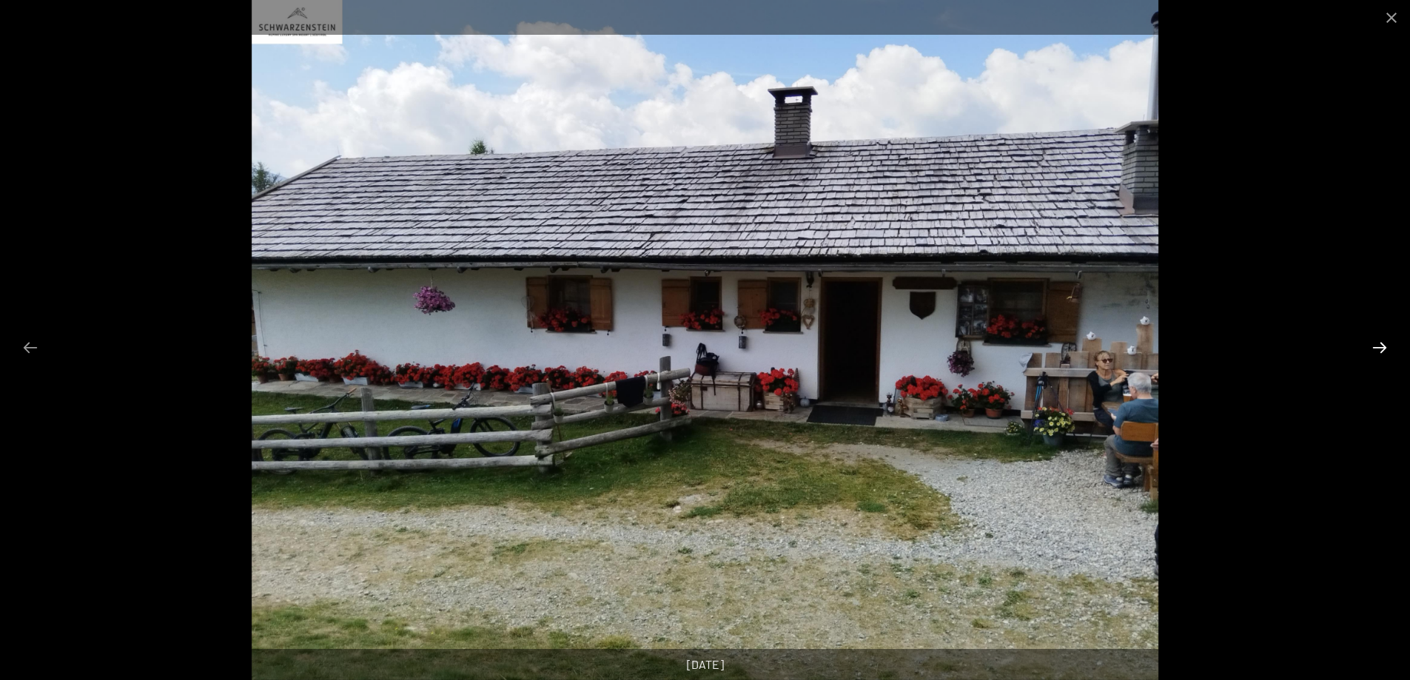
click at [1389, 351] on button "Next slide" at bounding box center [1379, 347] width 31 height 29
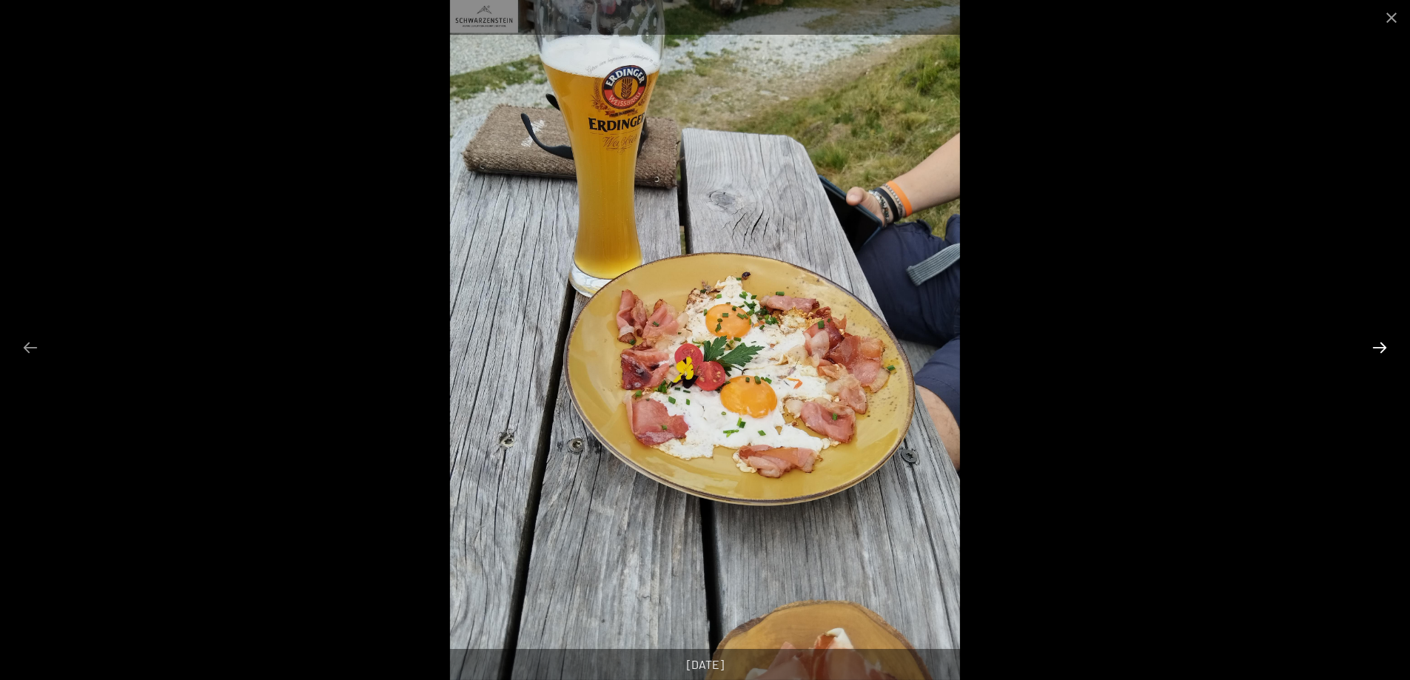
click at [1389, 351] on button "Next slide" at bounding box center [1379, 347] width 31 height 29
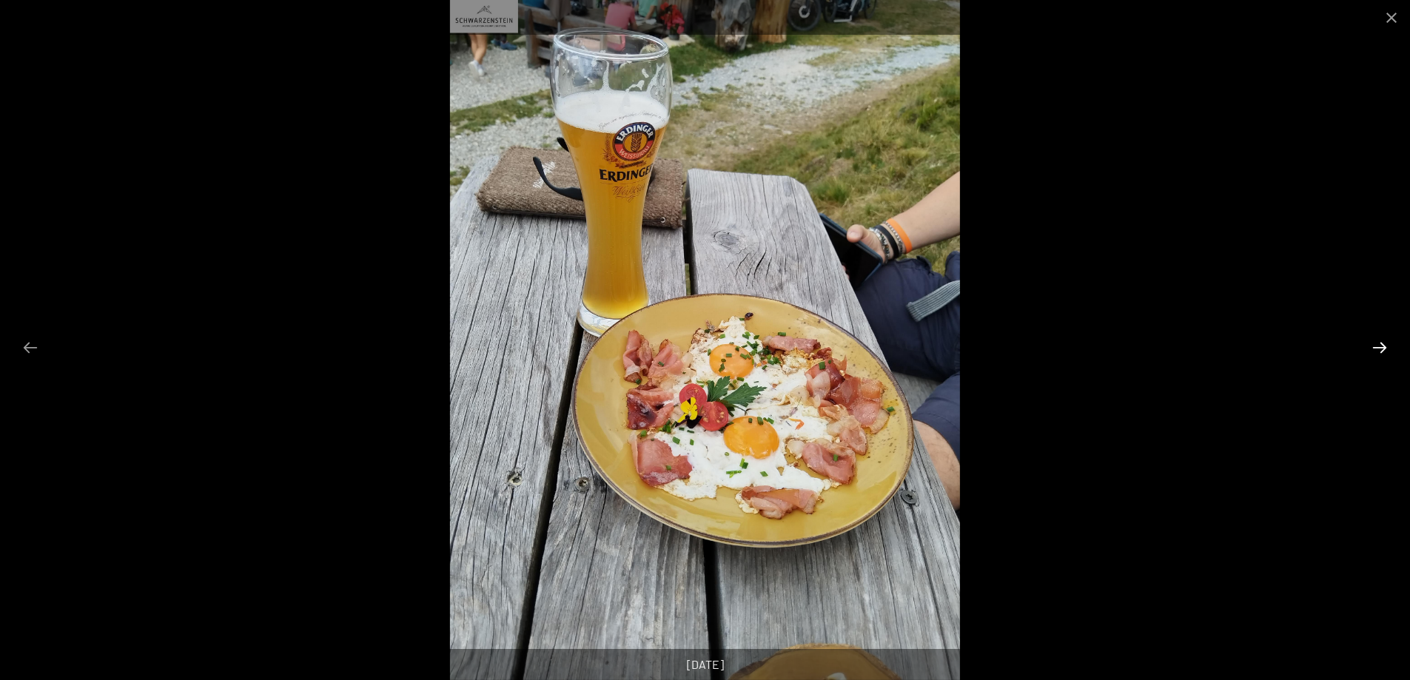
click at [1389, 351] on button "Next slide" at bounding box center [1379, 347] width 31 height 29
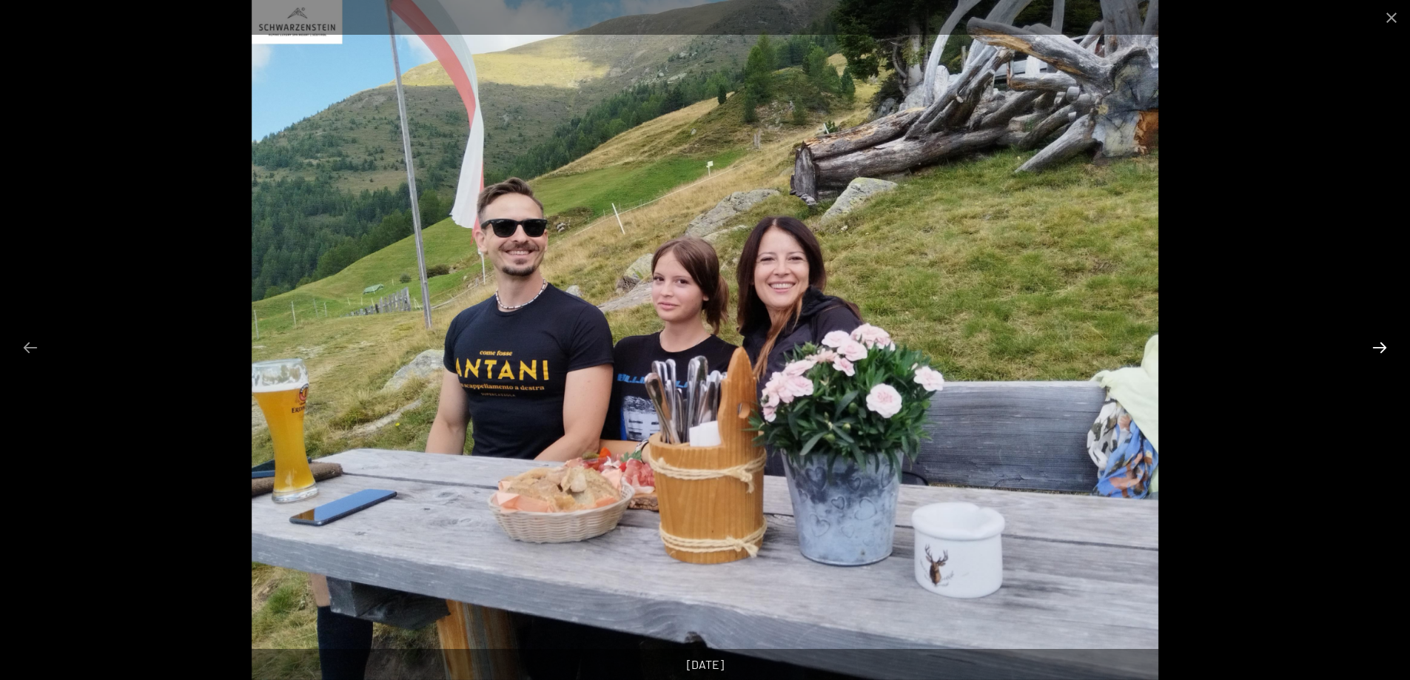
click at [1372, 350] on button "Next slide" at bounding box center [1379, 347] width 31 height 29
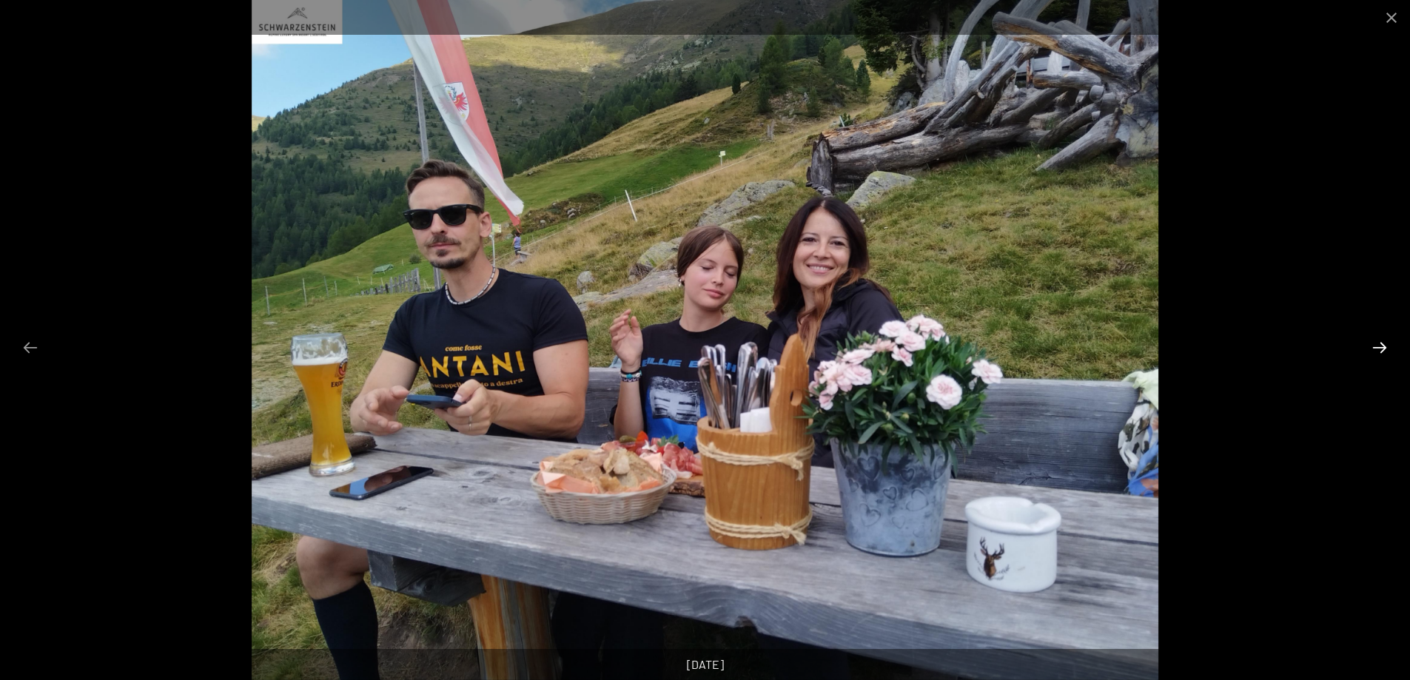
click at [1372, 350] on button "Next slide" at bounding box center [1379, 347] width 31 height 29
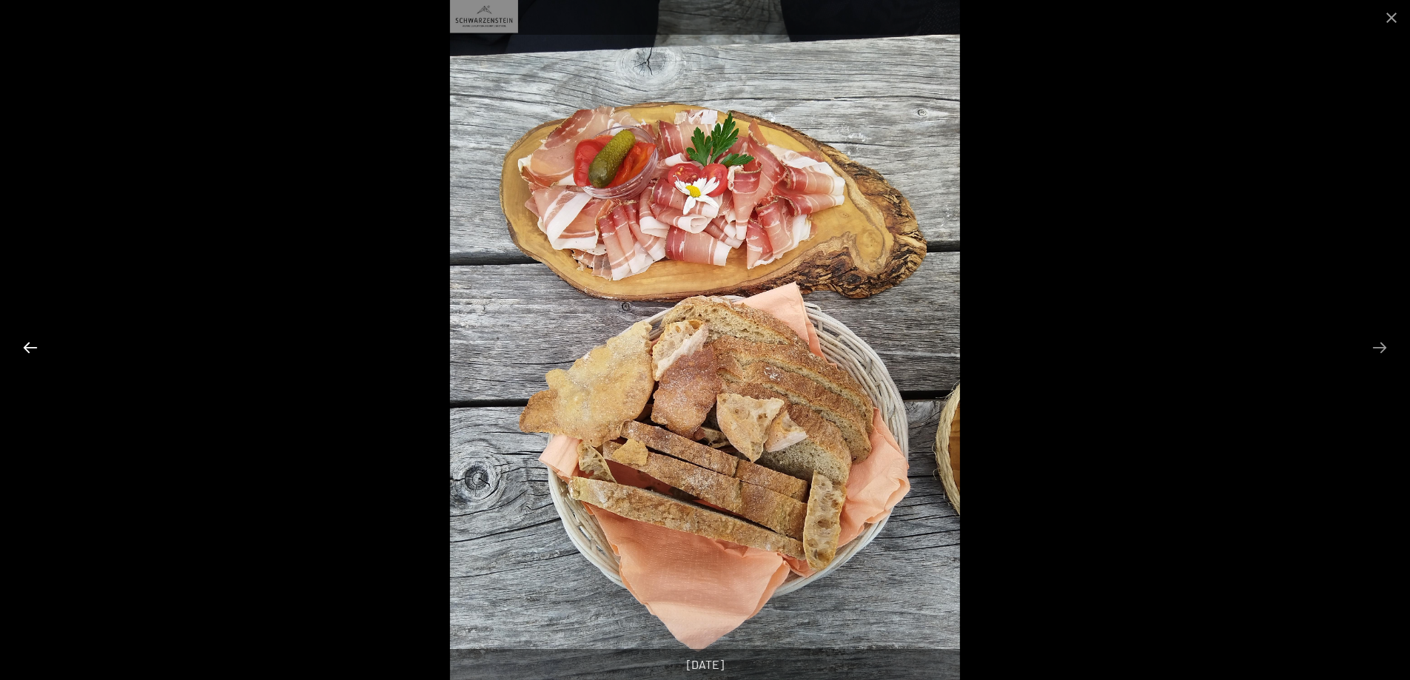
click at [28, 351] on button "Previous slide" at bounding box center [30, 347] width 31 height 29
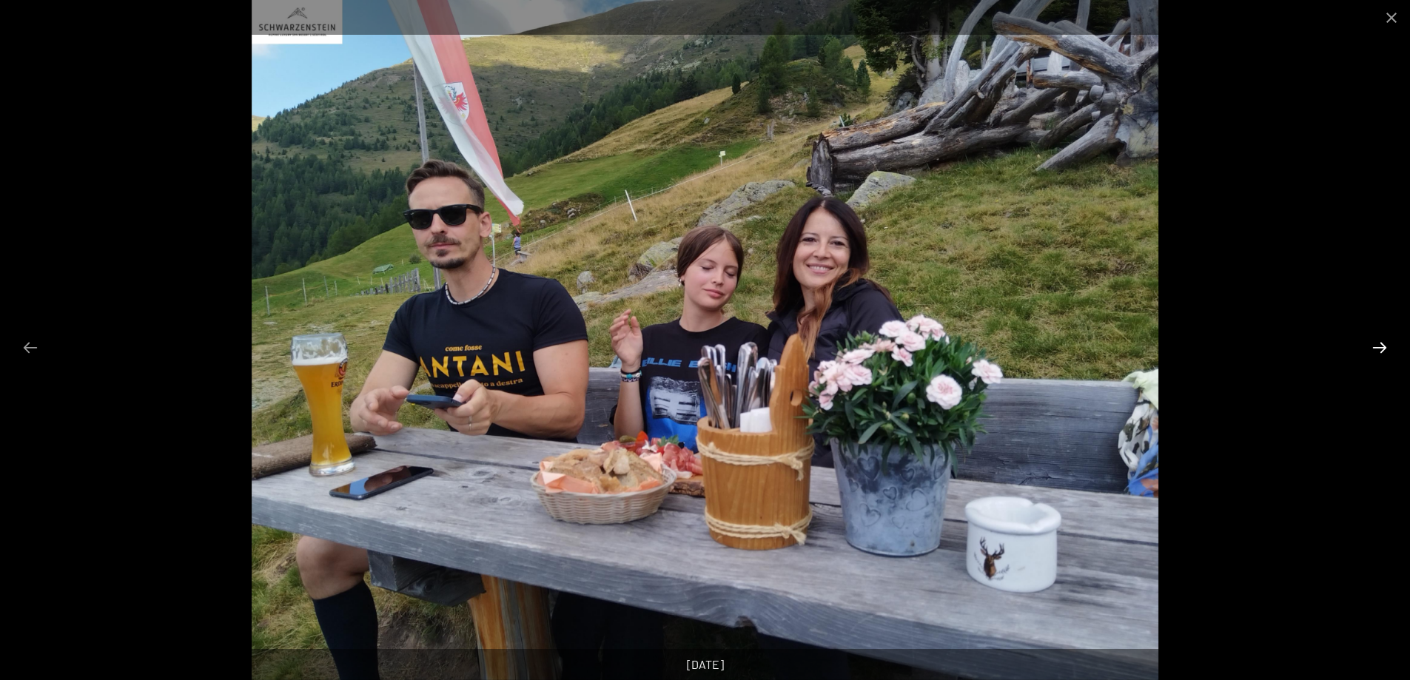
click at [1385, 348] on button "Next slide" at bounding box center [1379, 347] width 31 height 29
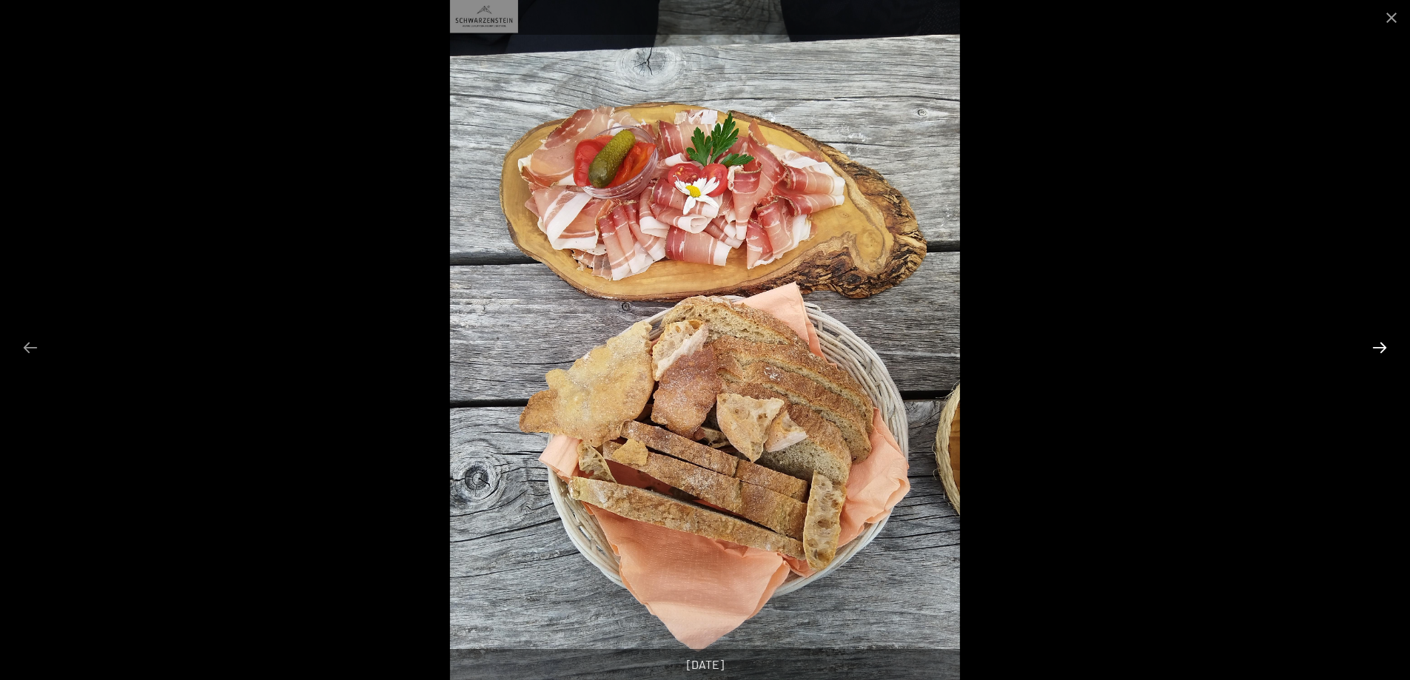
click at [1384, 345] on button "Next slide" at bounding box center [1379, 347] width 31 height 29
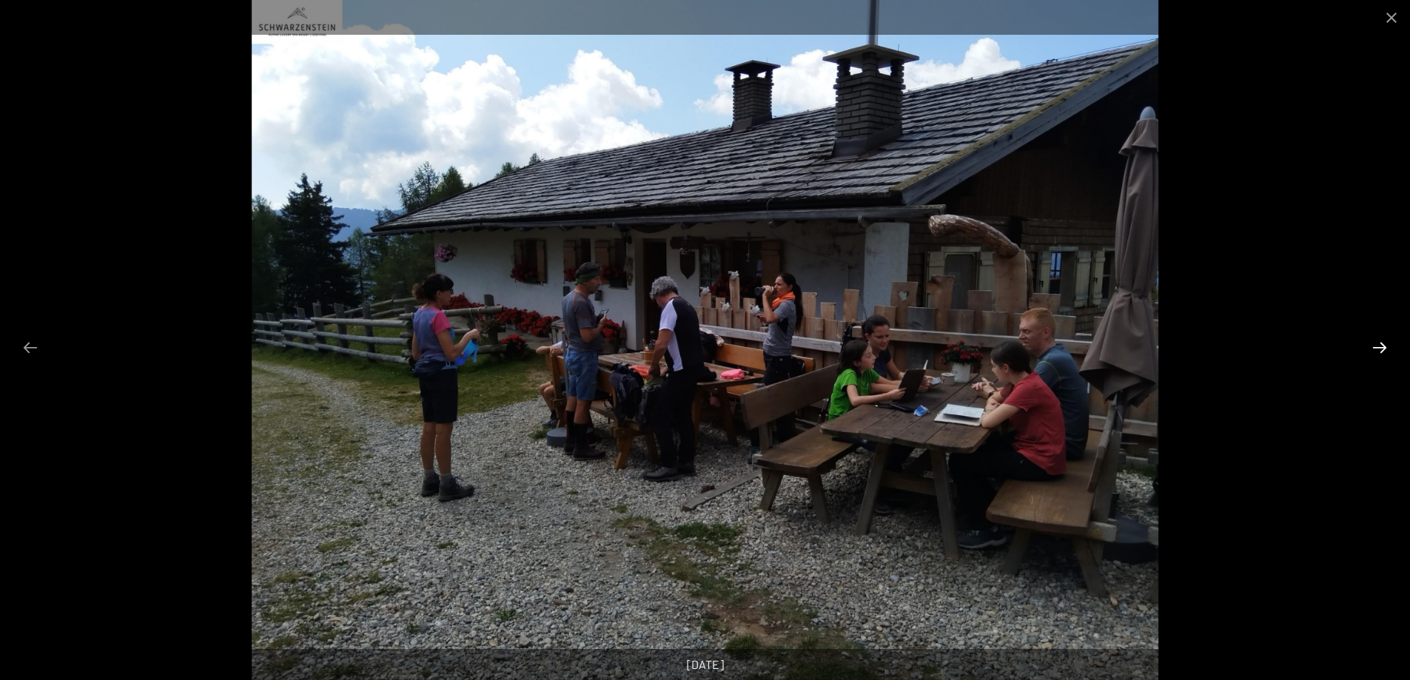
click at [1384, 345] on button "Next slide" at bounding box center [1379, 347] width 31 height 29
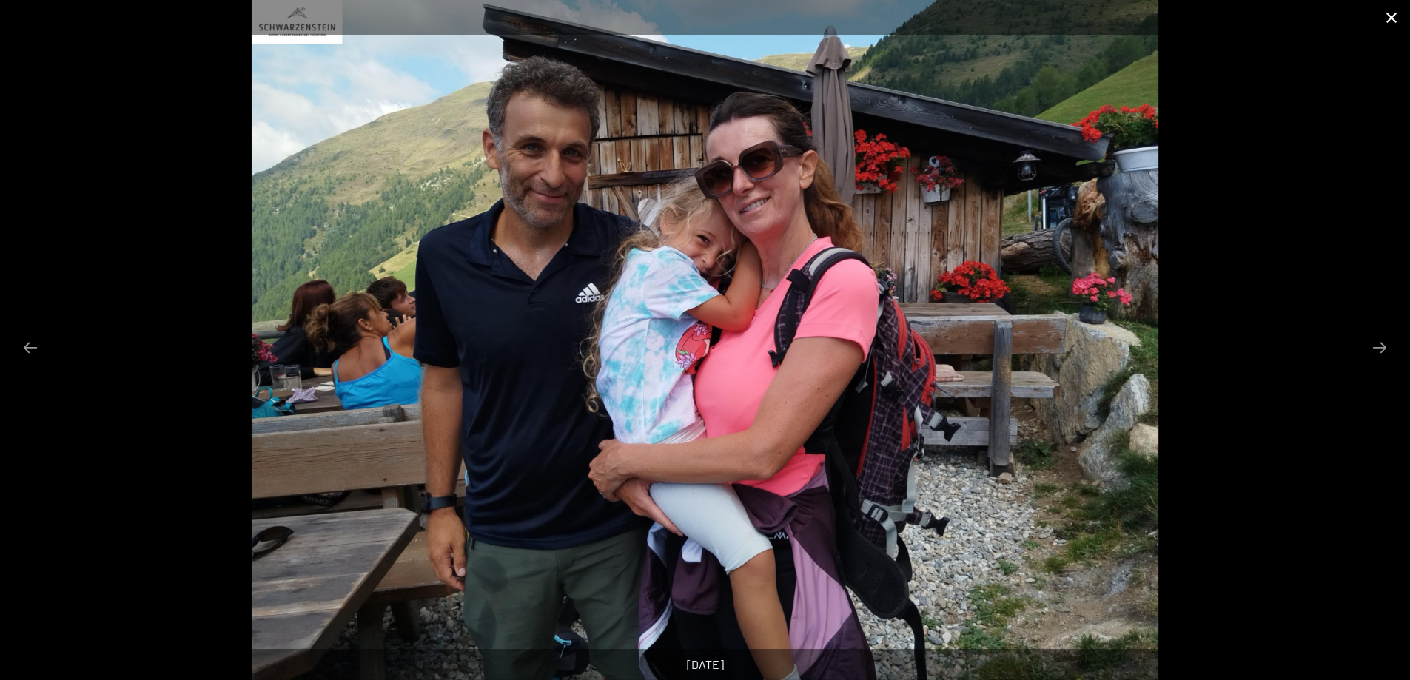
click at [1387, 18] on button "Close gallery" at bounding box center [1391, 17] width 37 height 35
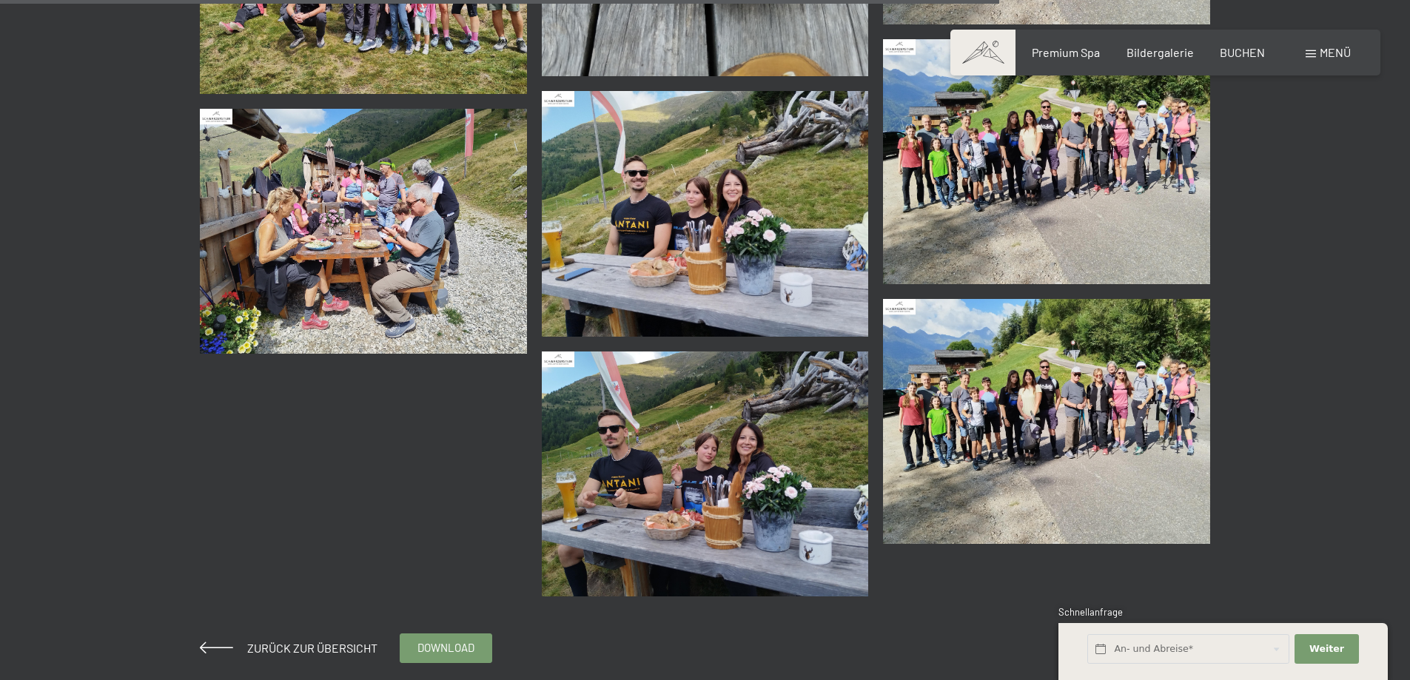
scroll to position [2591, 0]
